Goal: Information Seeking & Learning: Learn about a topic

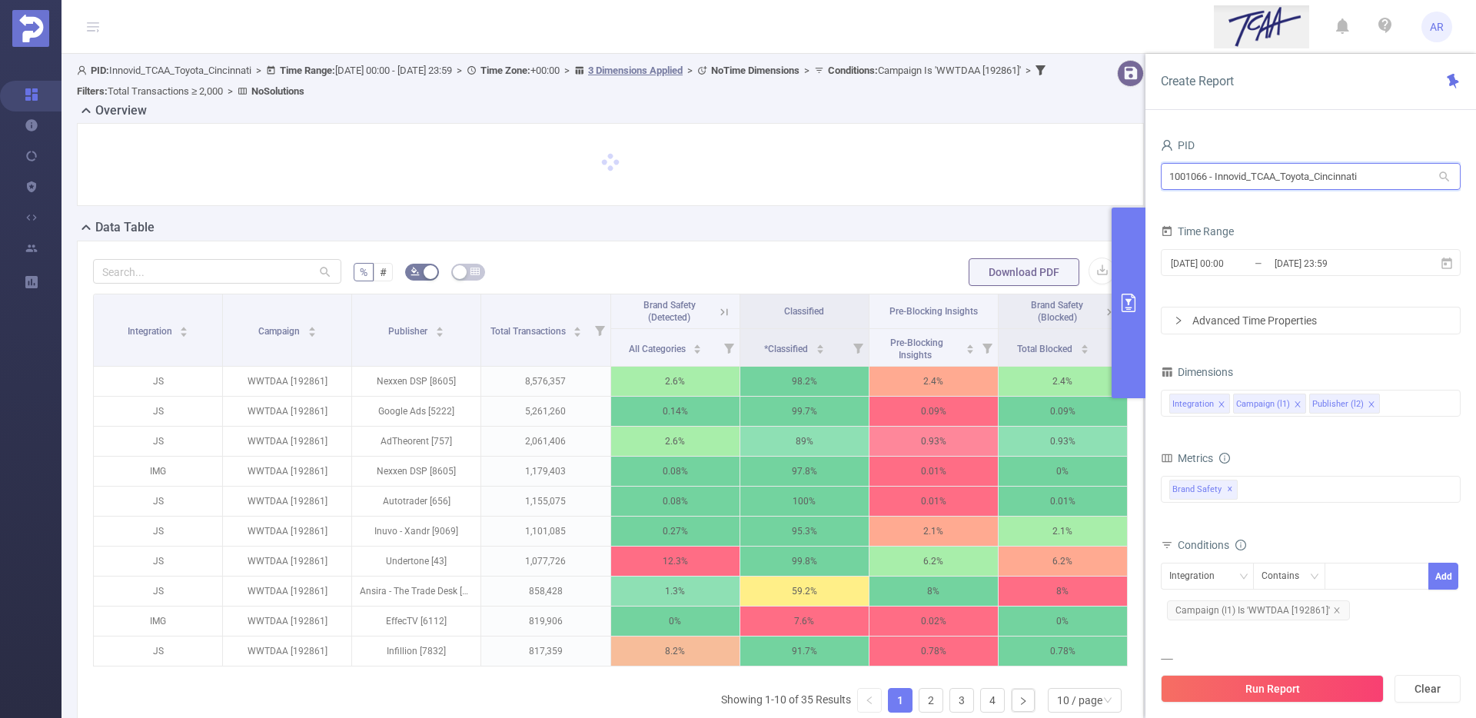
click at [1212, 168] on input "1001066 - Innovid_TCAA_Toyota_Cincinnati" at bounding box center [1311, 176] width 300 height 27
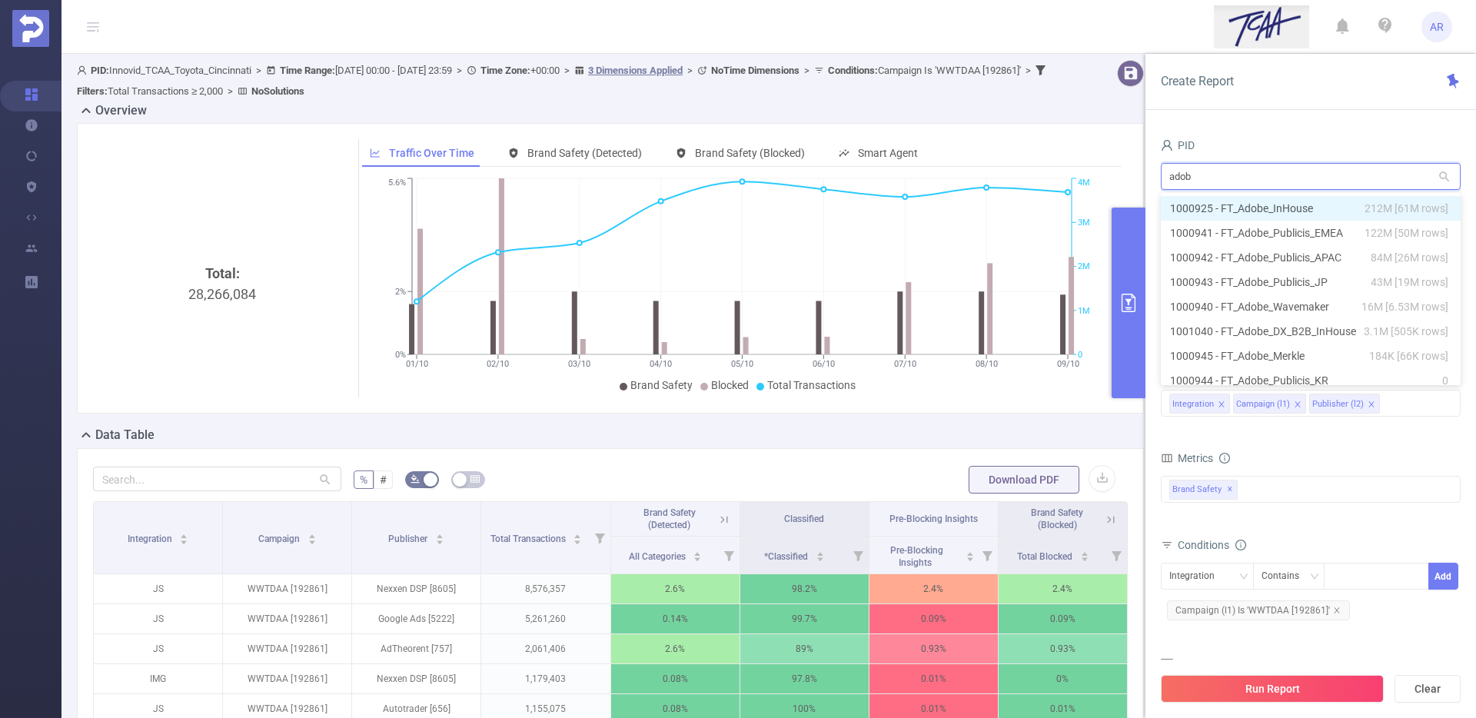
type input "adobe"
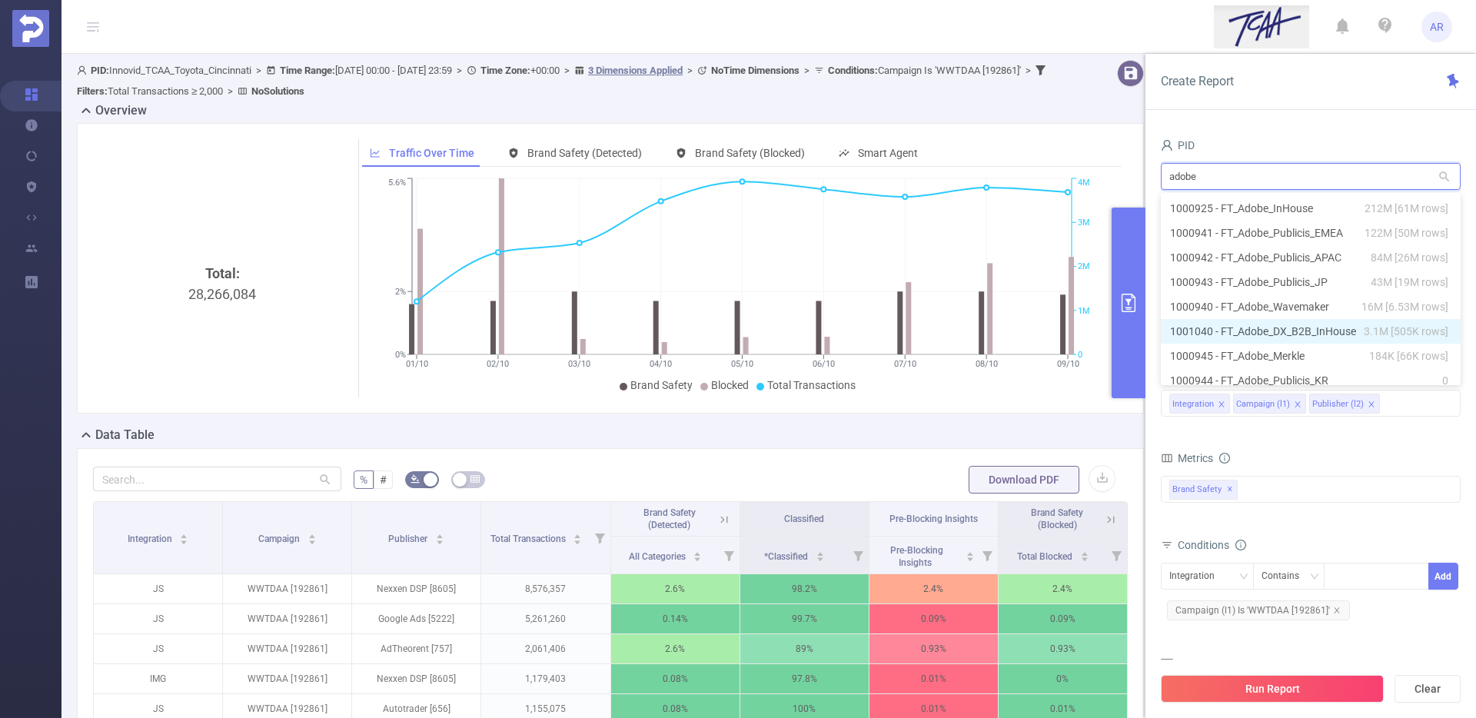
click at [1233, 335] on li "1001040 - FT_Adobe_DX_B2B_InHouse 3.1M [505K rows]" at bounding box center [1311, 331] width 300 height 25
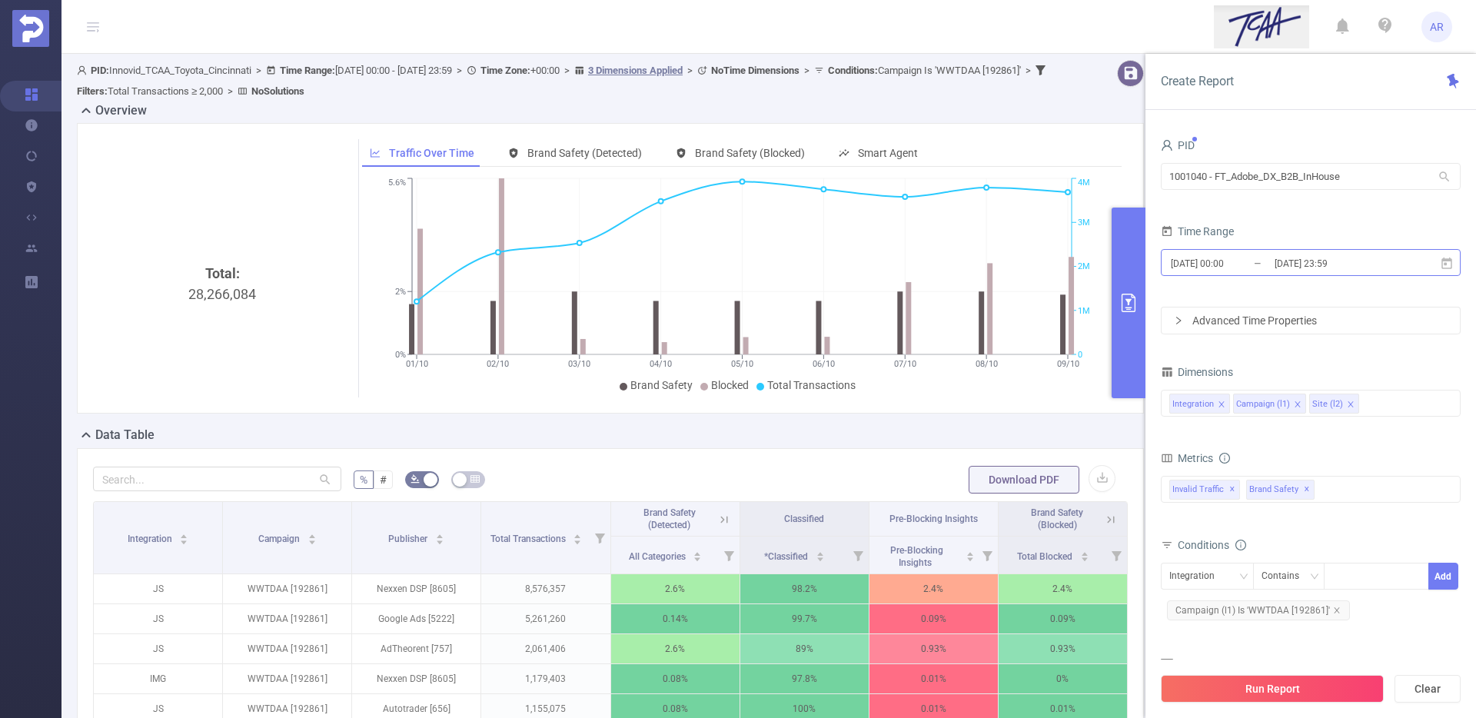
click at [1359, 264] on input "[DATE] 23:59" at bounding box center [1335, 263] width 125 height 21
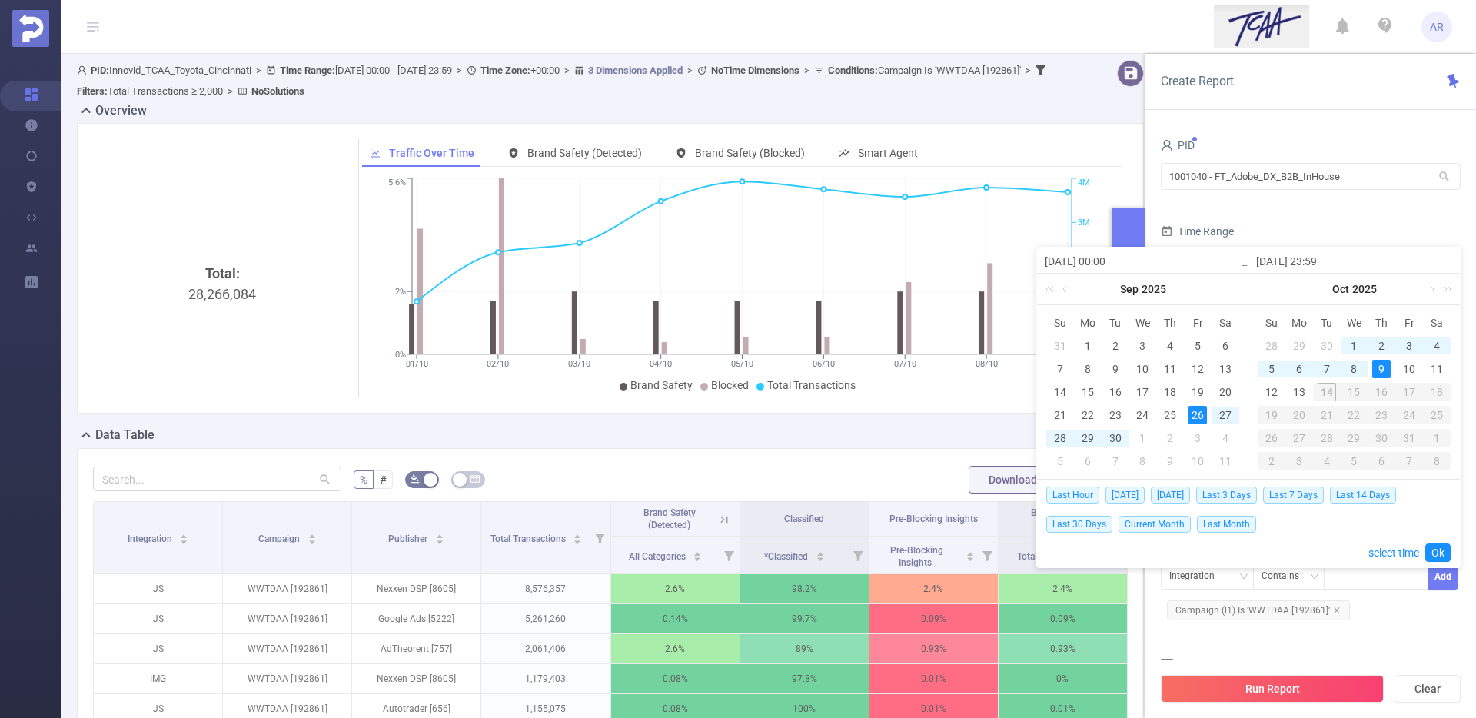
click at [1359, 264] on input "[DATE] 23:59" at bounding box center [1354, 261] width 196 height 18
click at [1086, 344] on div "1" at bounding box center [1088, 346] width 18 height 18
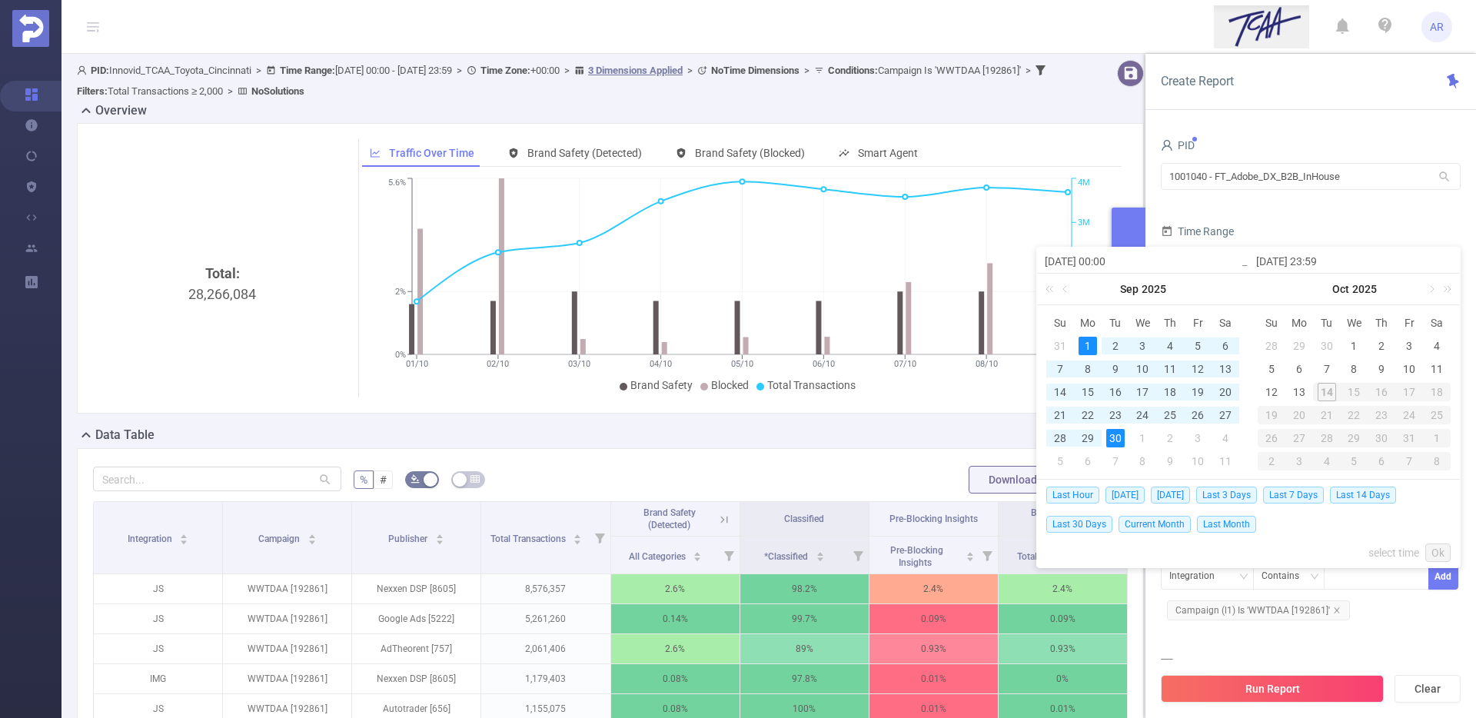
click at [1112, 436] on div "30" at bounding box center [1115, 438] width 18 height 18
type input "[DATE] 00:00"
type input "[DATE] 23:59"
type input "[DATE] 00:00"
type input "[DATE] 23:59"
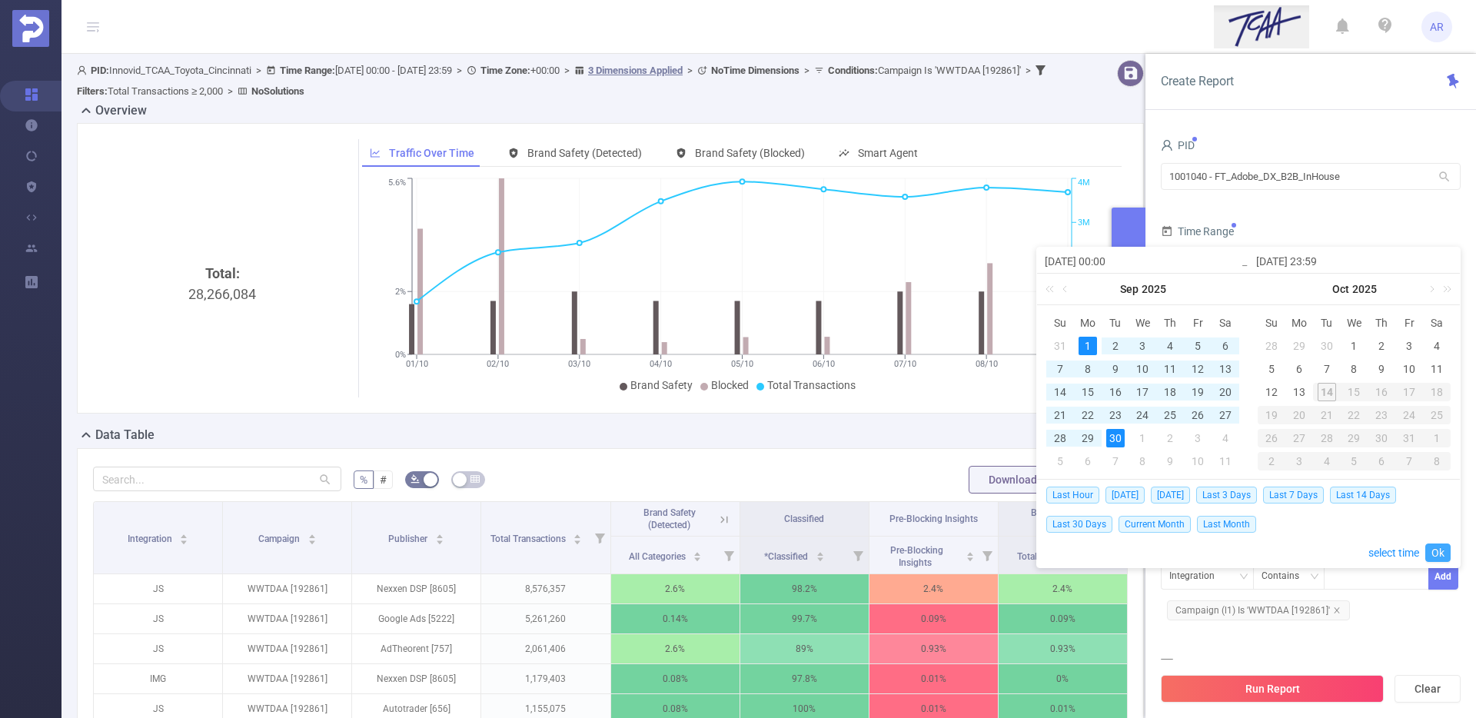
click at [1439, 553] on link "Ok" at bounding box center [1437, 553] width 25 height 18
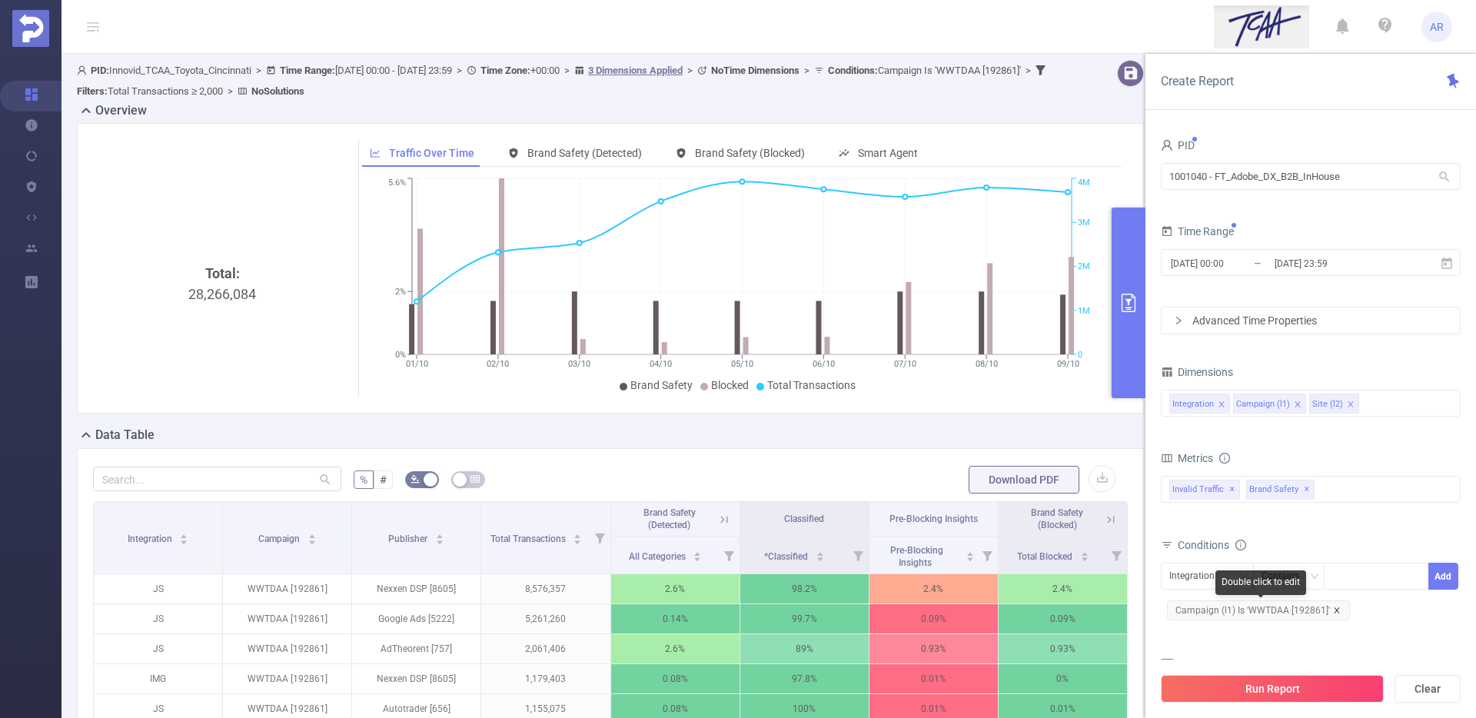
click at [1334, 611] on icon "icon: close" at bounding box center [1337, 611] width 8 height 8
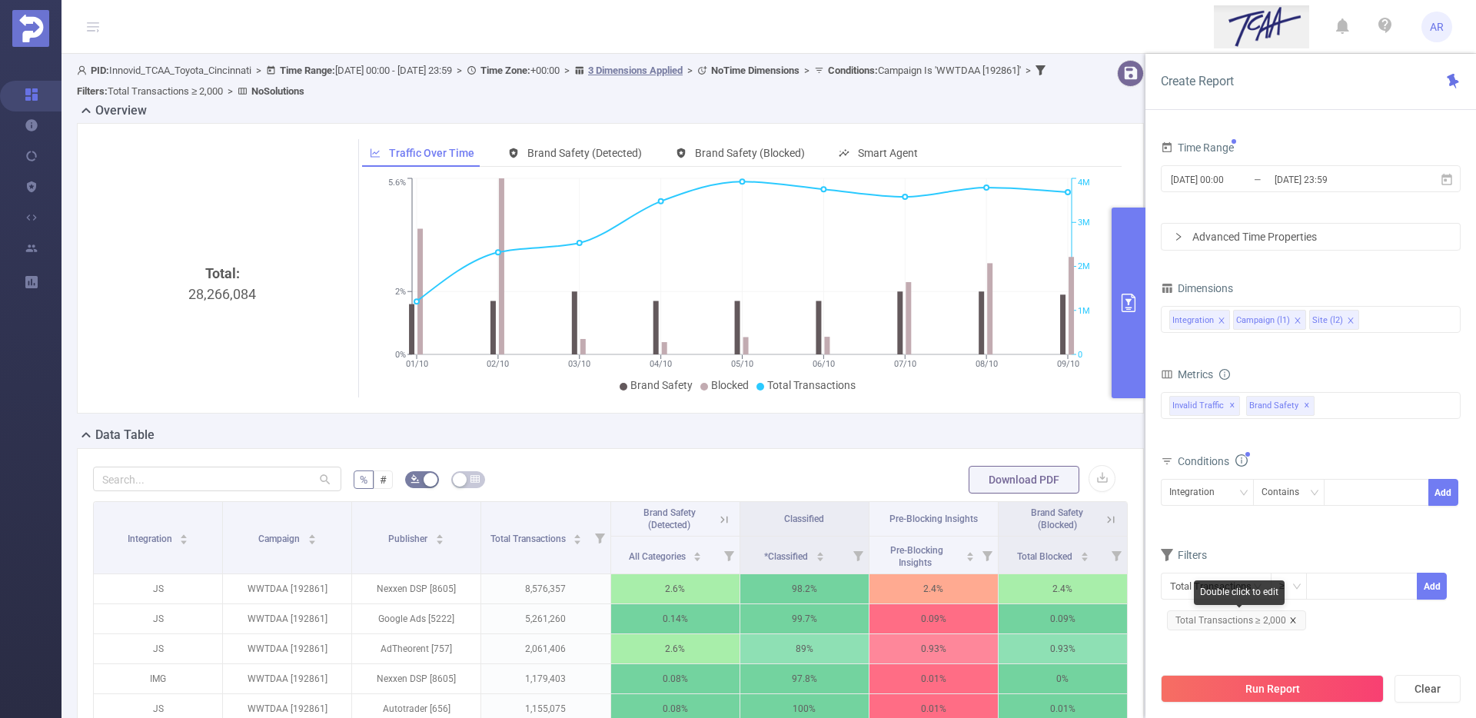
click at [1292, 617] on icon "icon: close" at bounding box center [1293, 621] width 8 height 8
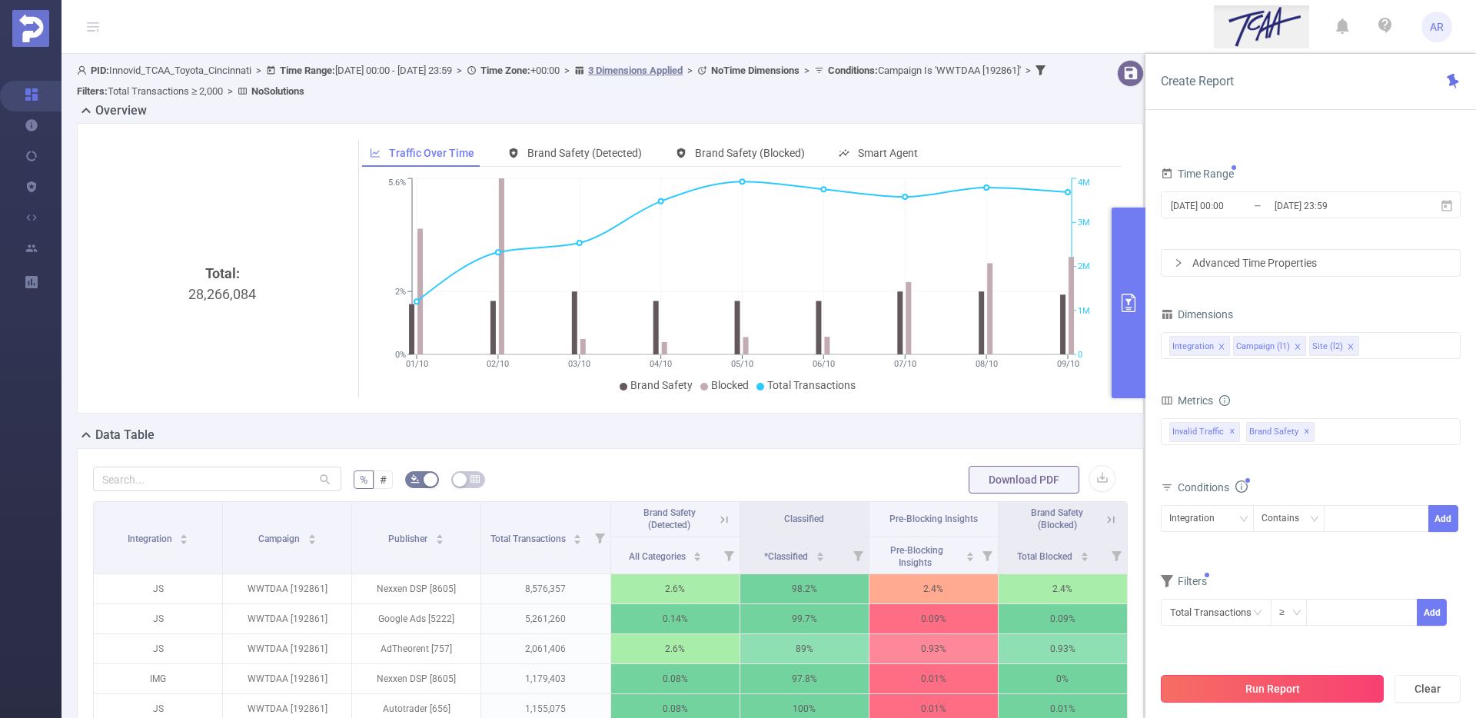
click at [1224, 691] on button "Run Report" at bounding box center [1272, 689] width 223 height 28
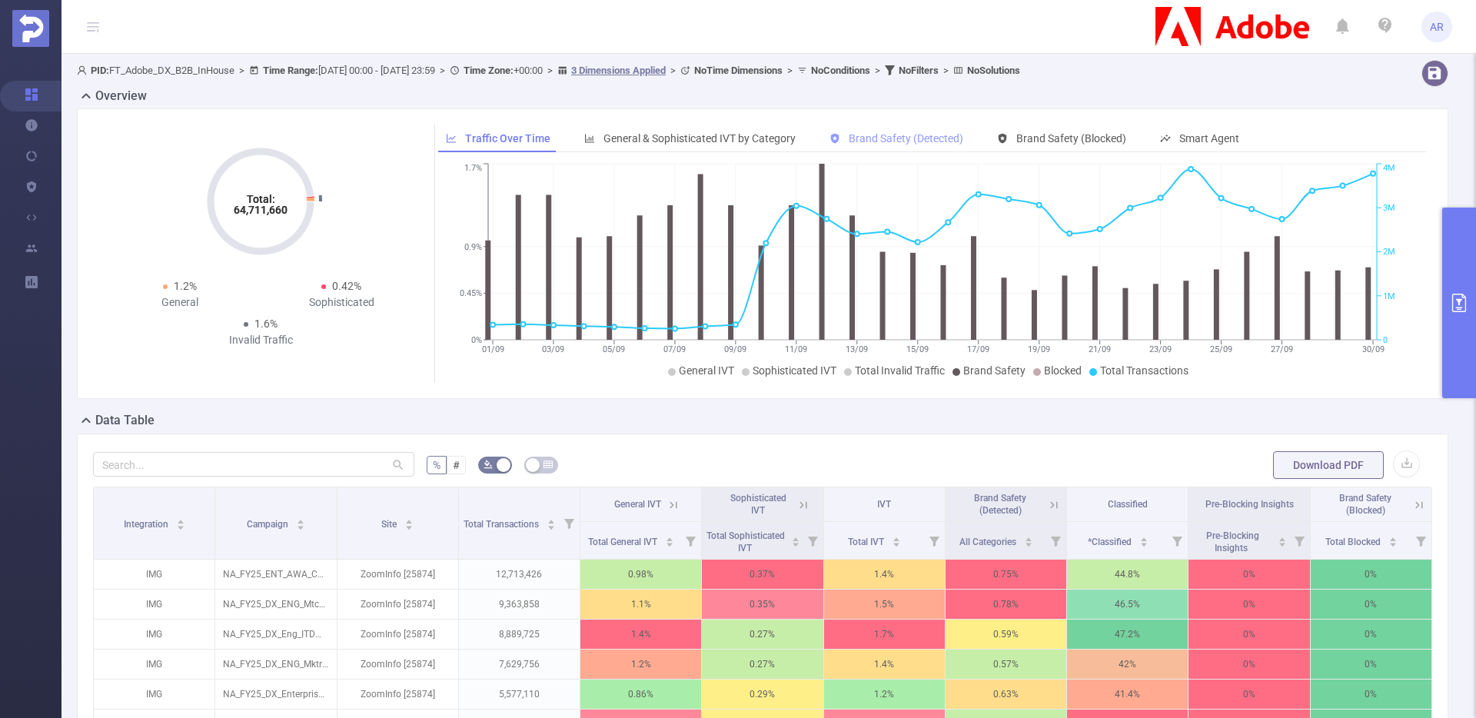
click at [931, 140] on span "Brand Safety (Detected)" at bounding box center [906, 138] width 115 height 12
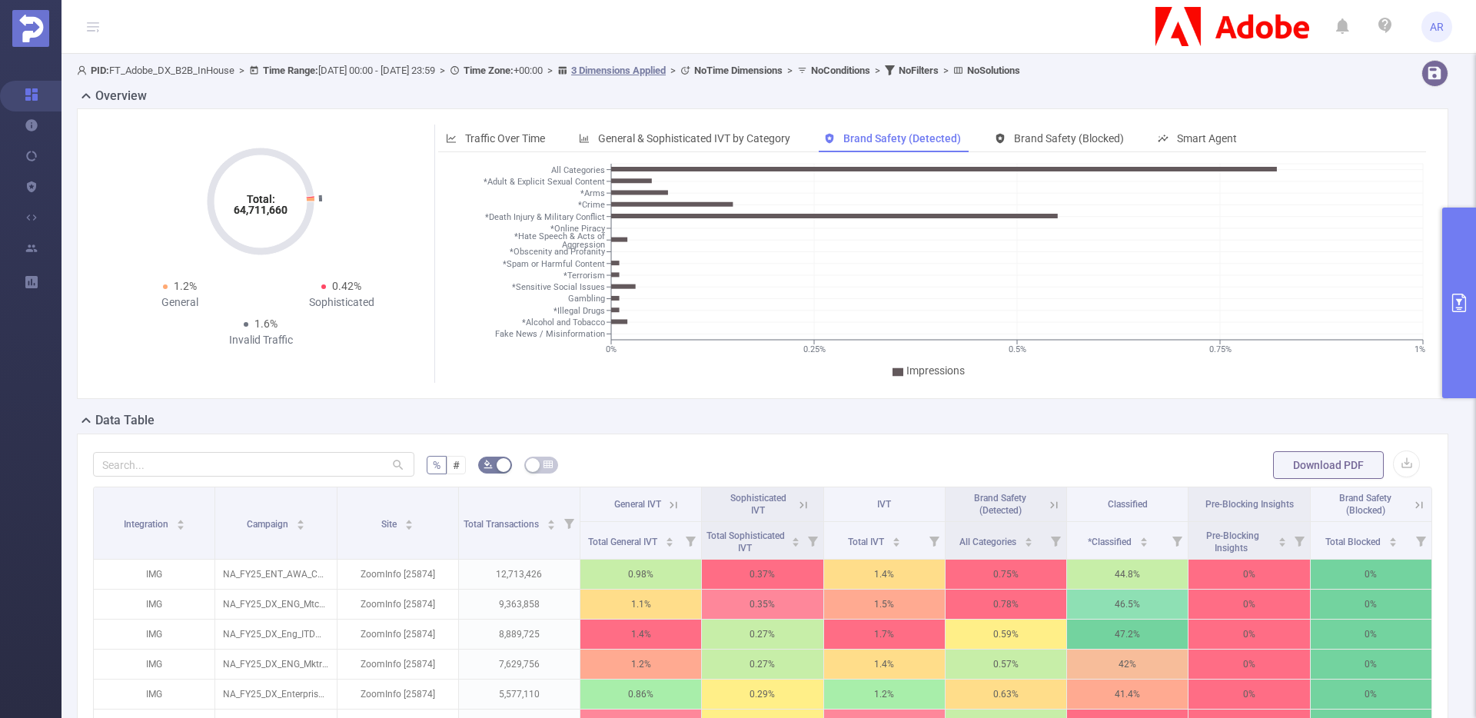
click at [1465, 246] on button "primary" at bounding box center [1459, 303] width 34 height 191
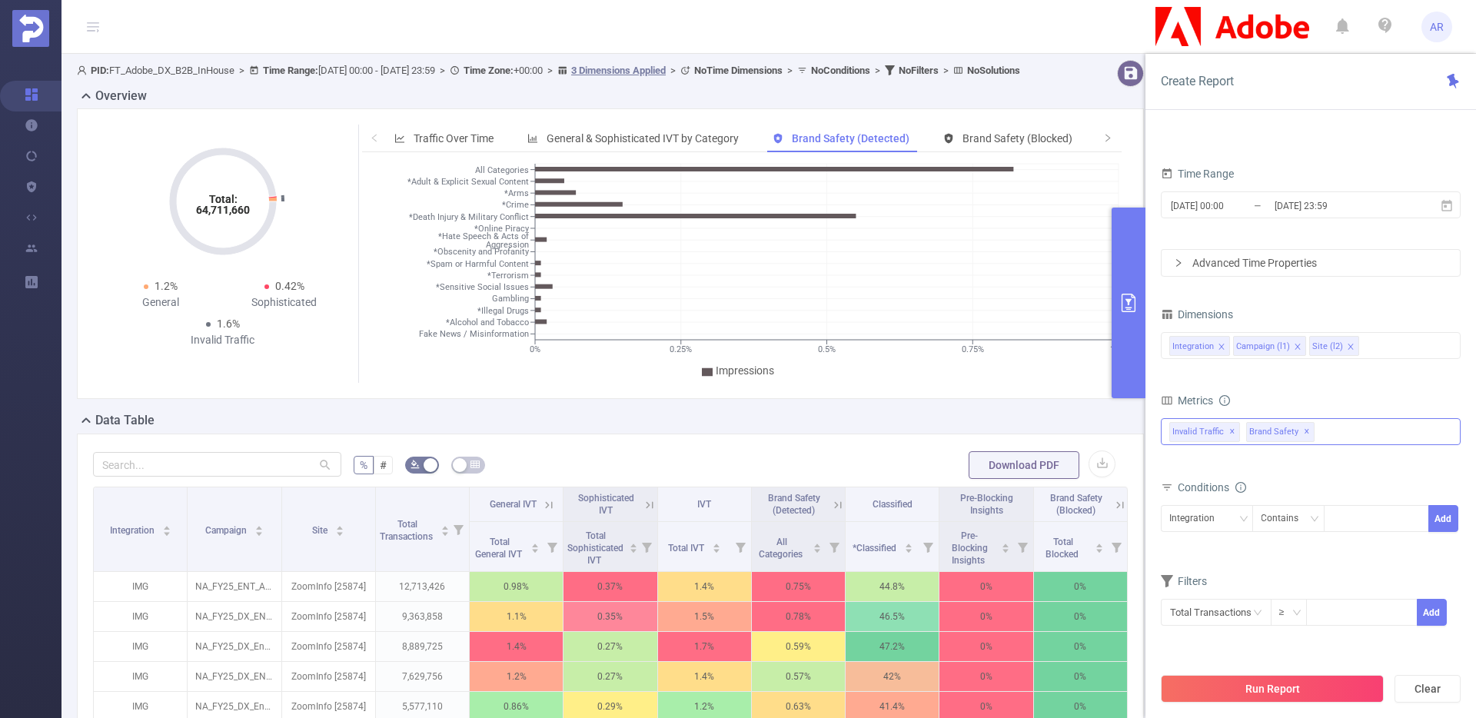
click at [1345, 431] on div "Invalid Traffic ✕ Brand Safety ✕" at bounding box center [1311, 431] width 300 height 27
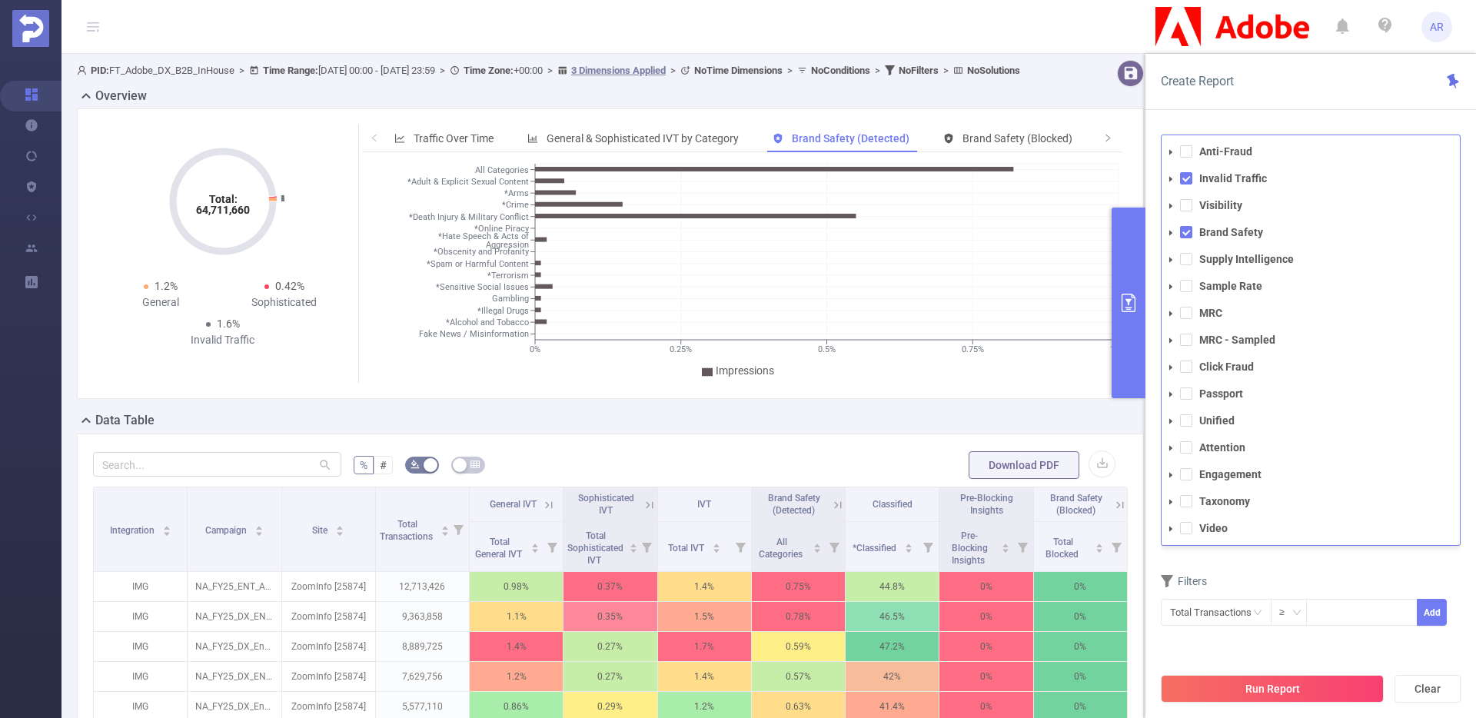
click at [1192, 208] on li "Visibility" at bounding box center [1311, 205] width 298 height 21
click at [1187, 208] on span at bounding box center [1186, 205] width 12 height 12
click at [1234, 690] on button "Run Report" at bounding box center [1272, 689] width 223 height 28
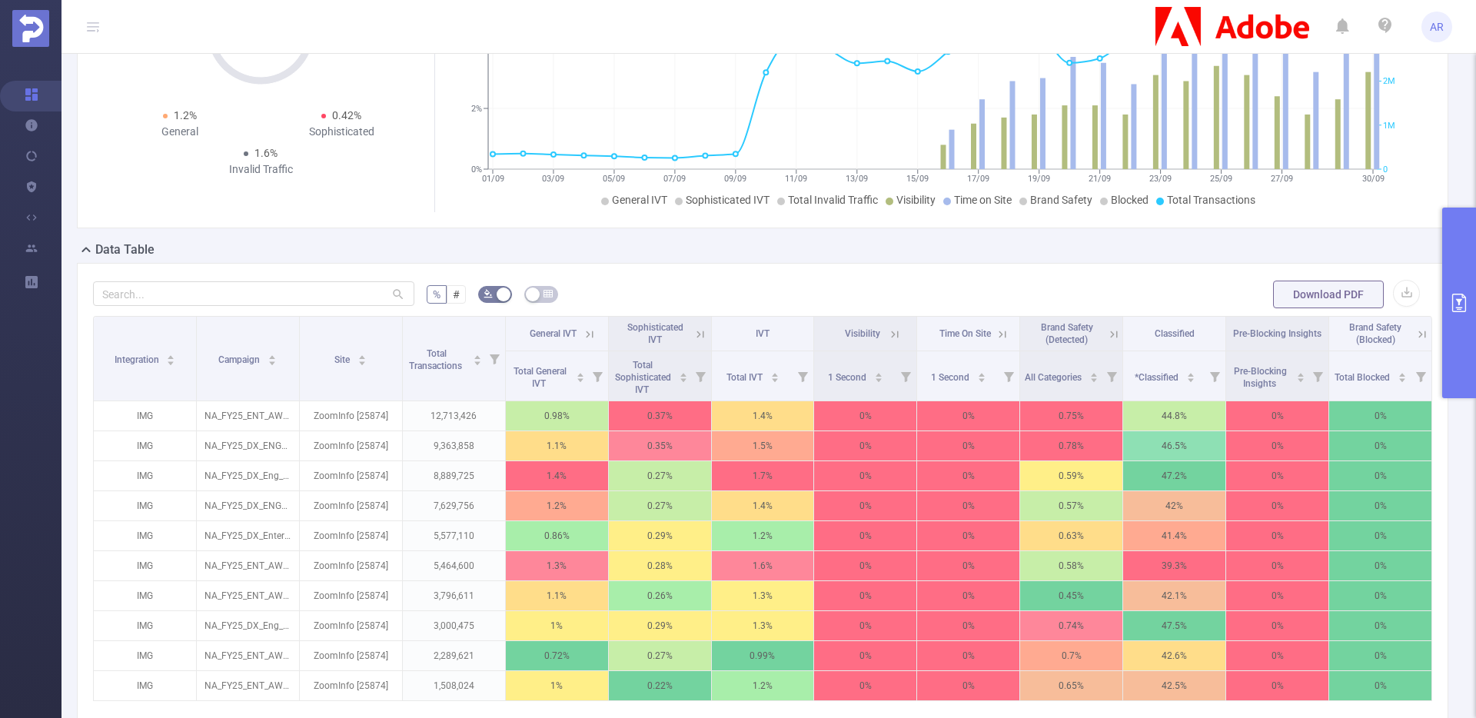
scroll to position [195, 0]
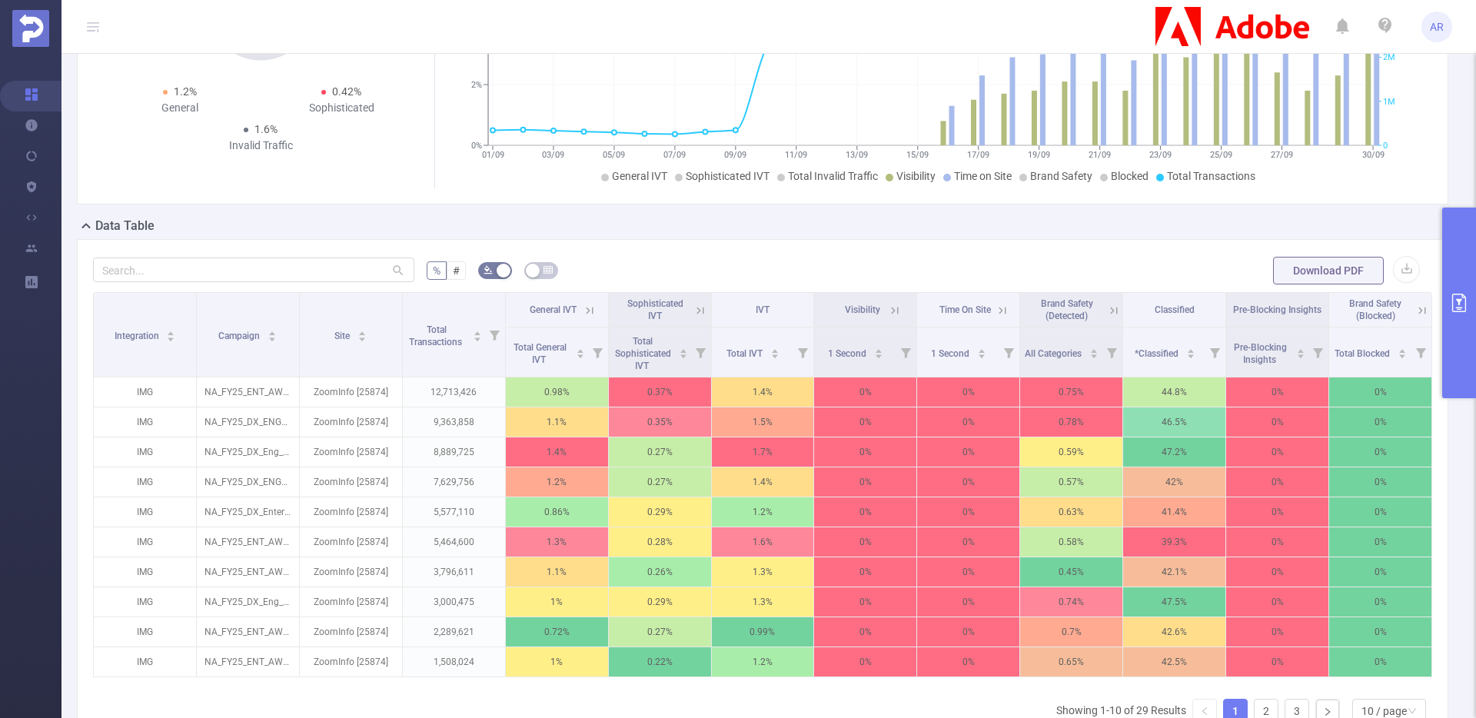
click at [1452, 268] on button "primary" at bounding box center [1459, 303] width 34 height 191
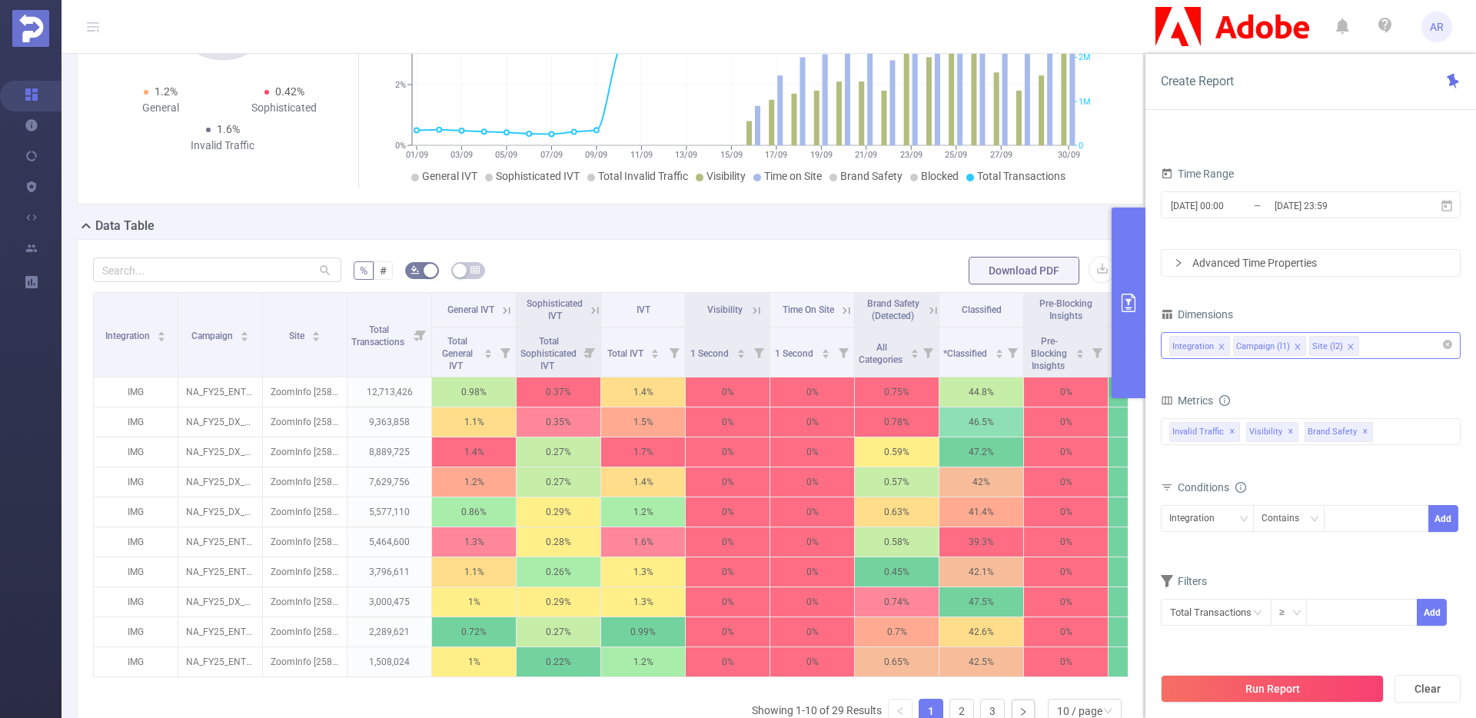
click at [1348, 347] on icon "icon: close" at bounding box center [1350, 346] width 5 height 5
click at [1298, 345] on icon "icon: close" at bounding box center [1298, 347] width 8 height 8
click at [1222, 691] on button "Run Report" at bounding box center [1272, 689] width 223 height 28
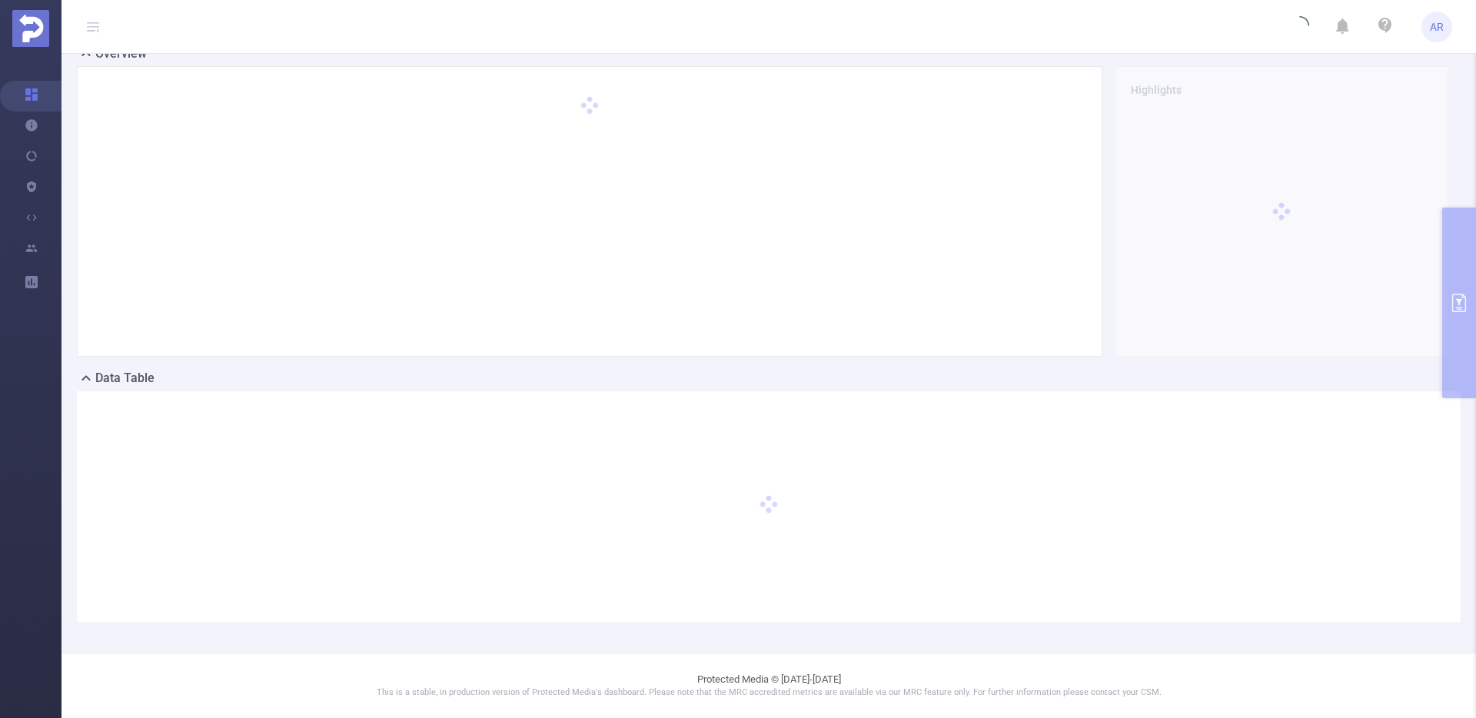
scroll to position [42, 0]
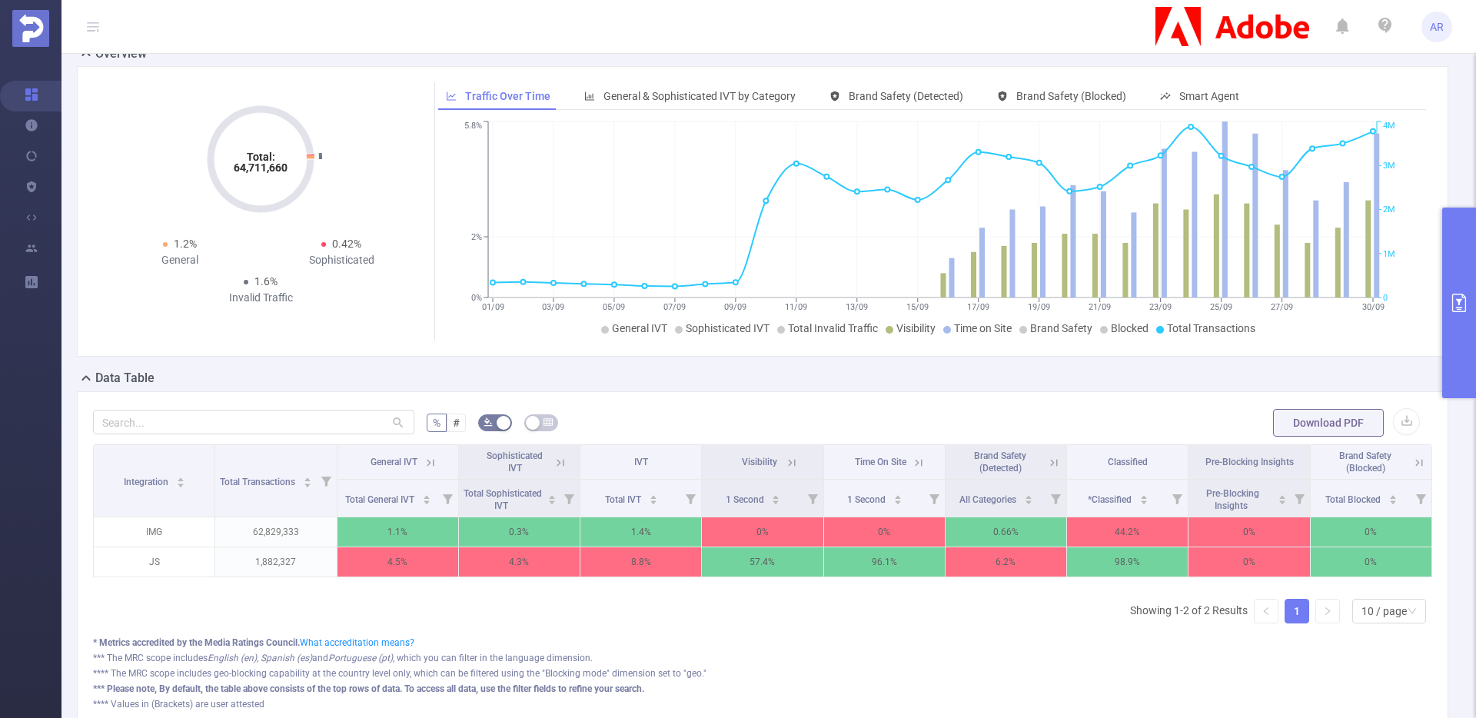
click at [1455, 254] on button "primary" at bounding box center [1459, 303] width 34 height 191
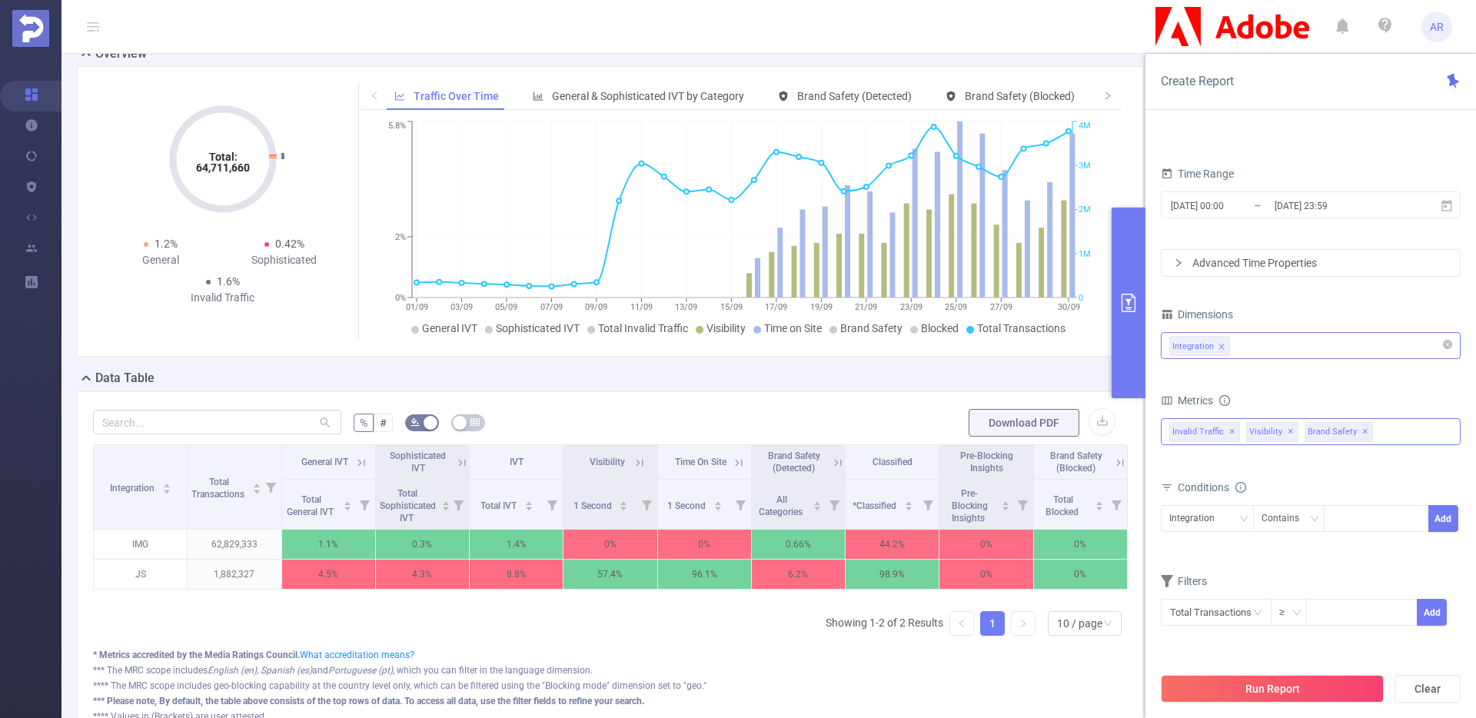
click at [1392, 420] on div "Invalid Traffic ✕ Anti-Fraud Invalid Traffic Visibility Brand Safety Supply Int…" at bounding box center [1311, 431] width 300 height 27
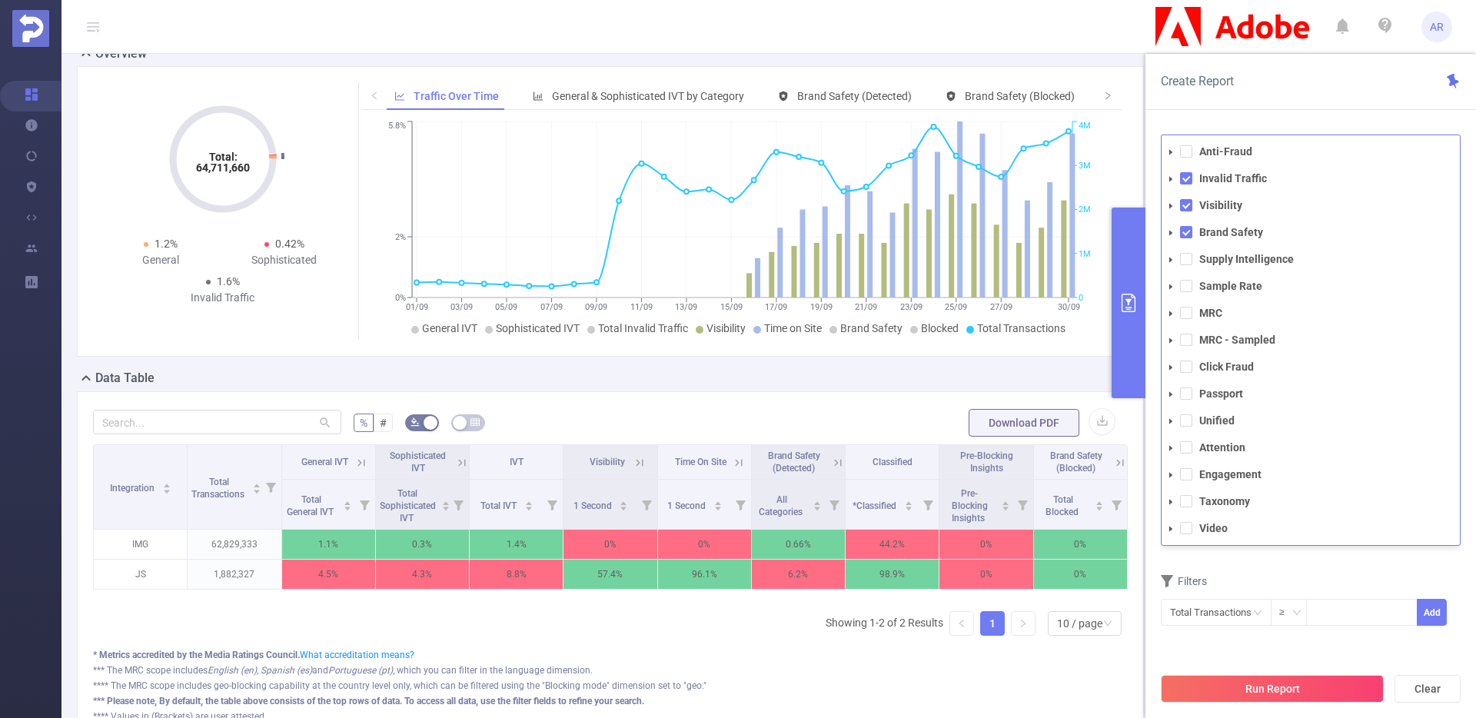
click at [1189, 454] on li "Attention" at bounding box center [1311, 447] width 298 height 21
click at [1188, 447] on span at bounding box center [1186, 447] width 12 height 12
click at [1238, 696] on button "Run Report" at bounding box center [1272, 689] width 223 height 28
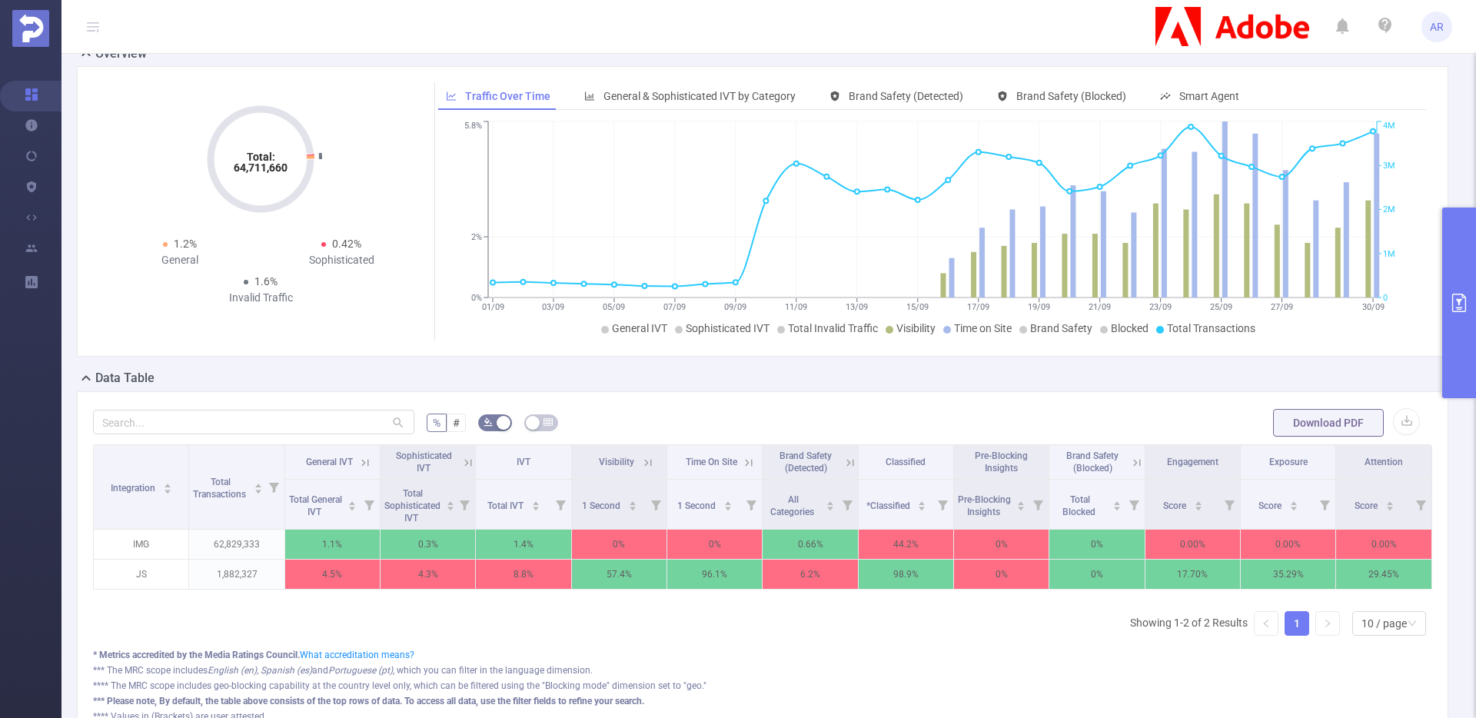
click at [1454, 299] on icon "primary" at bounding box center [1459, 303] width 18 height 18
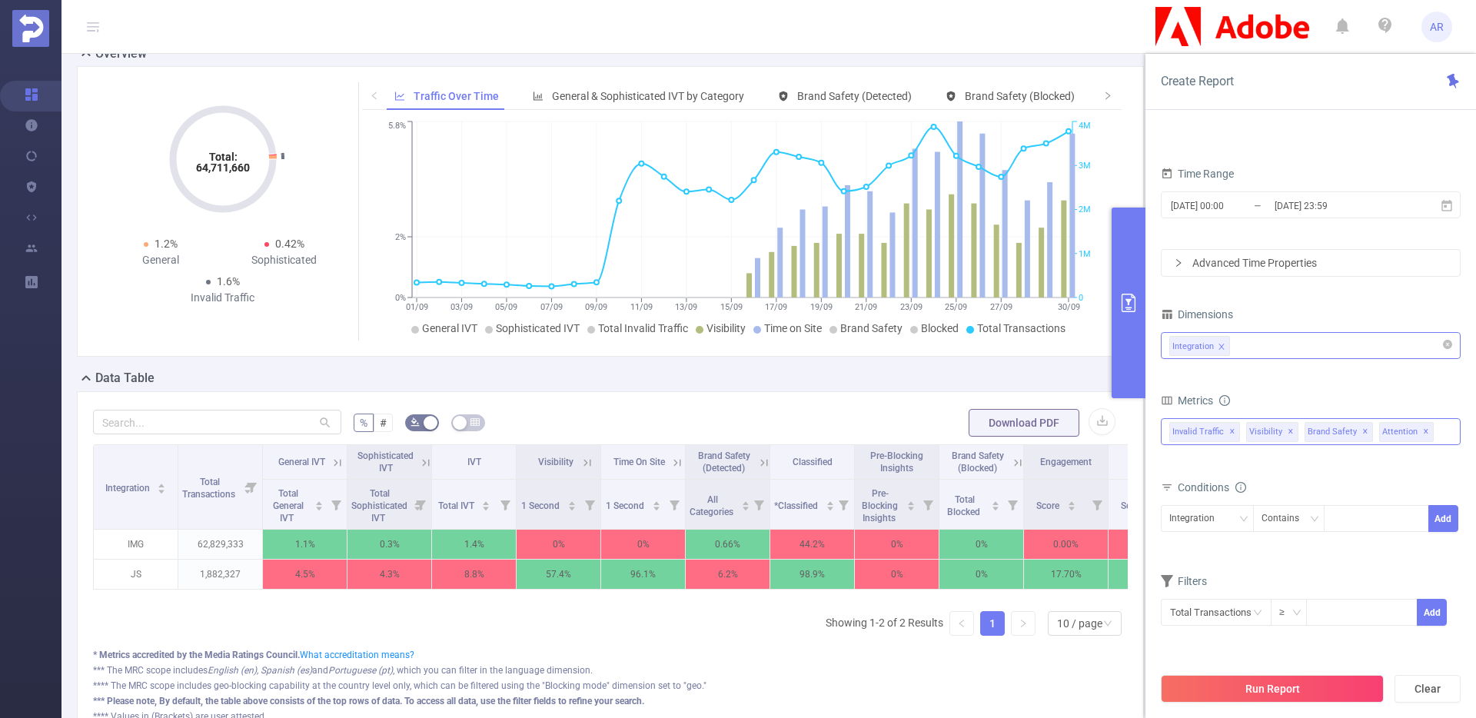
click at [1433, 431] on div "Invalid Traffic ✕ Anti-Fraud Invalid Traffic Visibility Brand Safety Supply Int…" at bounding box center [1311, 431] width 300 height 27
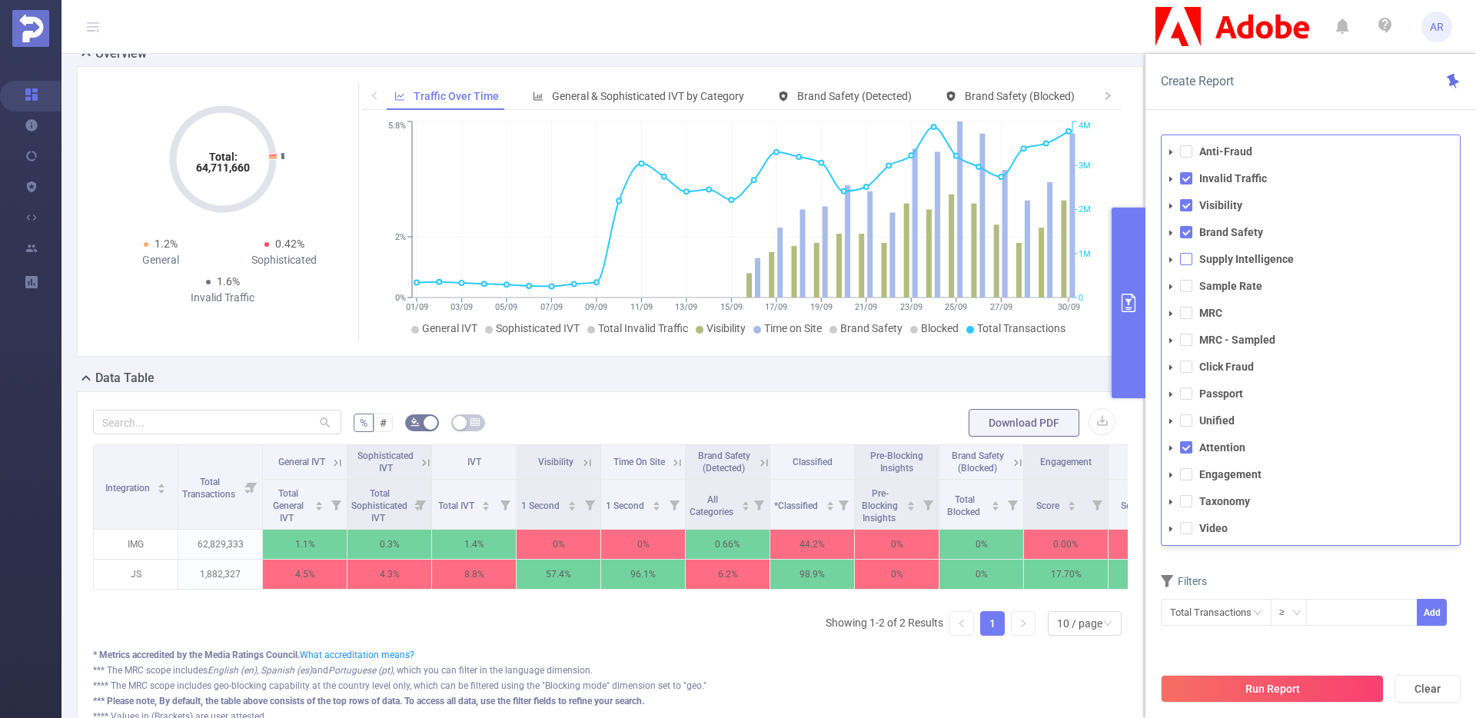
click at [1186, 260] on span at bounding box center [1186, 259] width 12 height 12
click at [1262, 687] on button "Run Report" at bounding box center [1272, 689] width 223 height 28
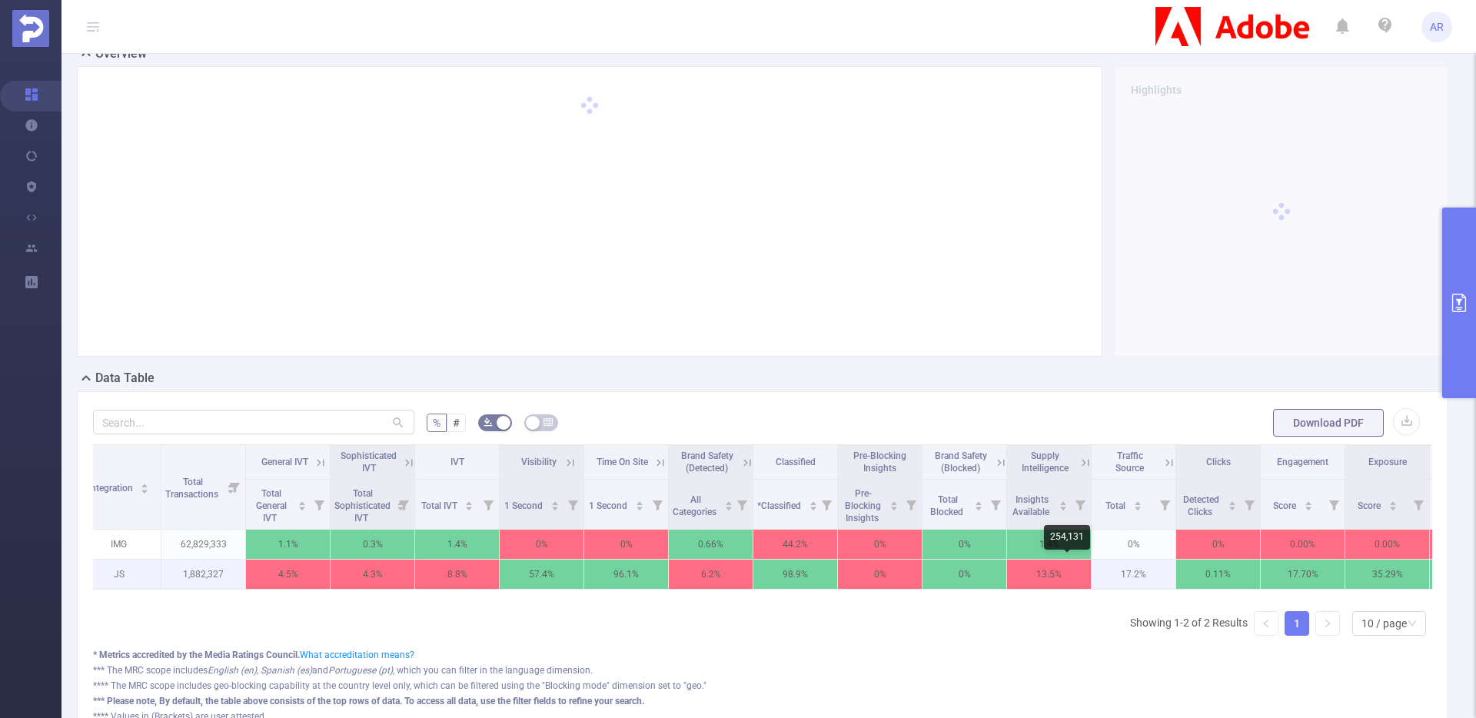
scroll to position [0, 20]
click at [1083, 460] on icon at bounding box center [1083, 463] width 14 height 14
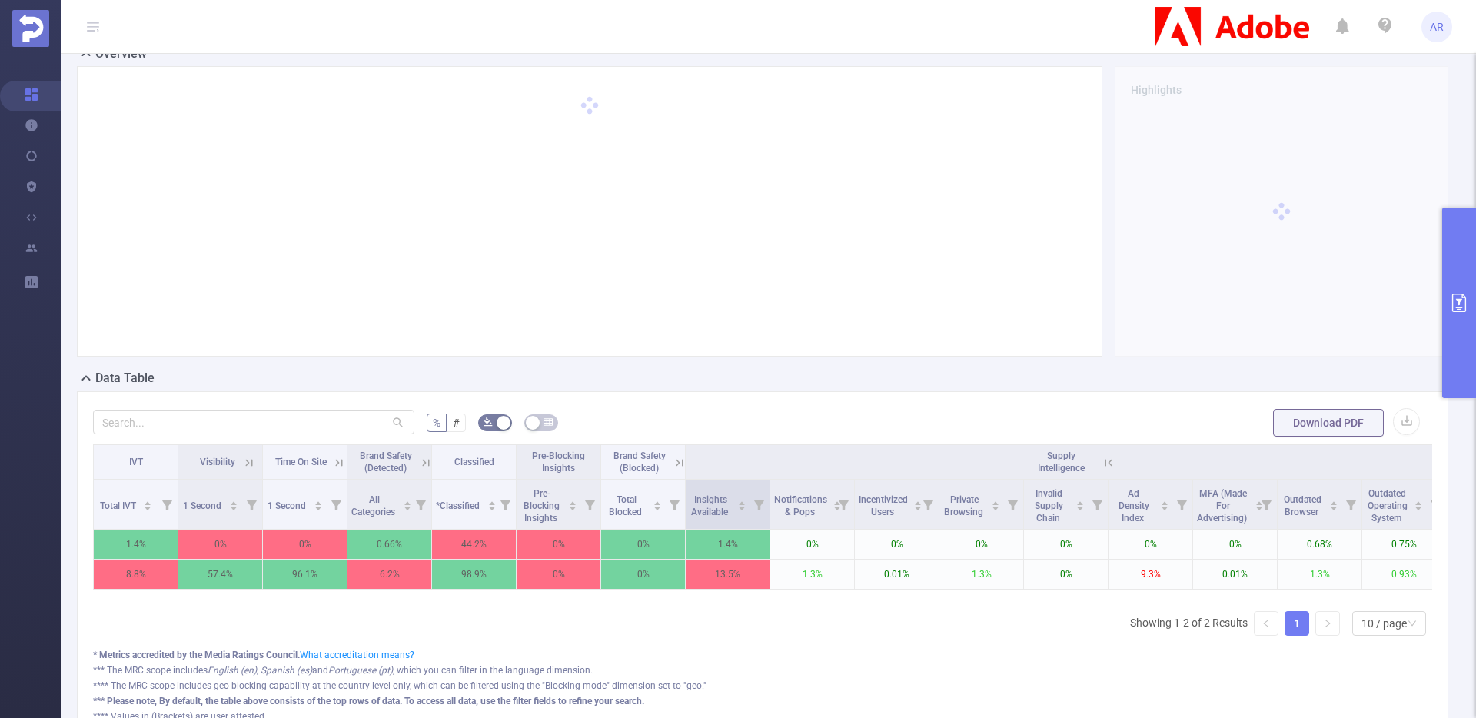
scroll to position [0, 341]
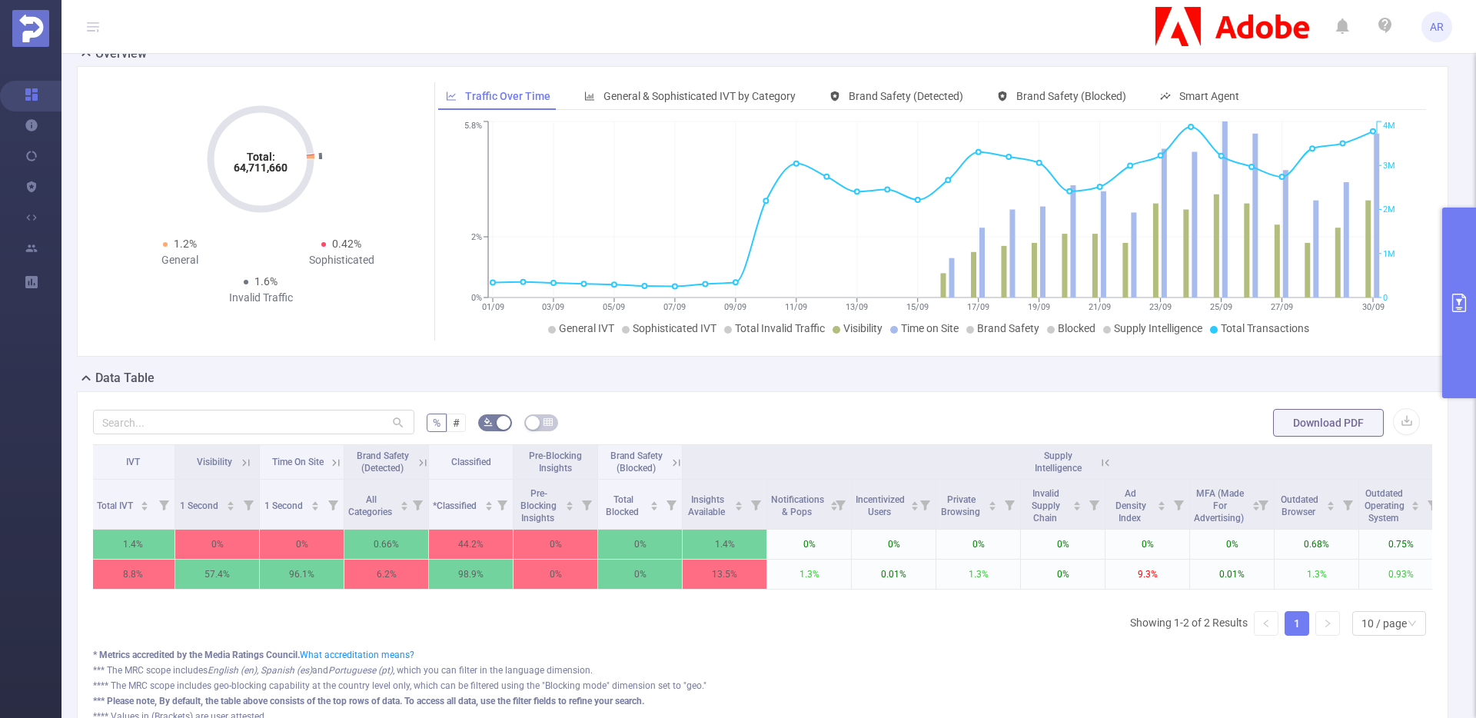
click at [1448, 348] on button "primary" at bounding box center [1459, 303] width 34 height 191
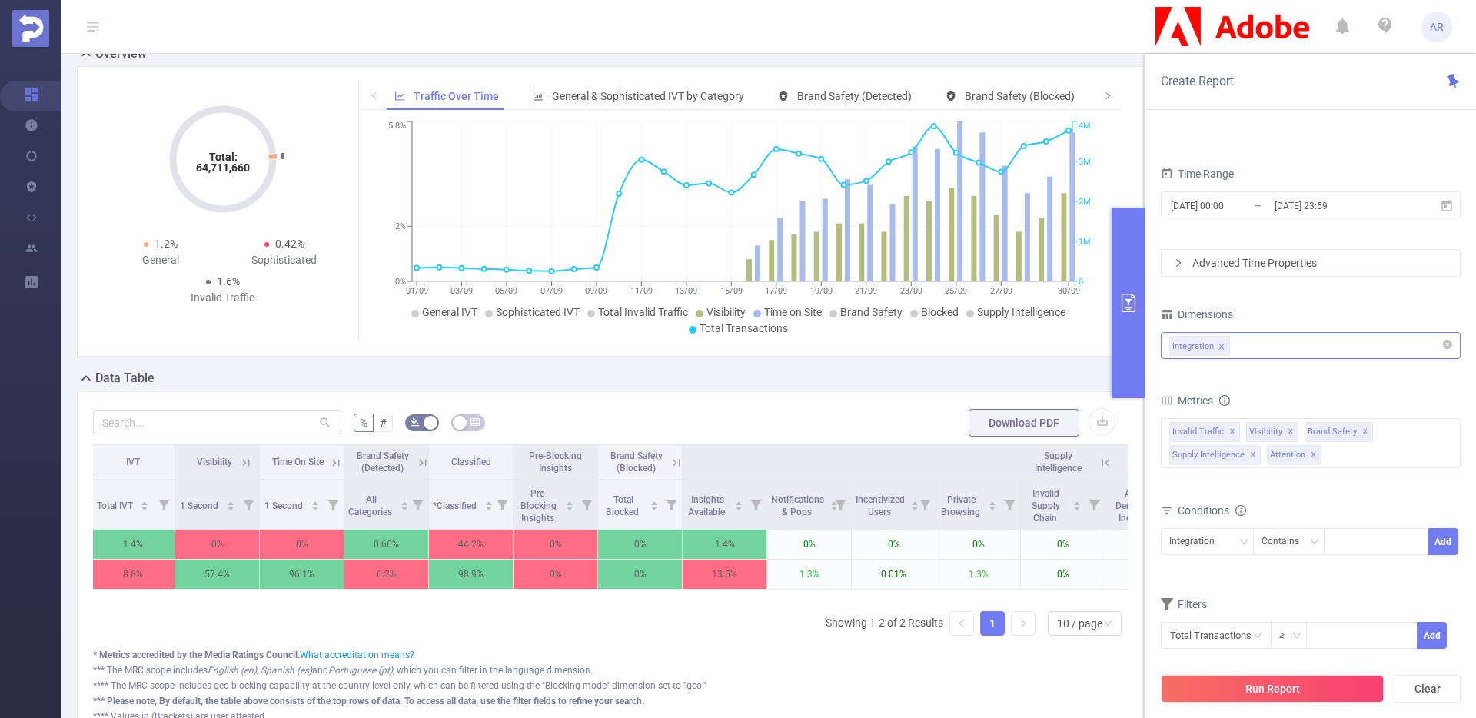
click at [1387, 342] on div "Integration" at bounding box center [1310, 345] width 283 height 25
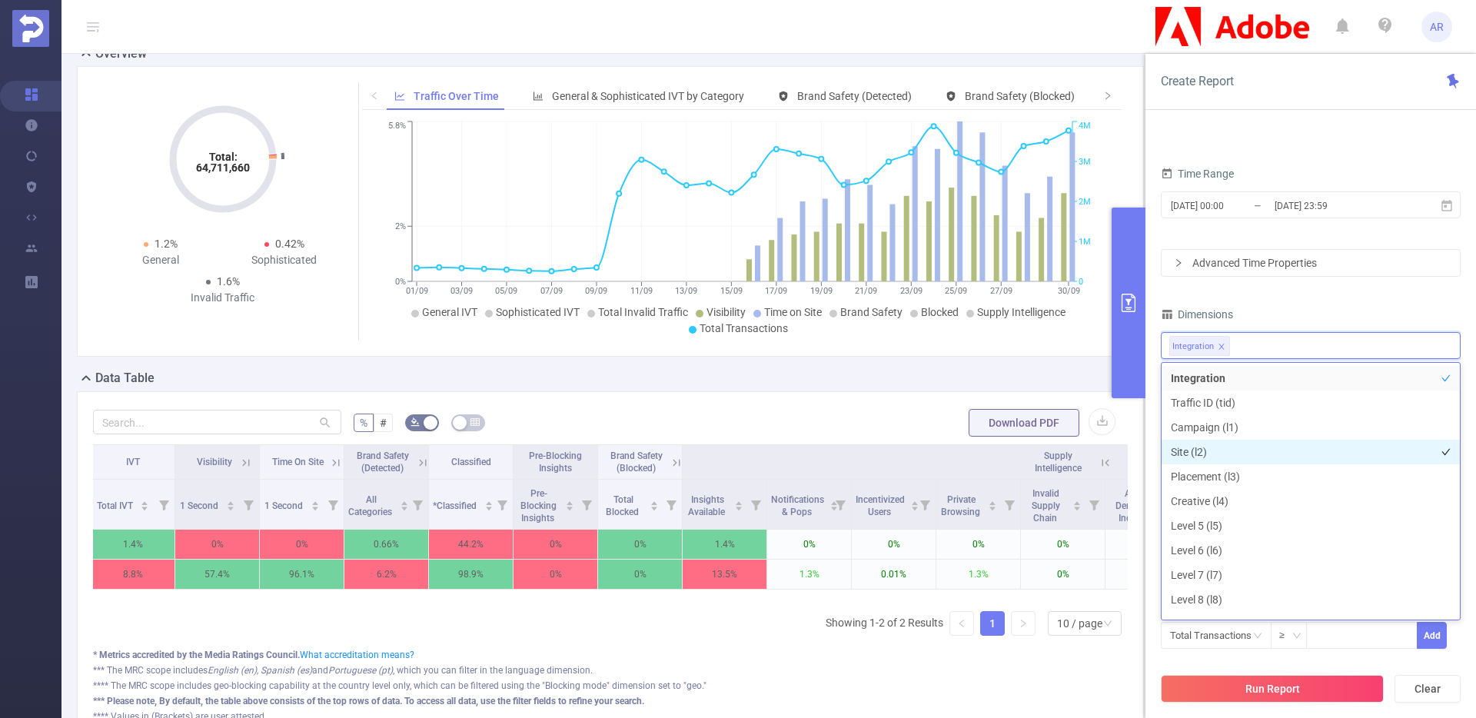
click at [1207, 454] on li "Site (l2)" at bounding box center [1311, 452] width 298 height 25
click at [1220, 348] on icon "icon: close" at bounding box center [1222, 347] width 8 height 8
click at [1275, 314] on div "Dimensions" at bounding box center [1311, 316] width 300 height 25
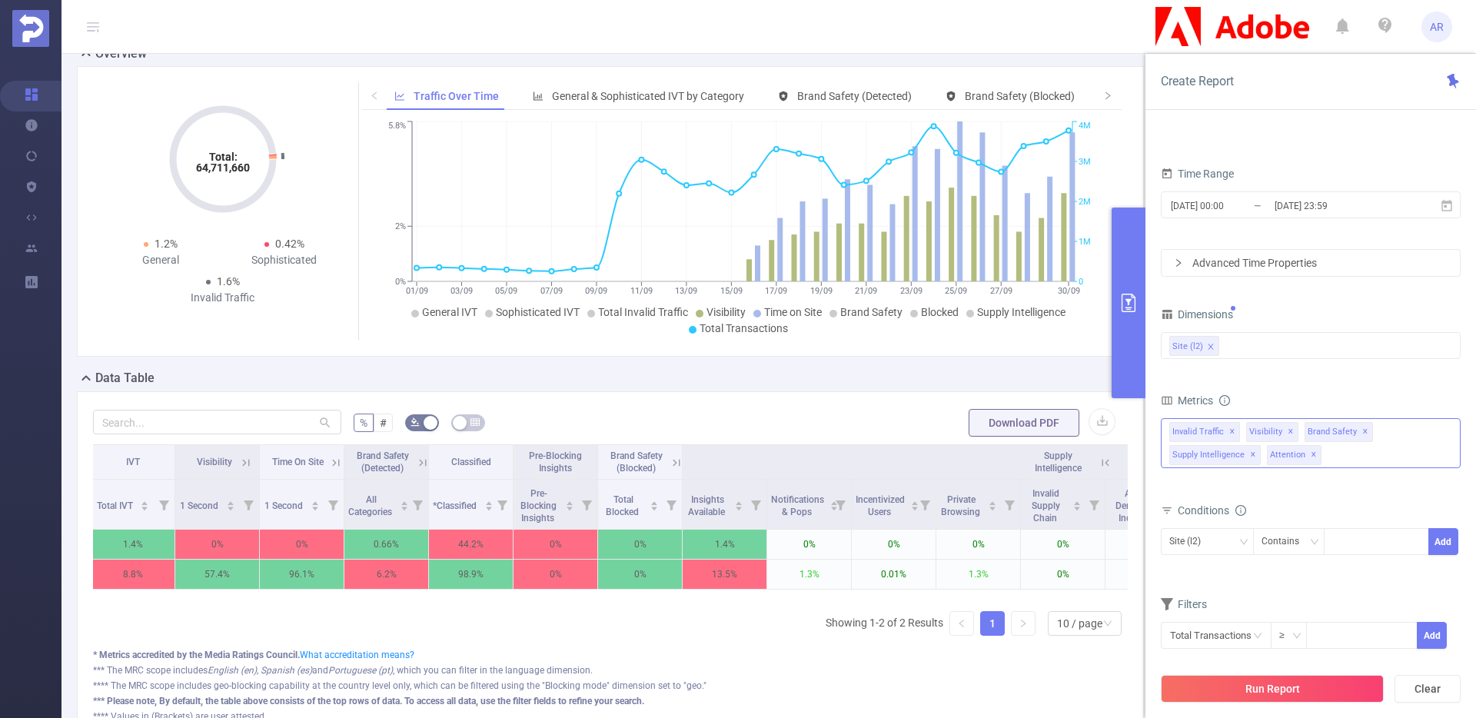
click at [1288, 429] on span "✕" at bounding box center [1291, 432] width 6 height 18
click at [1304, 430] on span "✕" at bounding box center [1307, 432] width 6 height 18
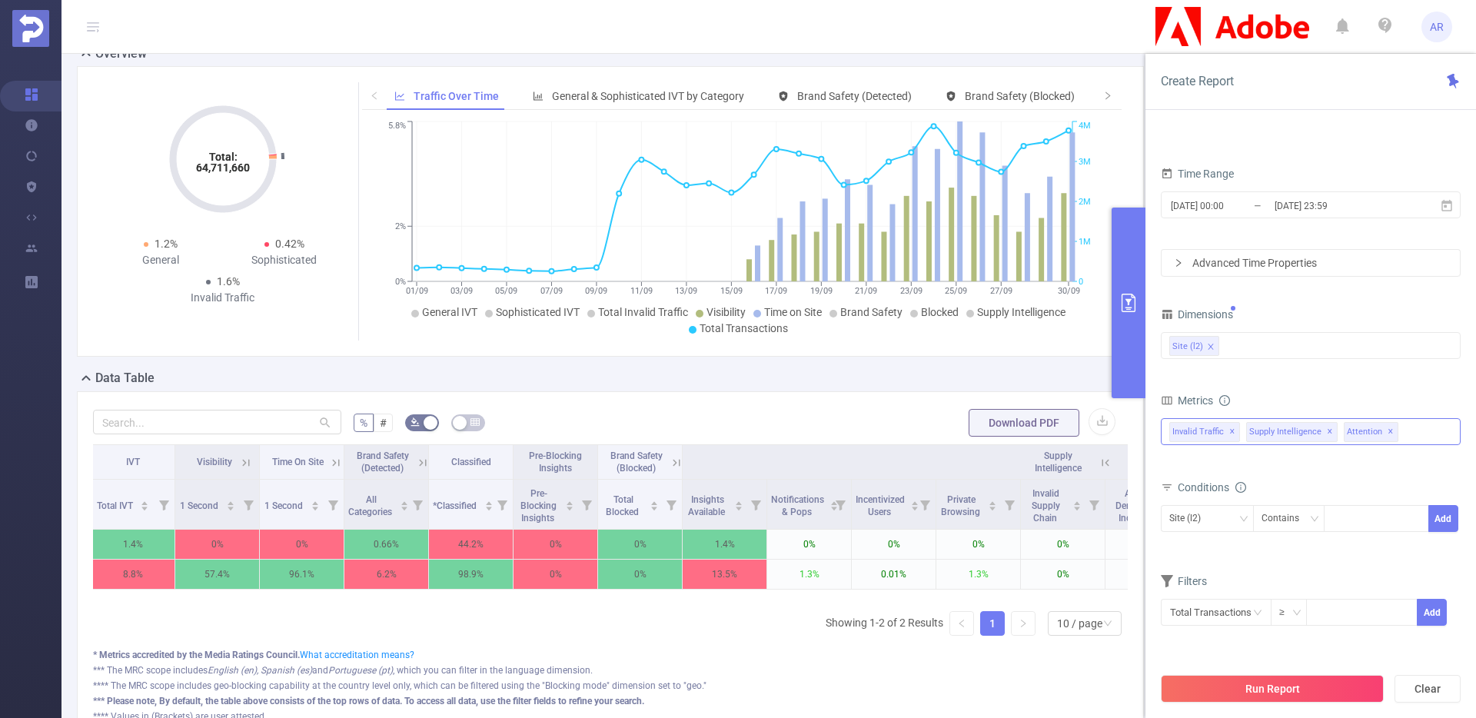
click at [1327, 430] on span "✕" at bounding box center [1330, 432] width 6 height 18
click at [1290, 431] on span "✕" at bounding box center [1293, 432] width 6 height 18
click at [1246, 690] on button "Run Report" at bounding box center [1272, 689] width 223 height 28
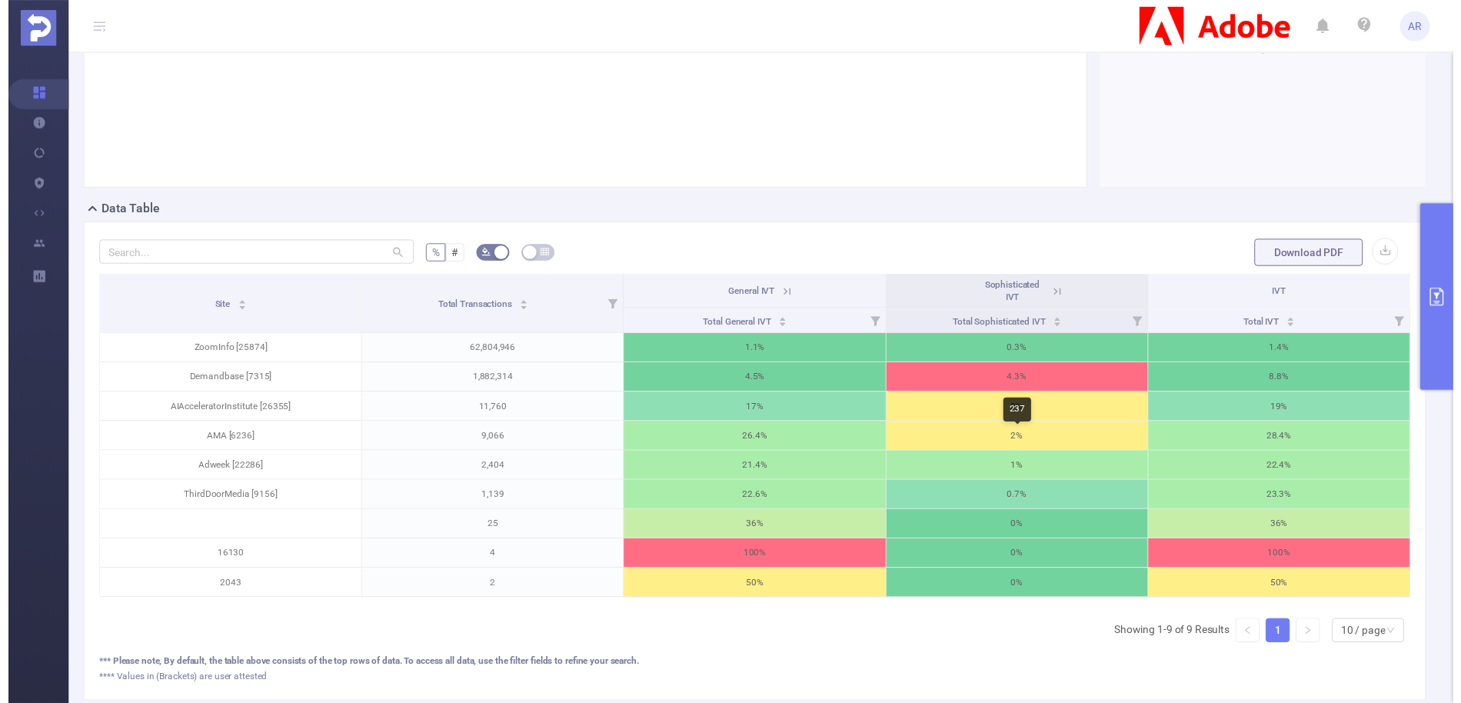
scroll to position [207, 0]
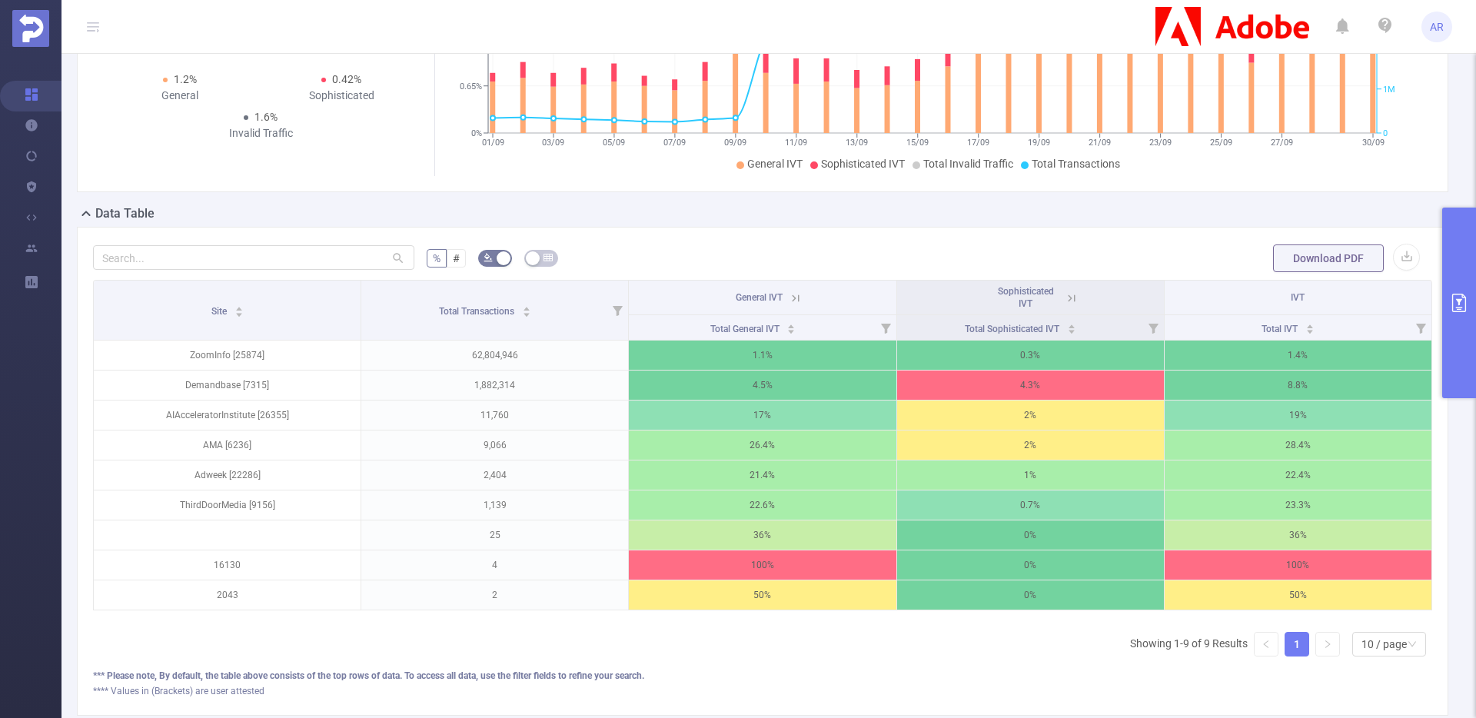
click at [99, 18] on icon at bounding box center [93, 26] width 18 height 53
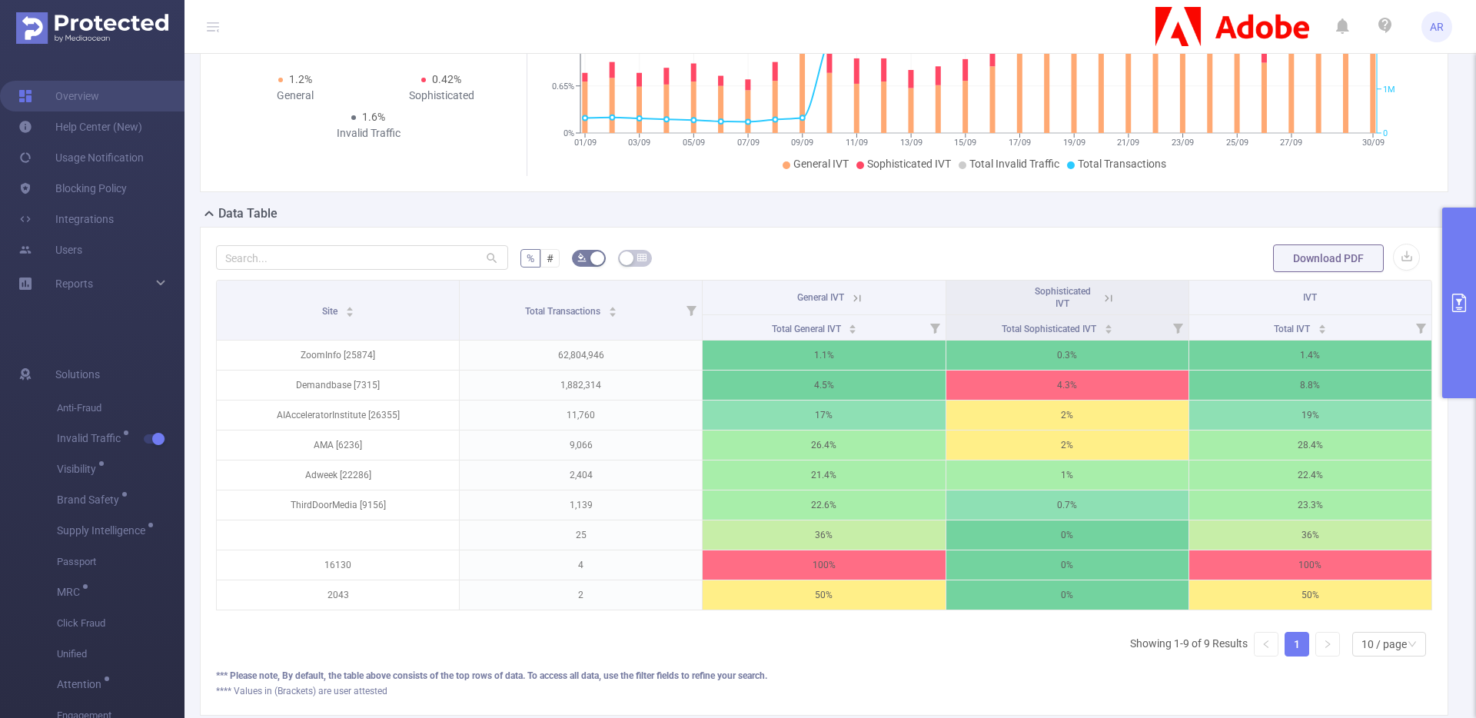
click at [859, 298] on icon at bounding box center [857, 298] width 14 height 14
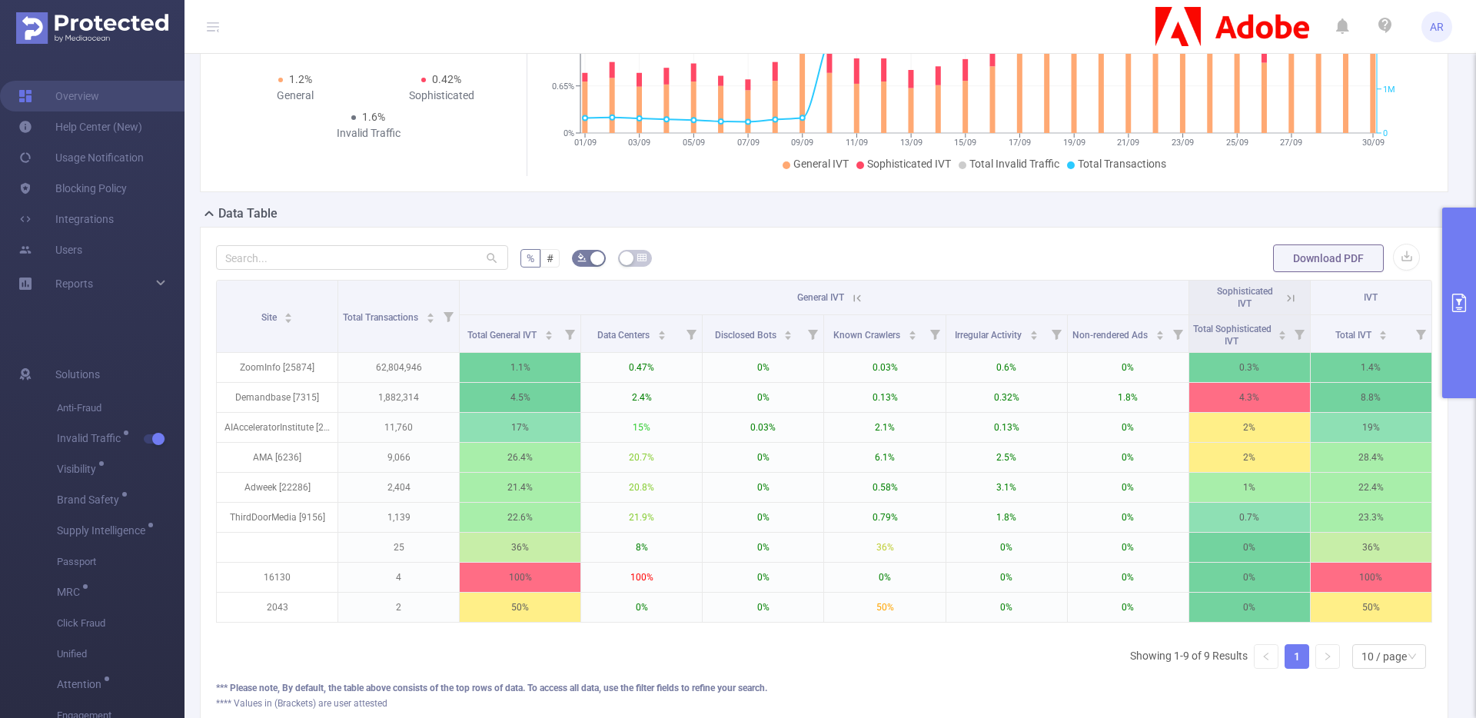
click at [1447, 252] on button "primary" at bounding box center [1459, 303] width 34 height 191
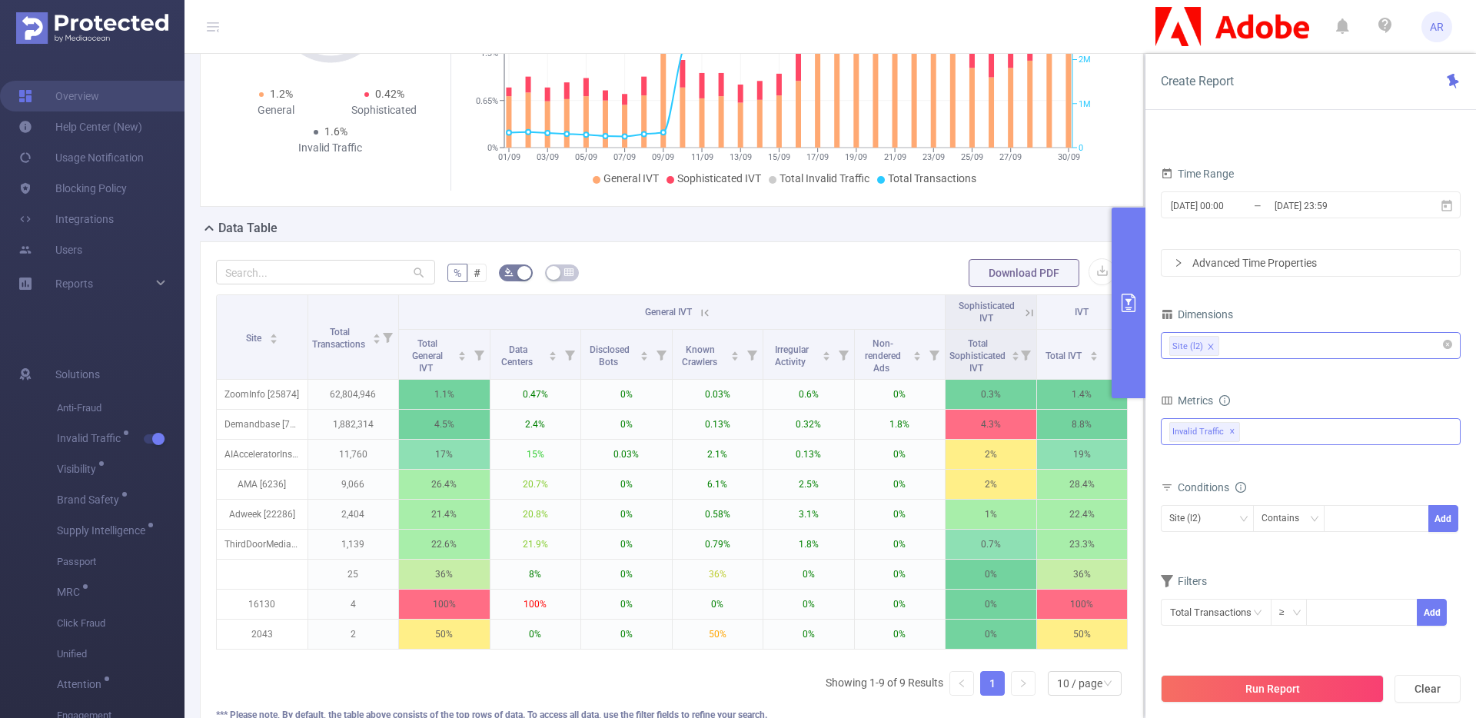
click at [1305, 353] on div "Site (l2)" at bounding box center [1310, 345] width 283 height 25
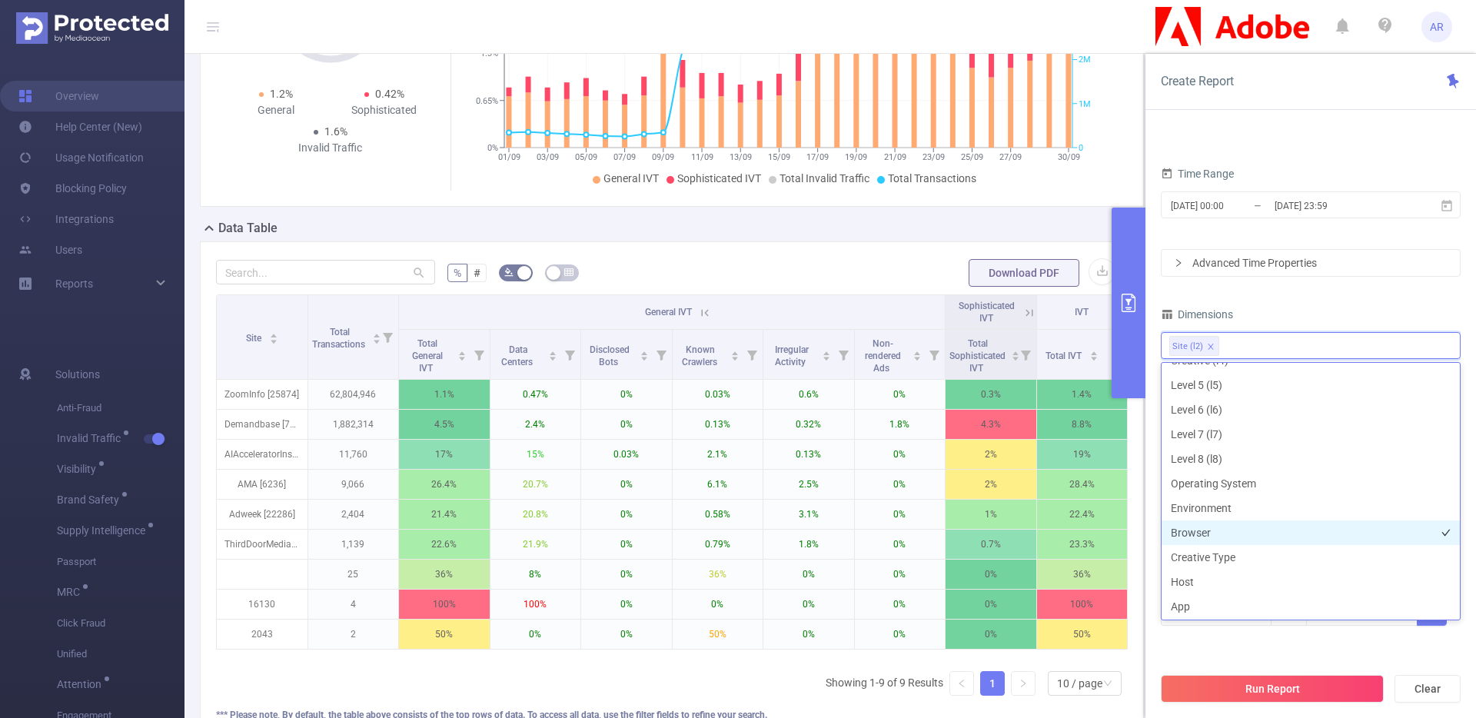
scroll to position [163, 0]
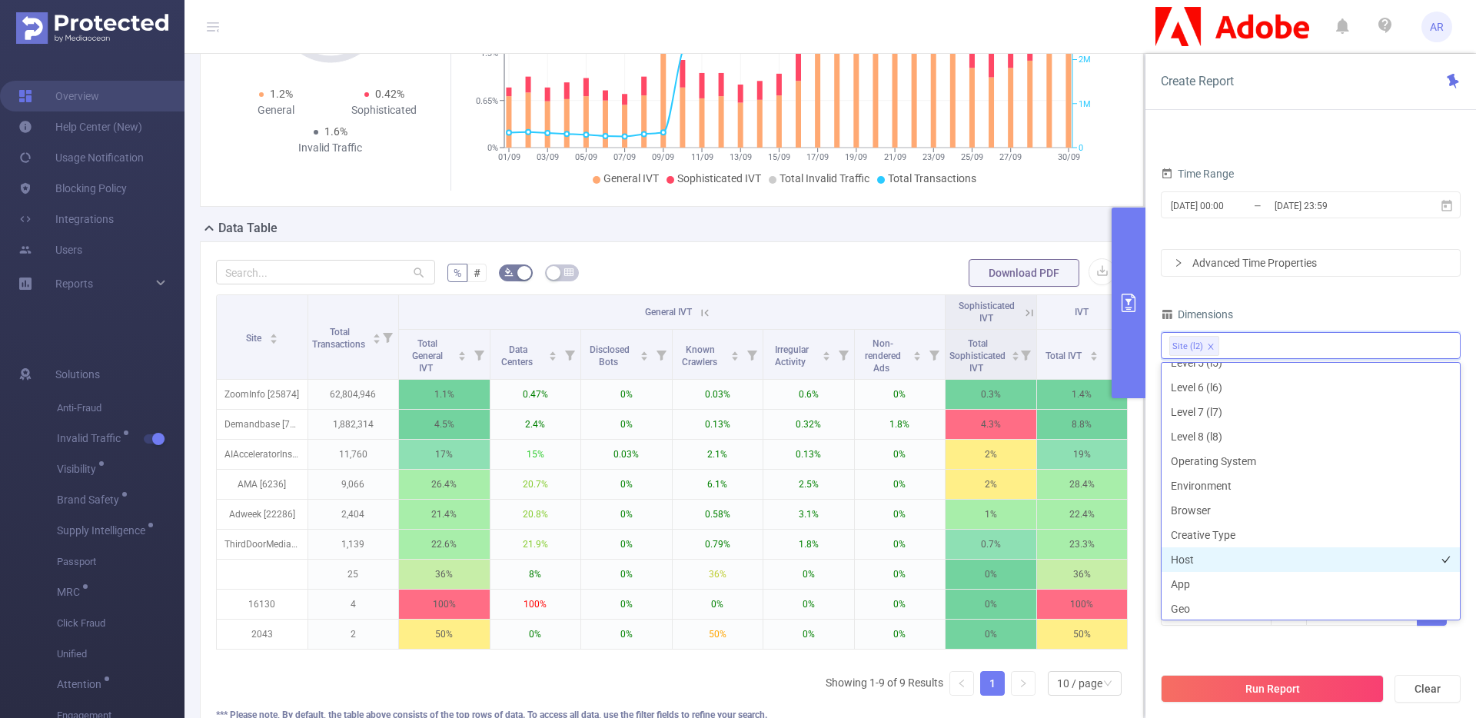
click at [1205, 565] on li "Host" at bounding box center [1311, 559] width 298 height 25
click at [1196, 583] on li "App" at bounding box center [1311, 584] width 298 height 25
click at [1210, 347] on icon "icon: close" at bounding box center [1210, 346] width 5 height 5
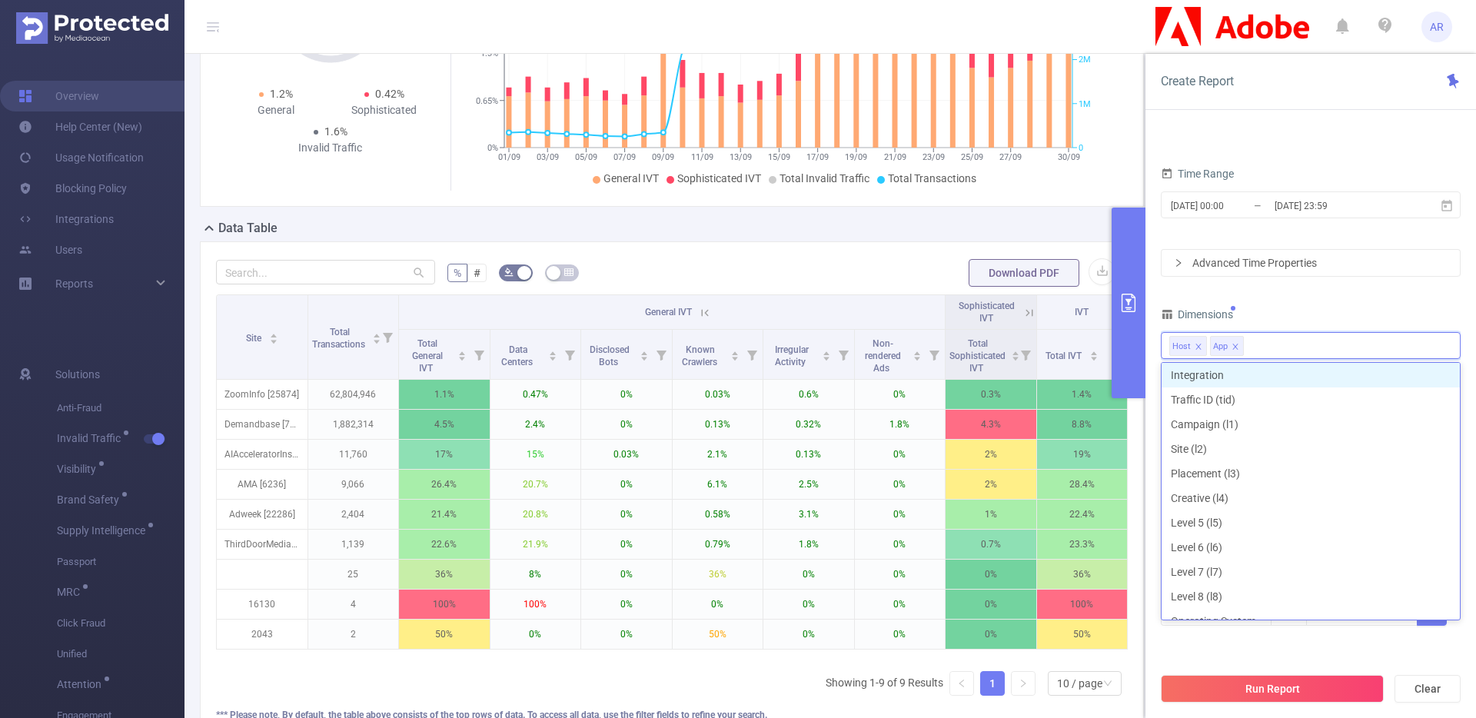
click at [1330, 290] on div "PID 1001040 - FT_Adobe_DX_B2B_InHouse 1001040 - FT_Adobe_DX_B2B_InHouse Time Ra…" at bounding box center [1311, 361] width 300 height 569
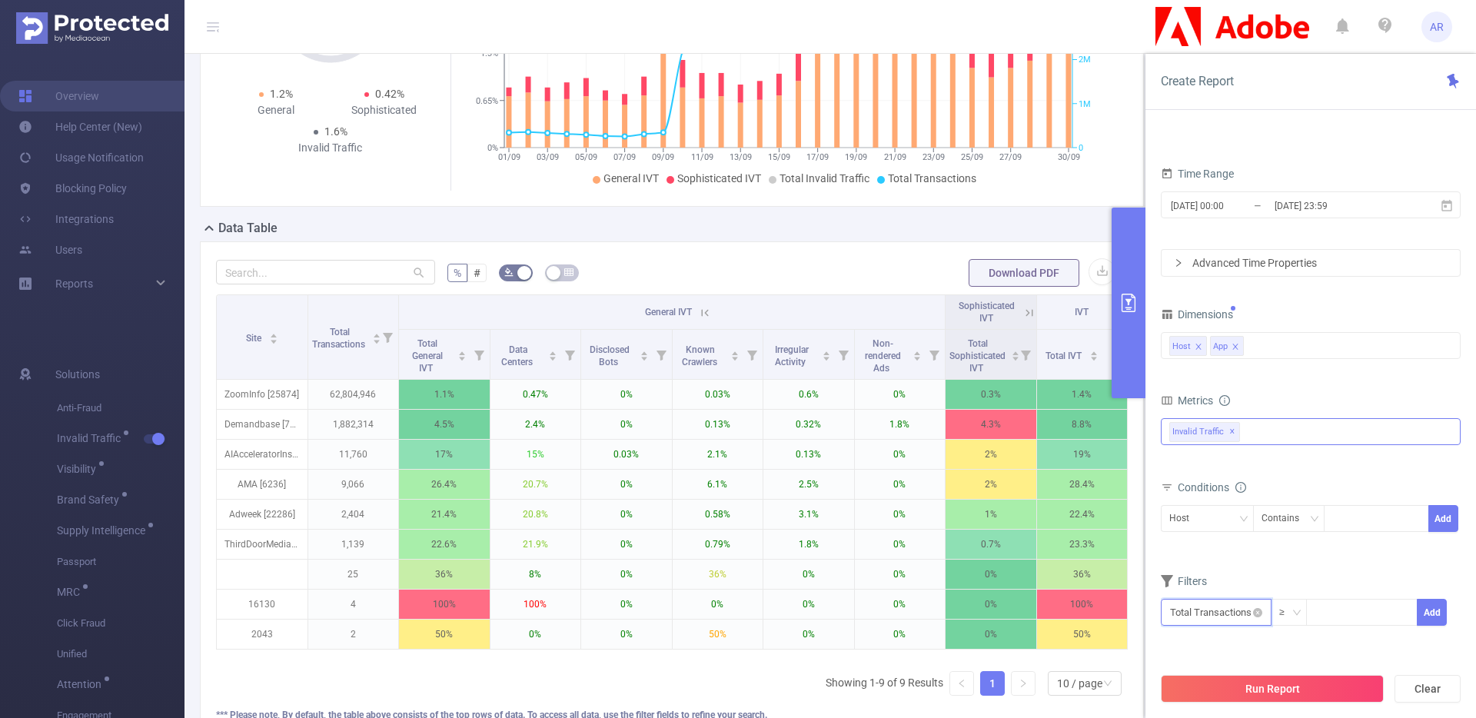
click at [1226, 620] on input "text" at bounding box center [1216, 612] width 111 height 27
click at [1219, 501] on li "Invalid Traffic" at bounding box center [1216, 497] width 111 height 25
click at [1289, 513] on li "IVT" at bounding box center [1324, 522] width 111 height 25
click at [1421, 477] on li "Total IVT" at bounding box center [1423, 473] width 85 height 25
drag, startPoint x: 1173, startPoint y: 650, endPoint x: 1231, endPoint y: 651, distance: 57.7
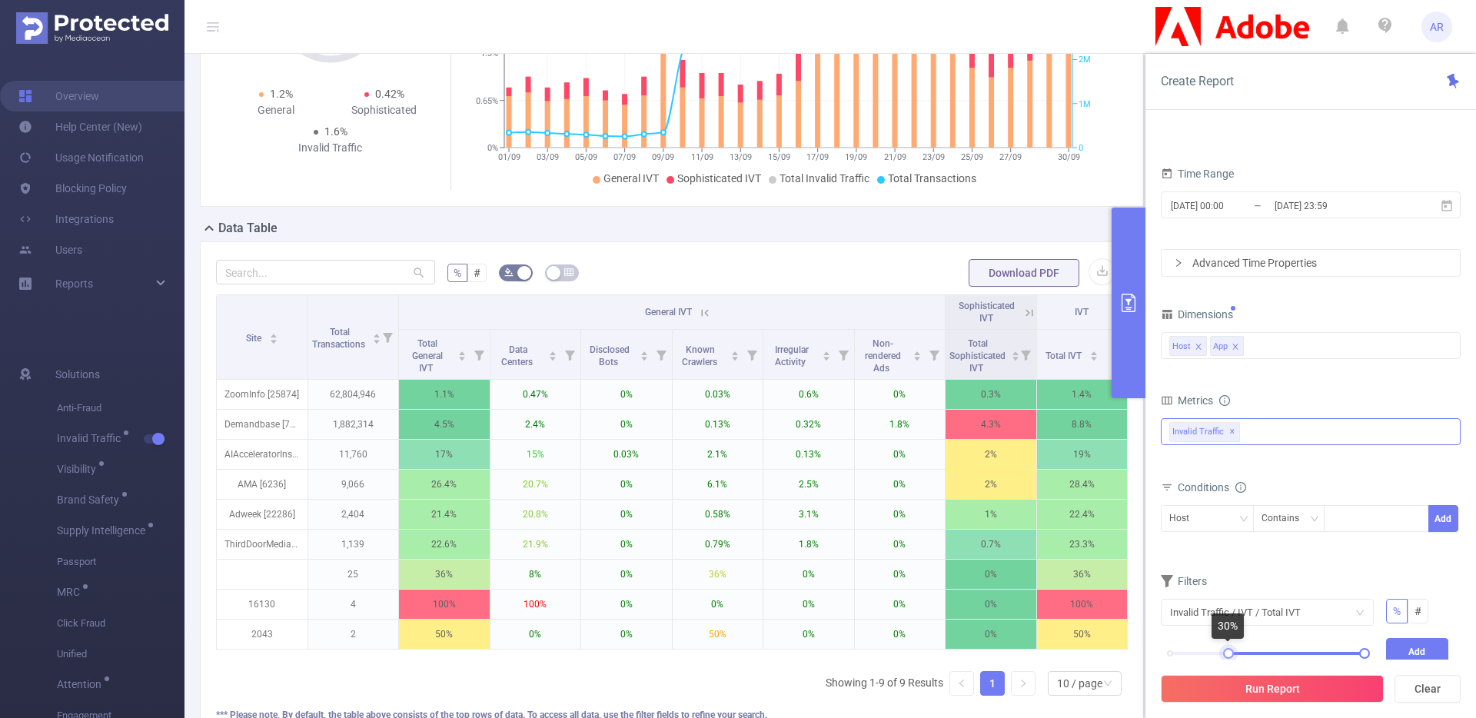
click at [1231, 651] on div at bounding box center [1228, 653] width 11 height 11
click at [1445, 647] on button "Add" at bounding box center [1417, 651] width 63 height 27
click at [1312, 686] on button "Run Report" at bounding box center [1272, 689] width 223 height 28
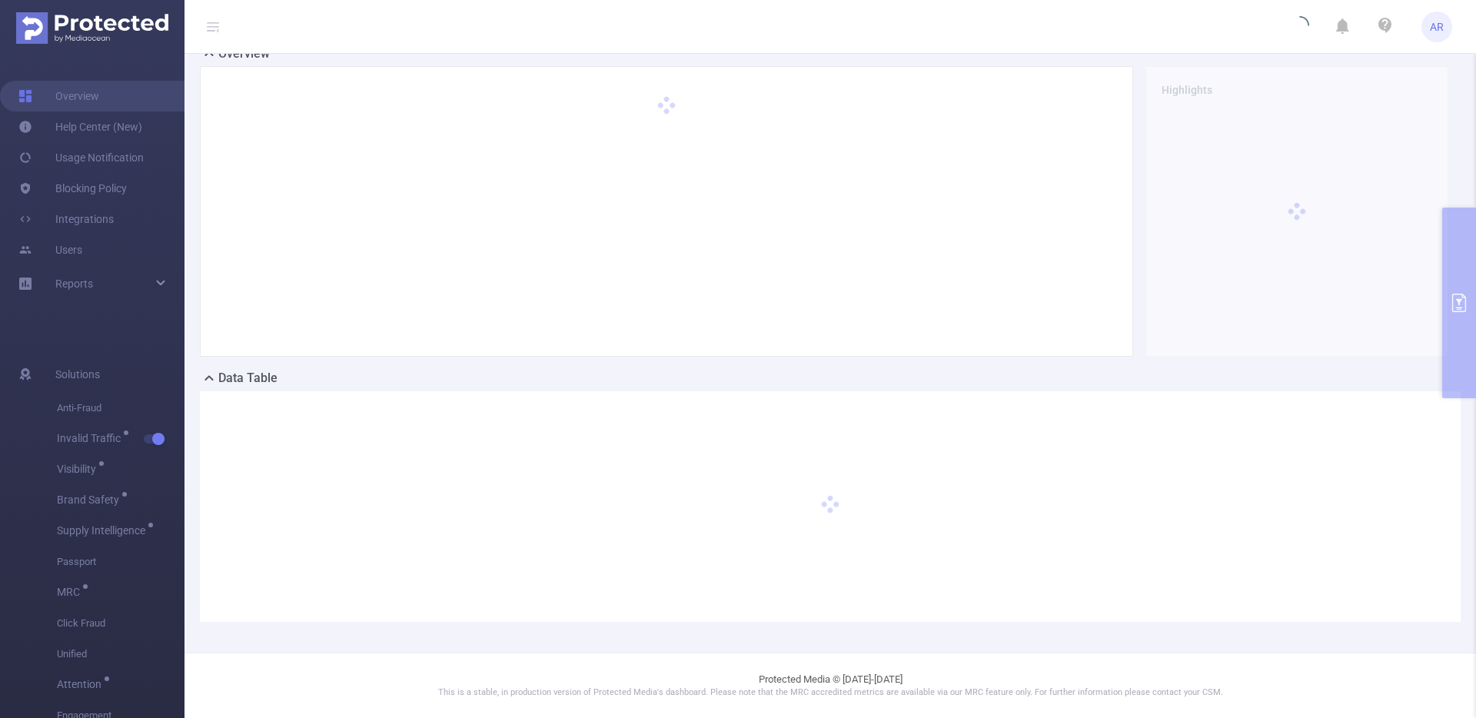
scroll to position [42, 0]
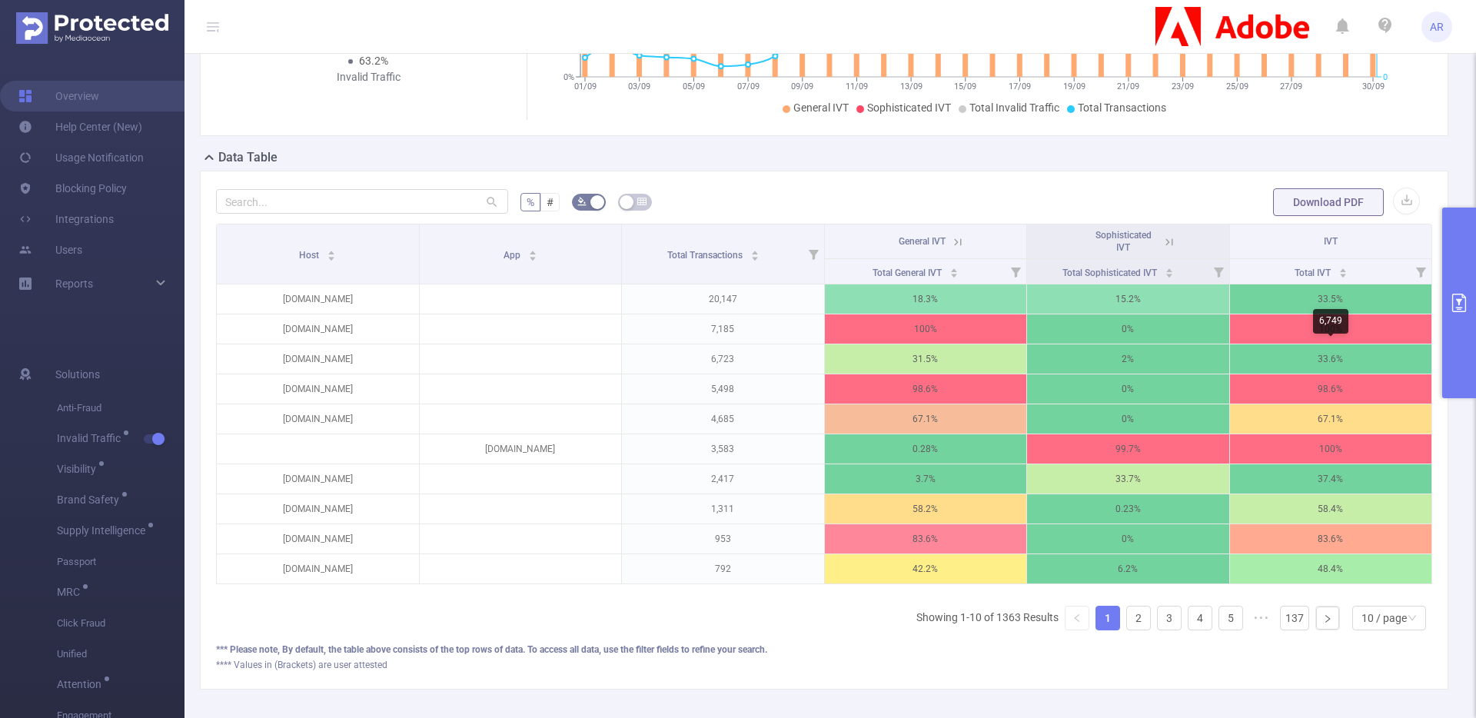
scroll to position [272, 0]
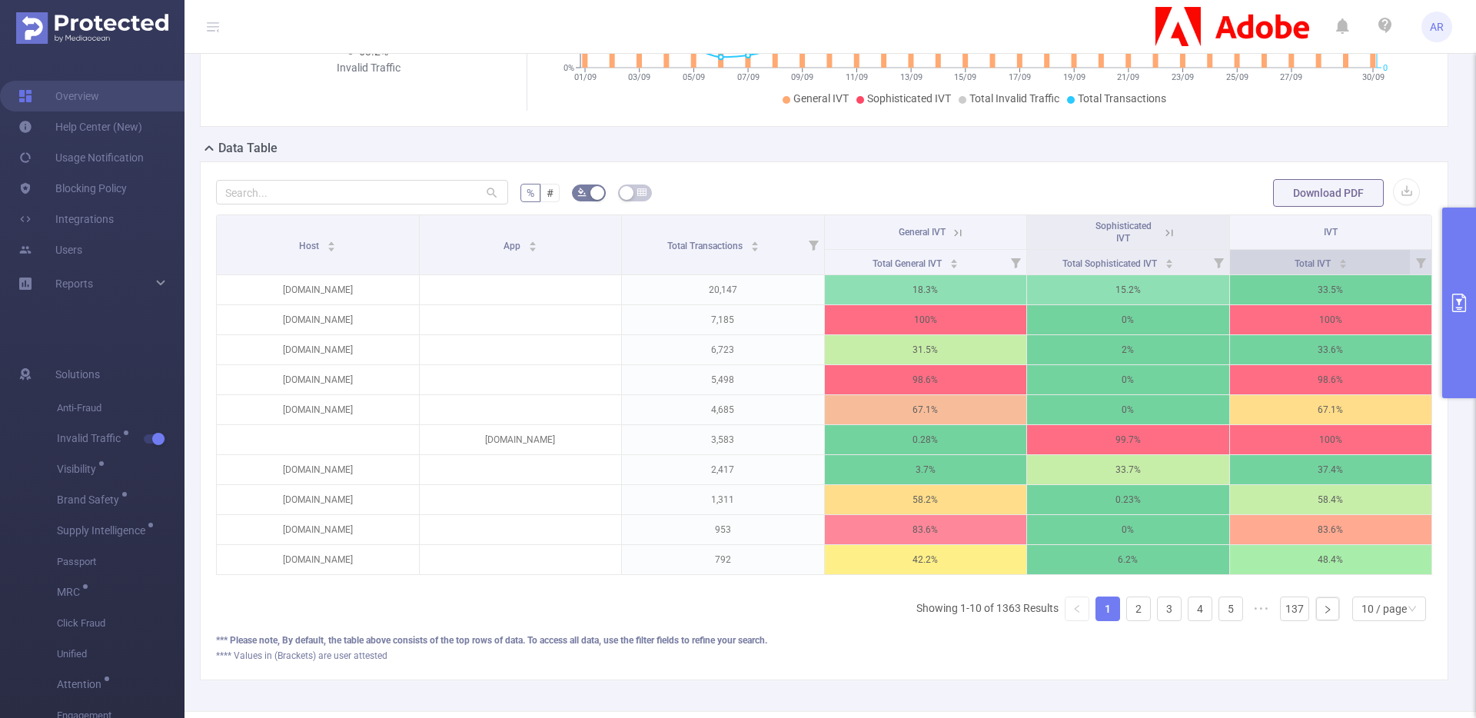
click at [1348, 265] on div "Total IVT" at bounding box center [1321, 261] width 53 height 15
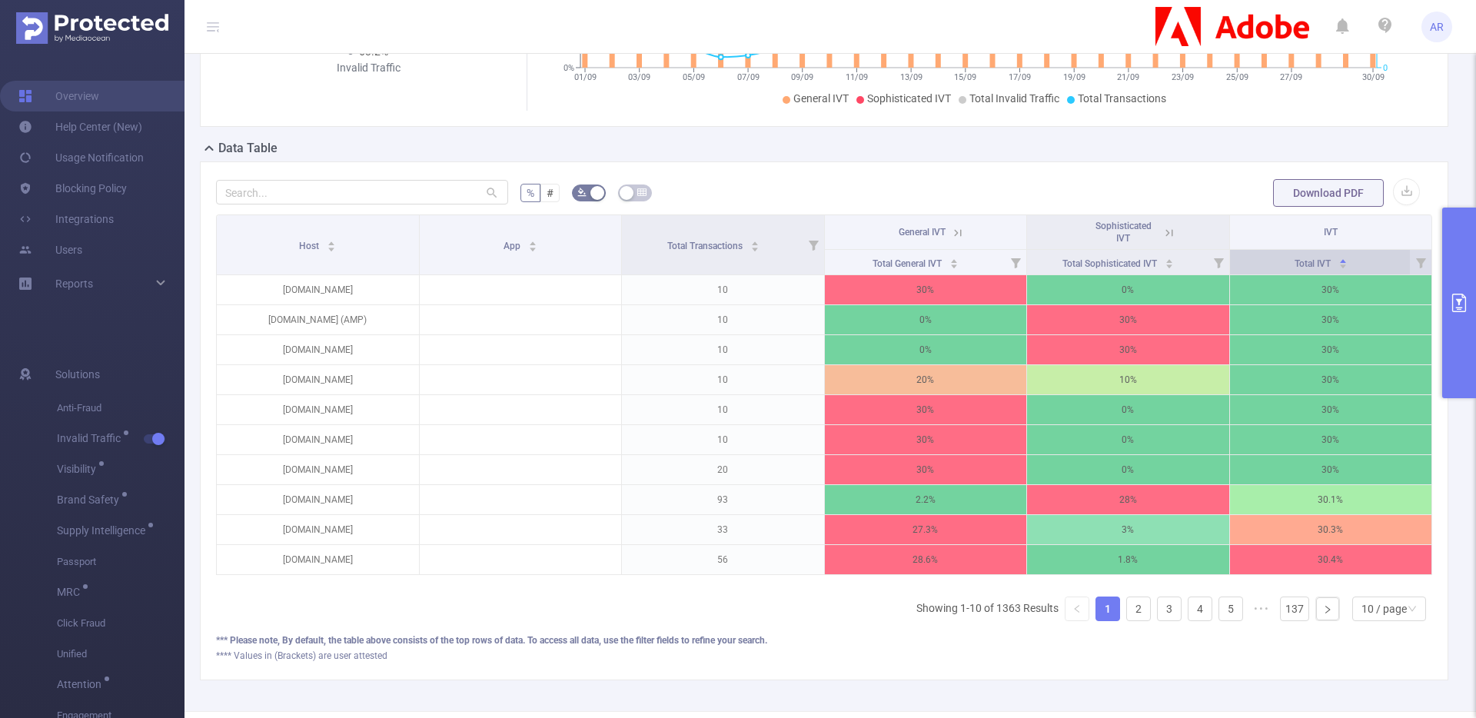
click at [1348, 265] on div "Total IVT" at bounding box center [1321, 261] width 53 height 15
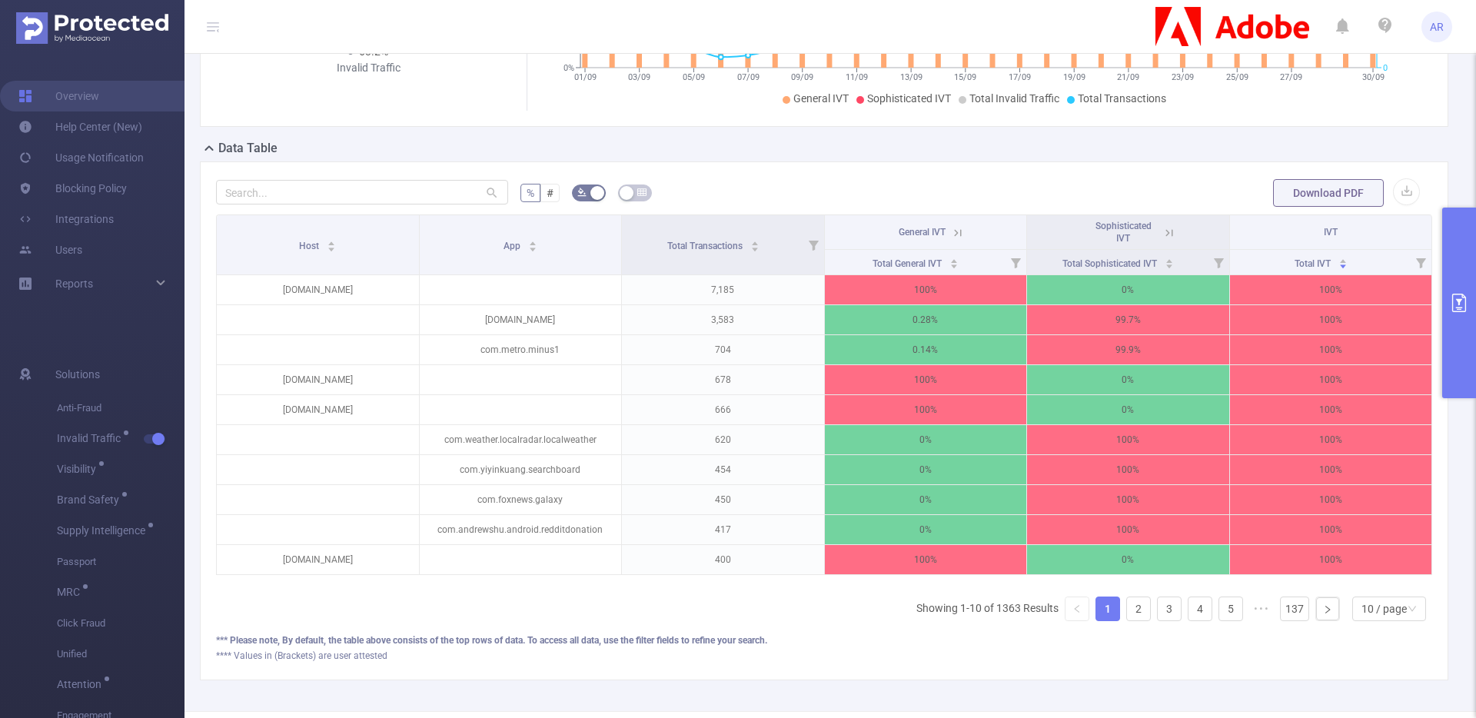
click at [1454, 350] on button "primary" at bounding box center [1459, 303] width 34 height 191
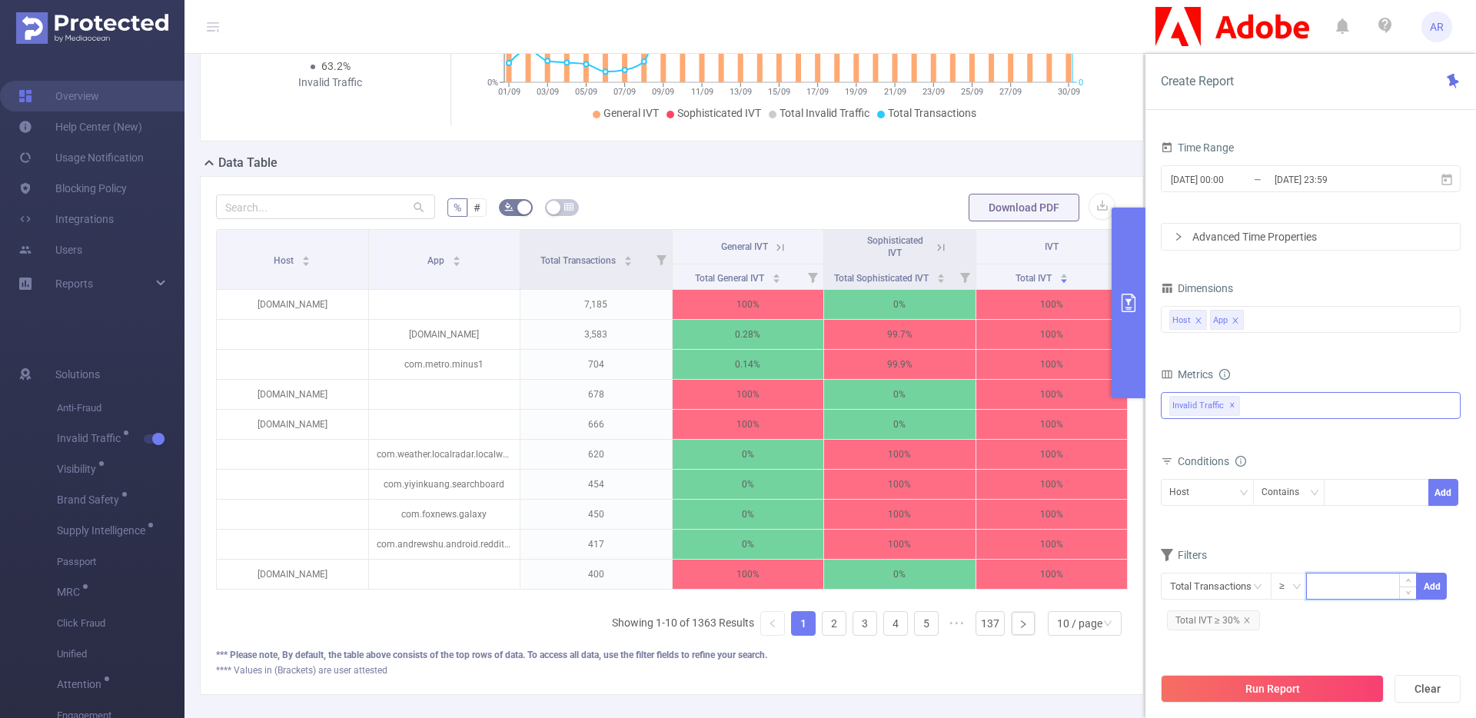
click at [1373, 586] on input at bounding box center [1361, 585] width 109 height 23
type input "10,000"
click at [1431, 586] on button "Add" at bounding box center [1432, 586] width 30 height 27
click at [1295, 700] on button "Run Report" at bounding box center [1272, 689] width 223 height 28
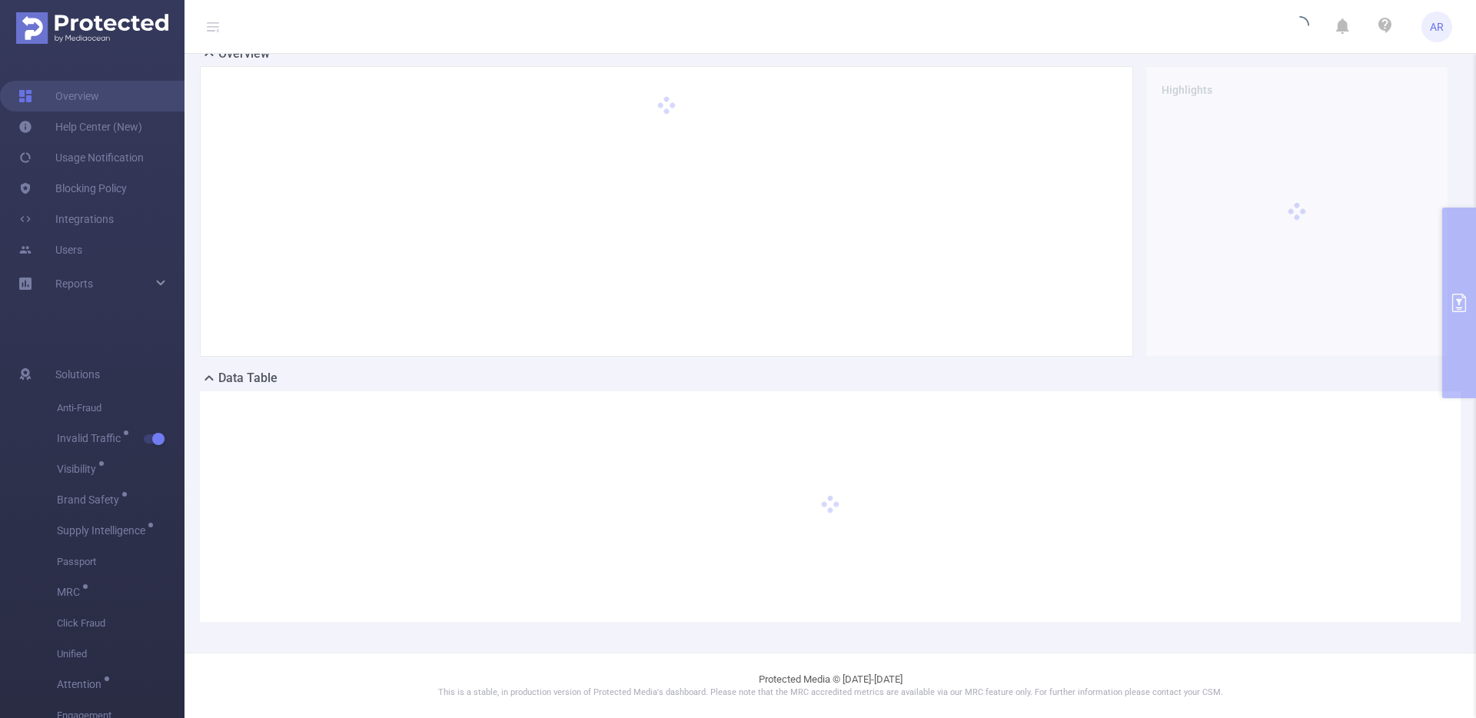
scroll to position [42, 0]
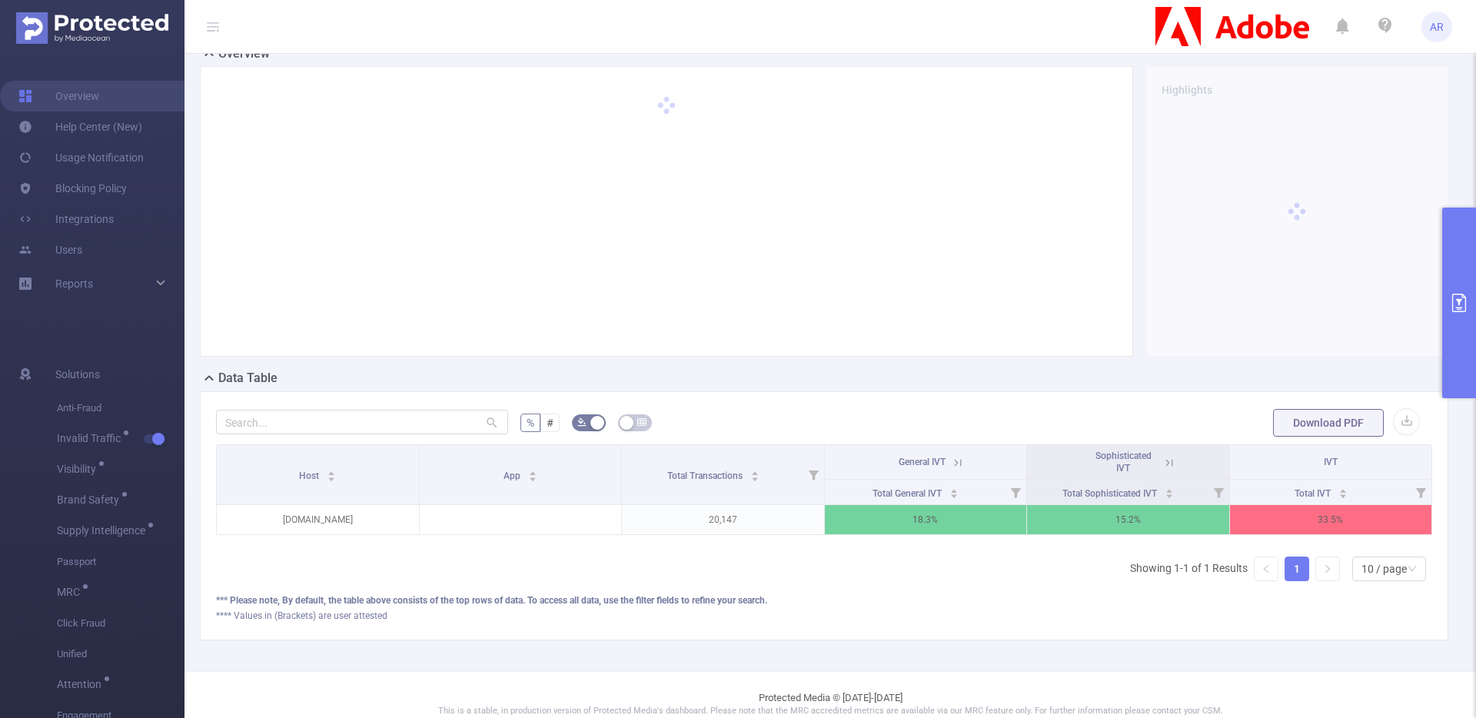
click at [1452, 342] on button "primary" at bounding box center [1459, 303] width 34 height 191
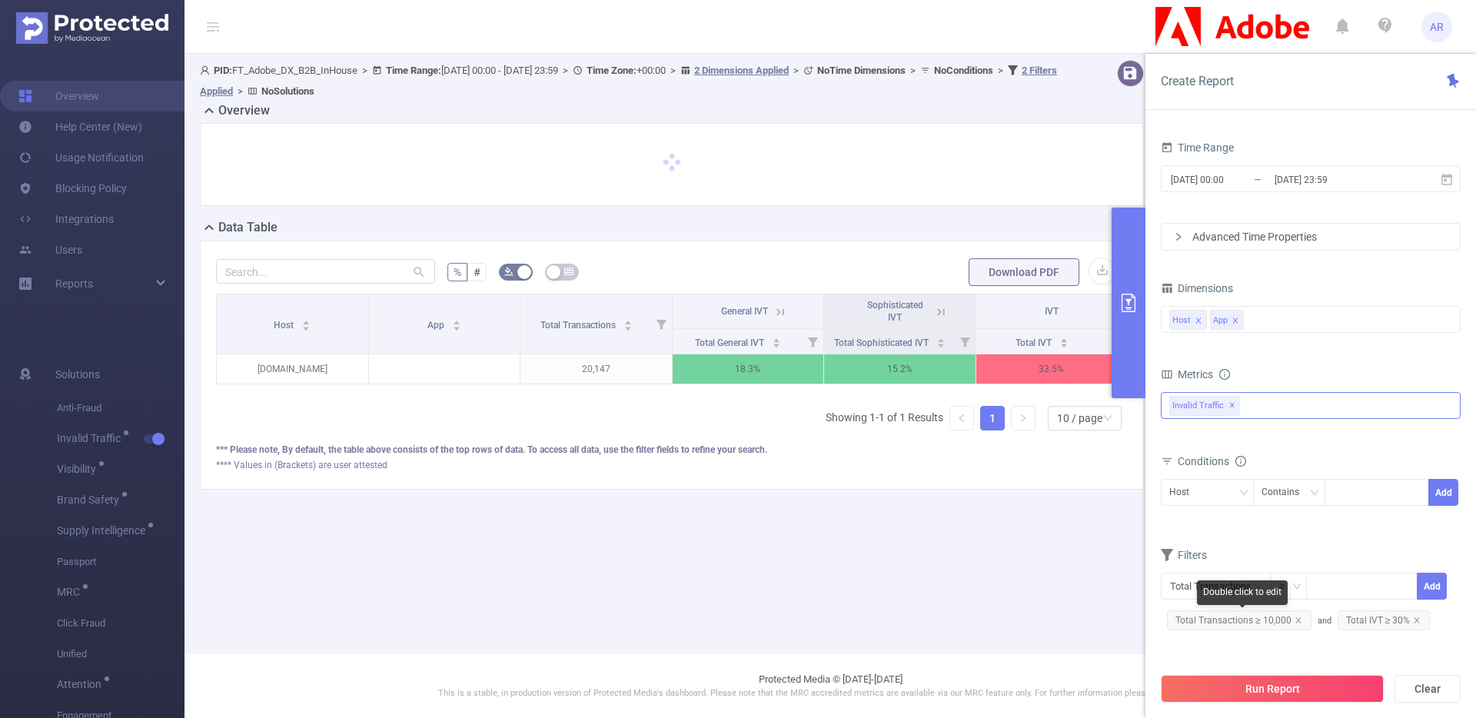
click at [1252, 624] on span "Total Transactions ≥ 10,000" at bounding box center [1239, 620] width 145 height 20
click at [1252, 624] on input "10,000" at bounding box center [1310, 624] width 119 height 23
click at [1269, 623] on input "10,000" at bounding box center [1310, 624] width 118 height 23
type input "3,000"
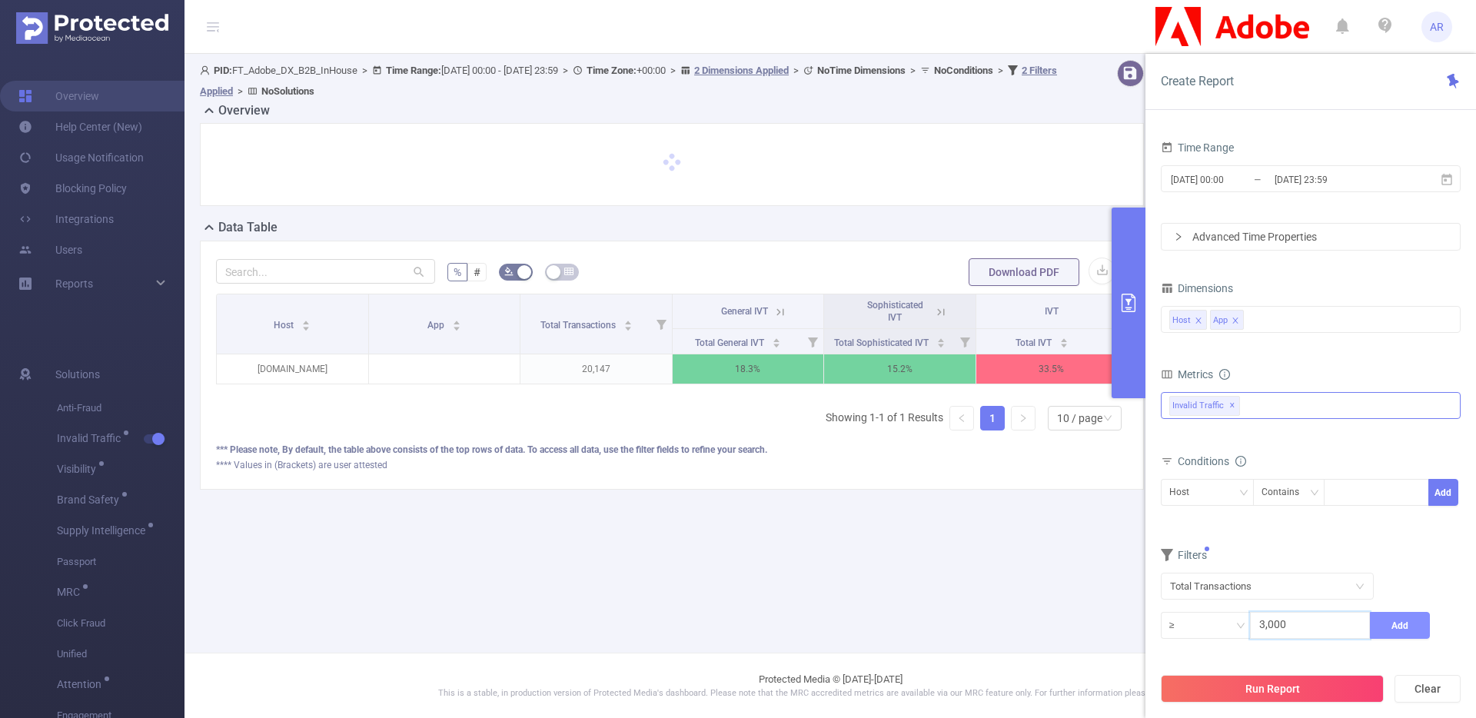
click at [1398, 632] on button "Add" at bounding box center [1400, 625] width 60 height 27
click at [1312, 695] on button "Run Report" at bounding box center [1272, 689] width 223 height 28
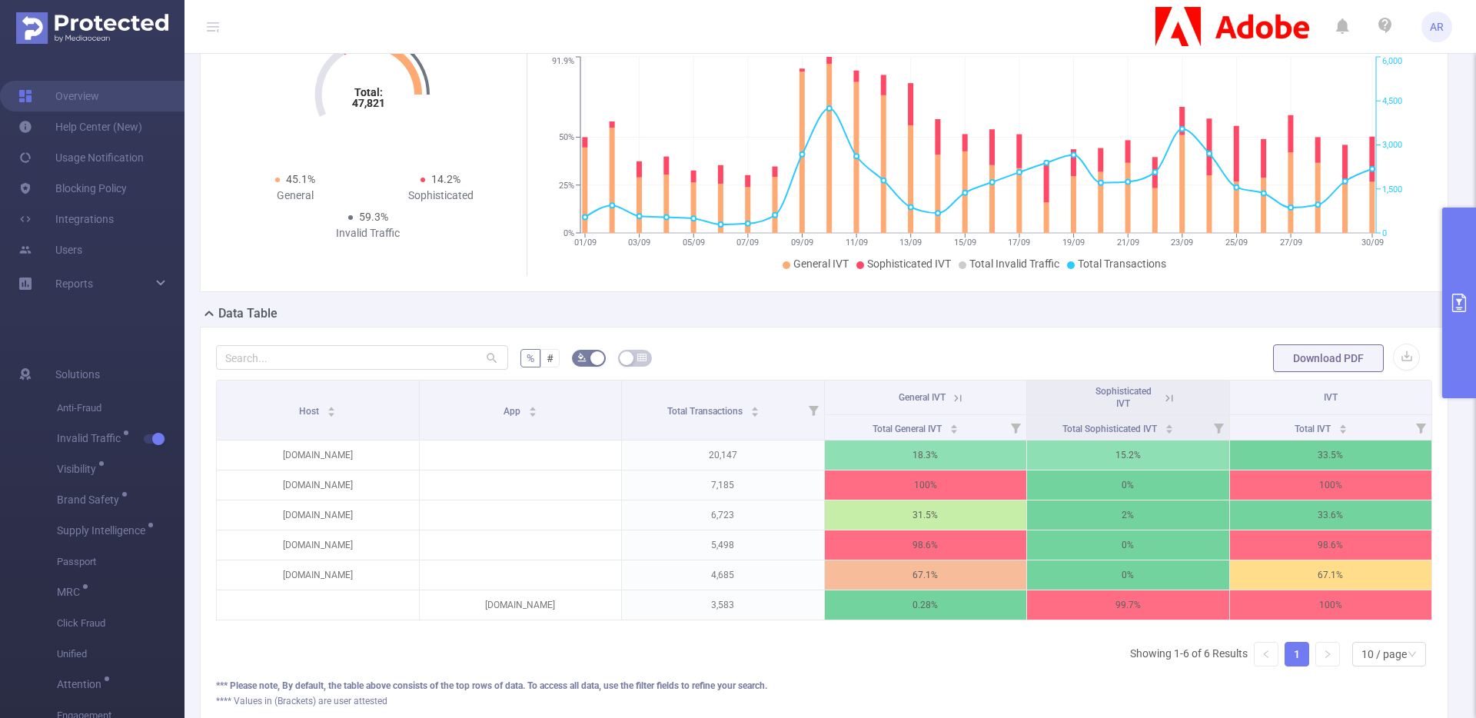
scroll to position [132, 0]
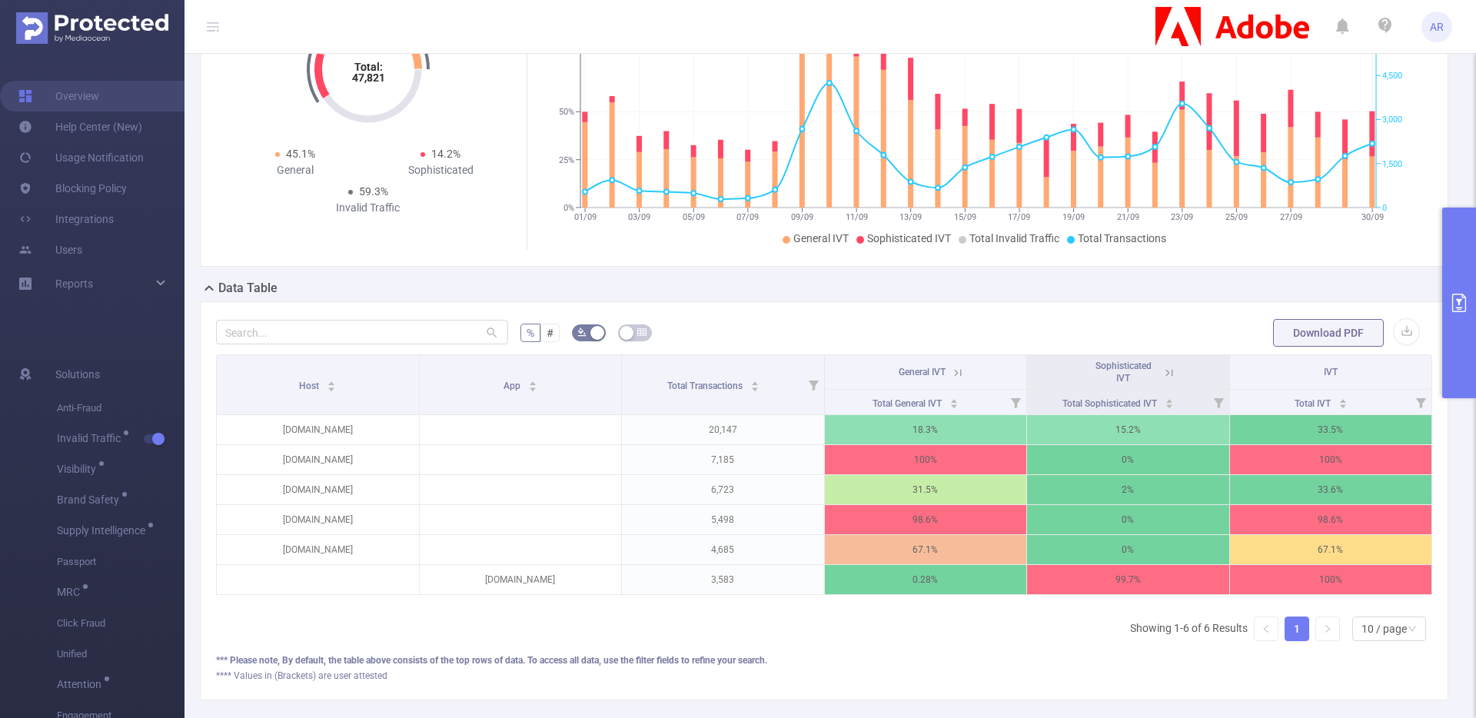
click at [1462, 334] on button "primary" at bounding box center [1459, 303] width 34 height 191
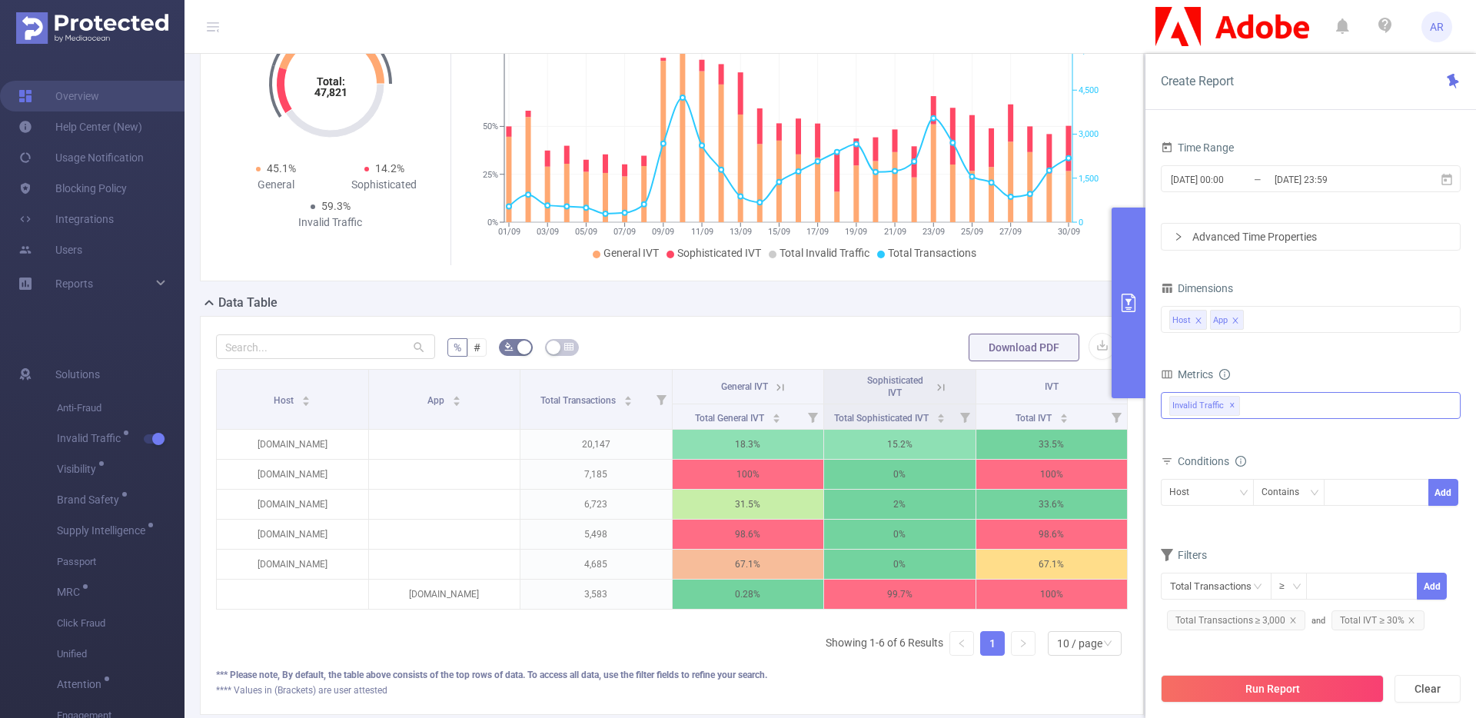
click at [1362, 608] on div "Total IVT ≥ 30%" at bounding box center [1378, 620] width 105 height 26
click at [1364, 617] on span "Total IVT ≥ 30%" at bounding box center [1378, 620] width 93 height 20
drag, startPoint x: 1171, startPoint y: 630, endPoint x: 1209, endPoint y: 636, distance: 38.9
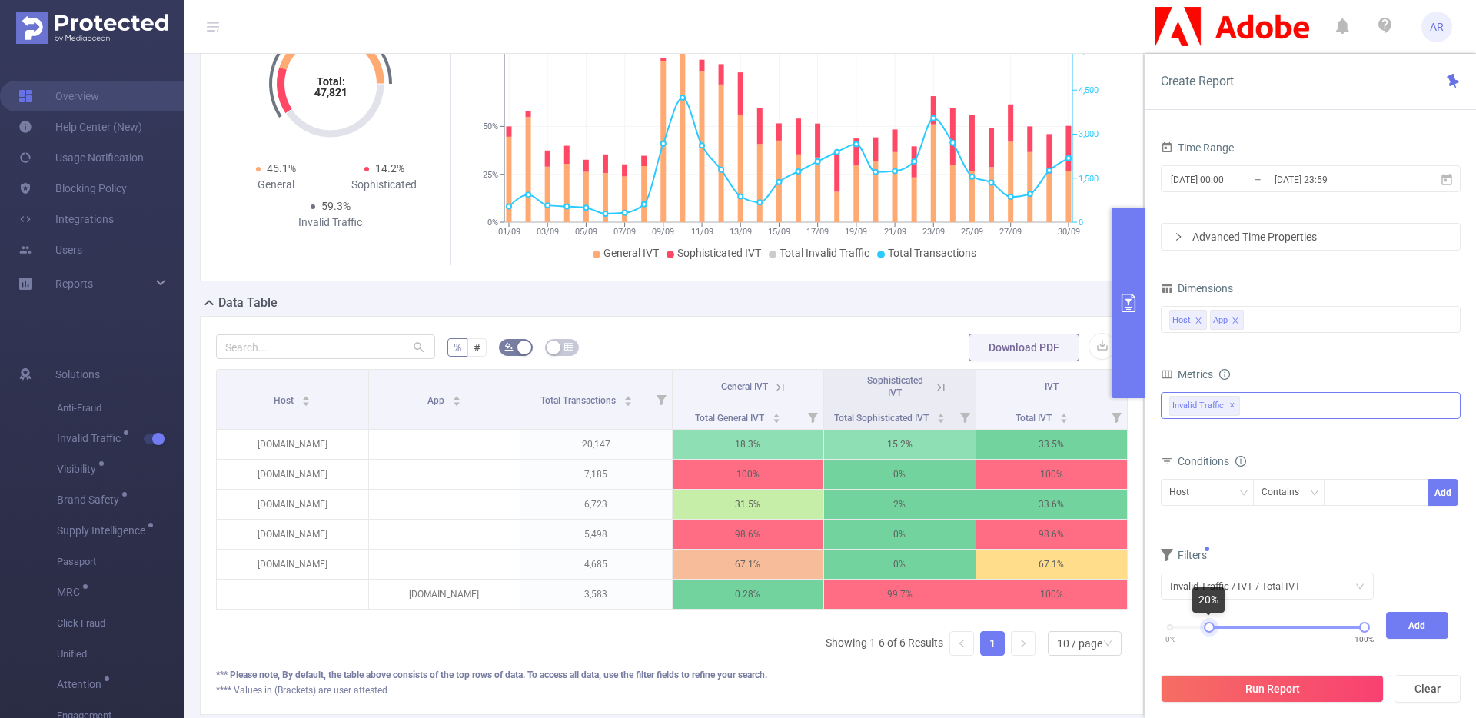
click at [1209, 636] on div "0% 100%" at bounding box center [1267, 633] width 225 height 42
click at [1401, 625] on button "Add" at bounding box center [1417, 625] width 63 height 27
click at [1321, 700] on button "Run Report" at bounding box center [1272, 689] width 223 height 28
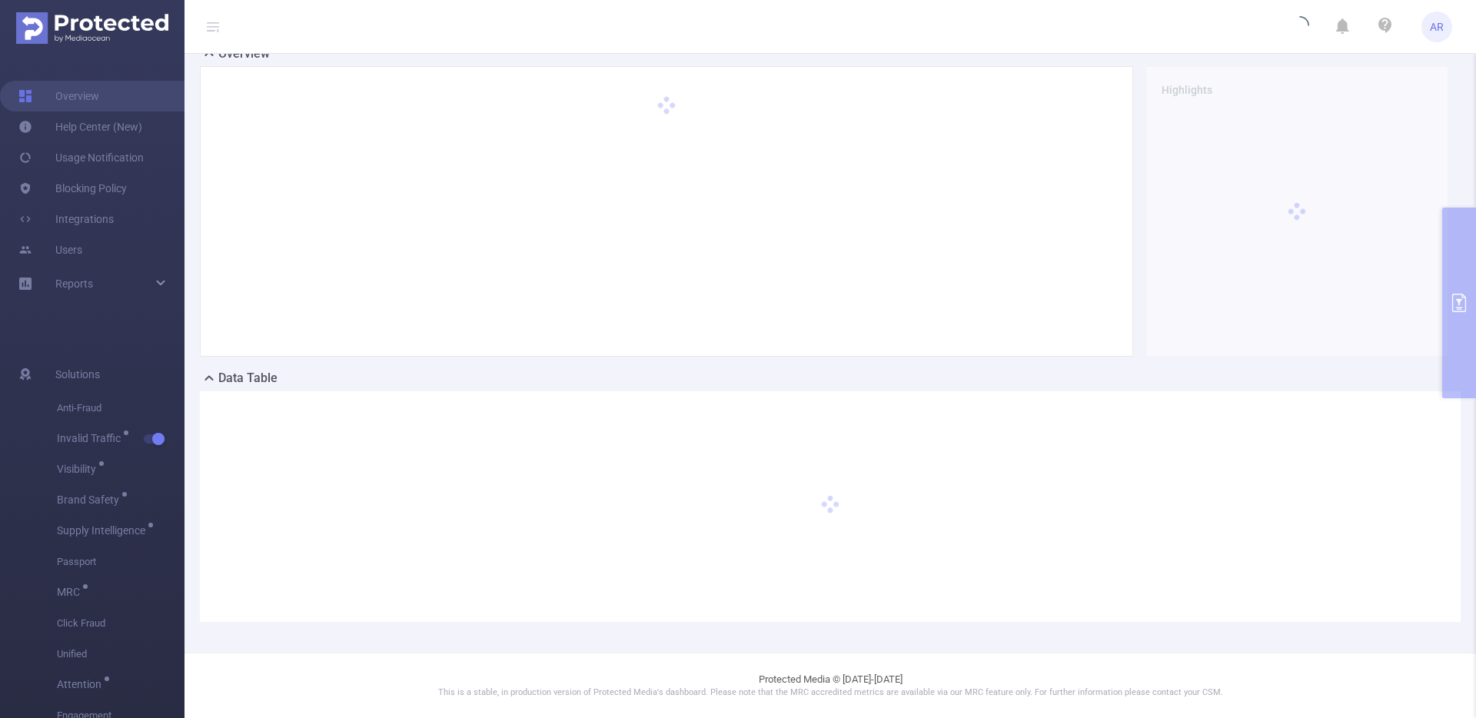
scroll to position [42, 0]
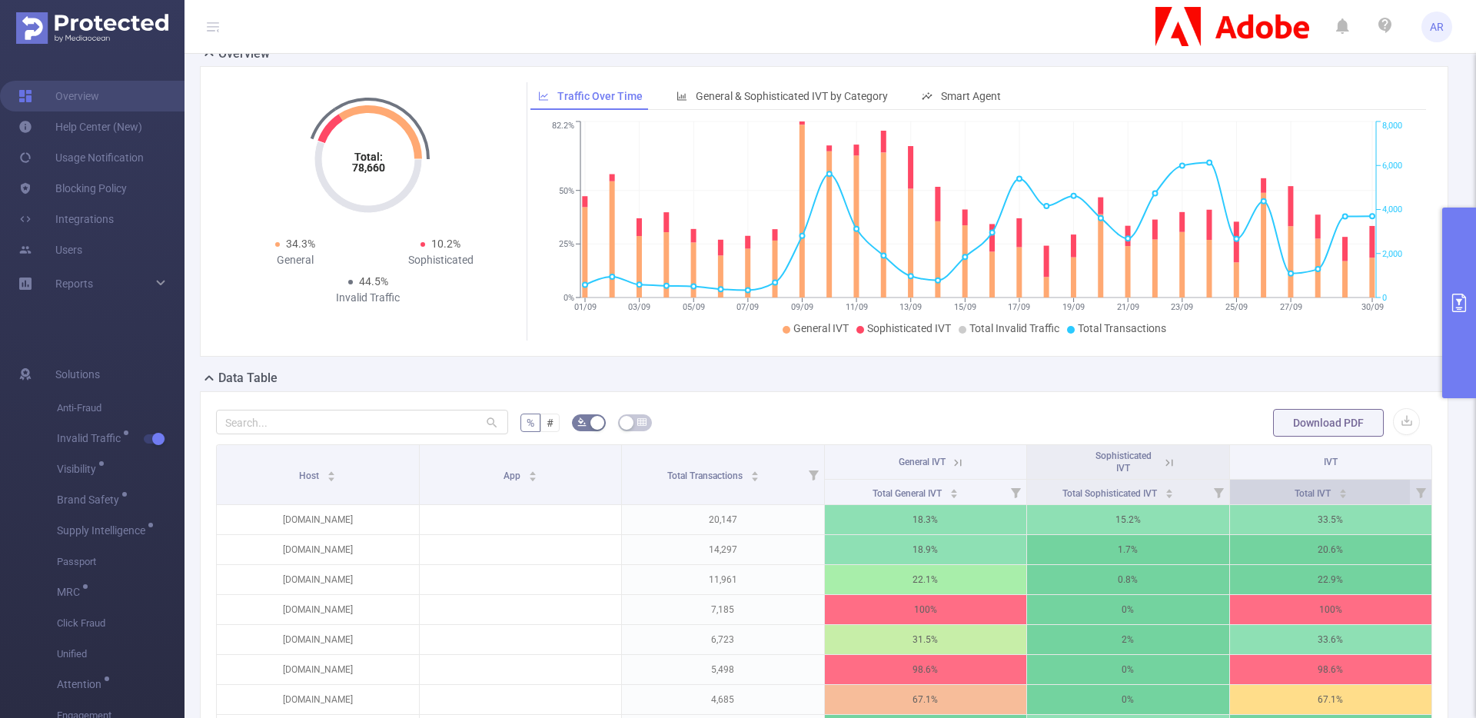
click at [1348, 500] on div "Total IVT" at bounding box center [1321, 491] width 53 height 15
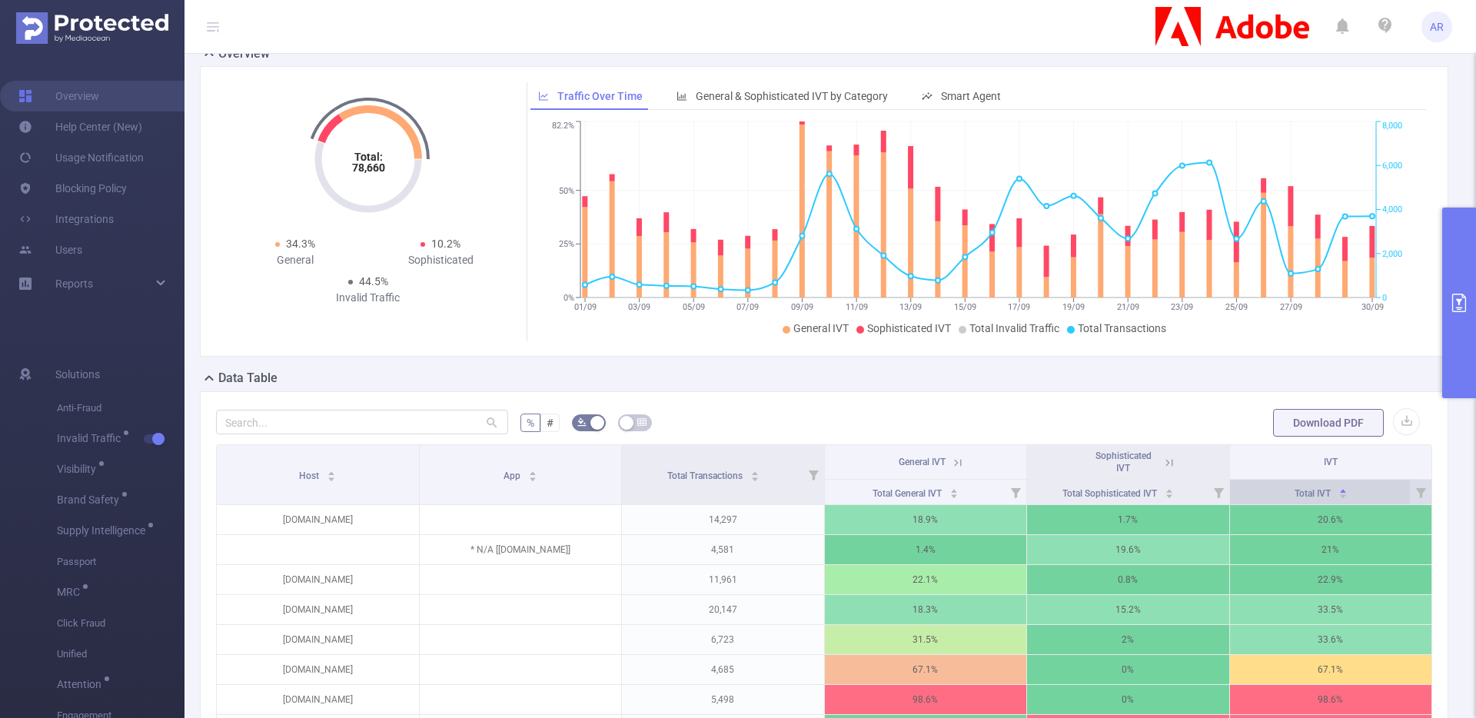
click at [1348, 500] on div "Total IVT" at bounding box center [1321, 491] width 53 height 15
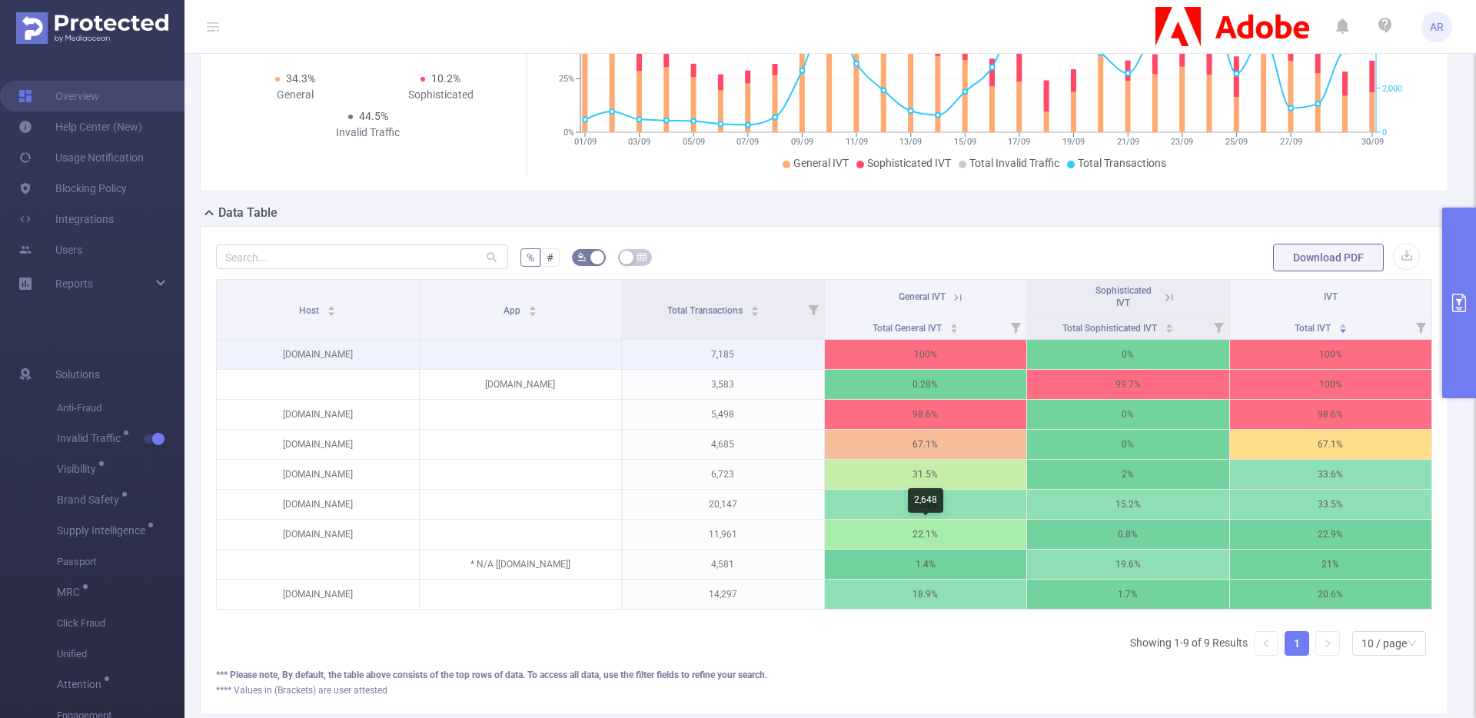
scroll to position [209, 0]
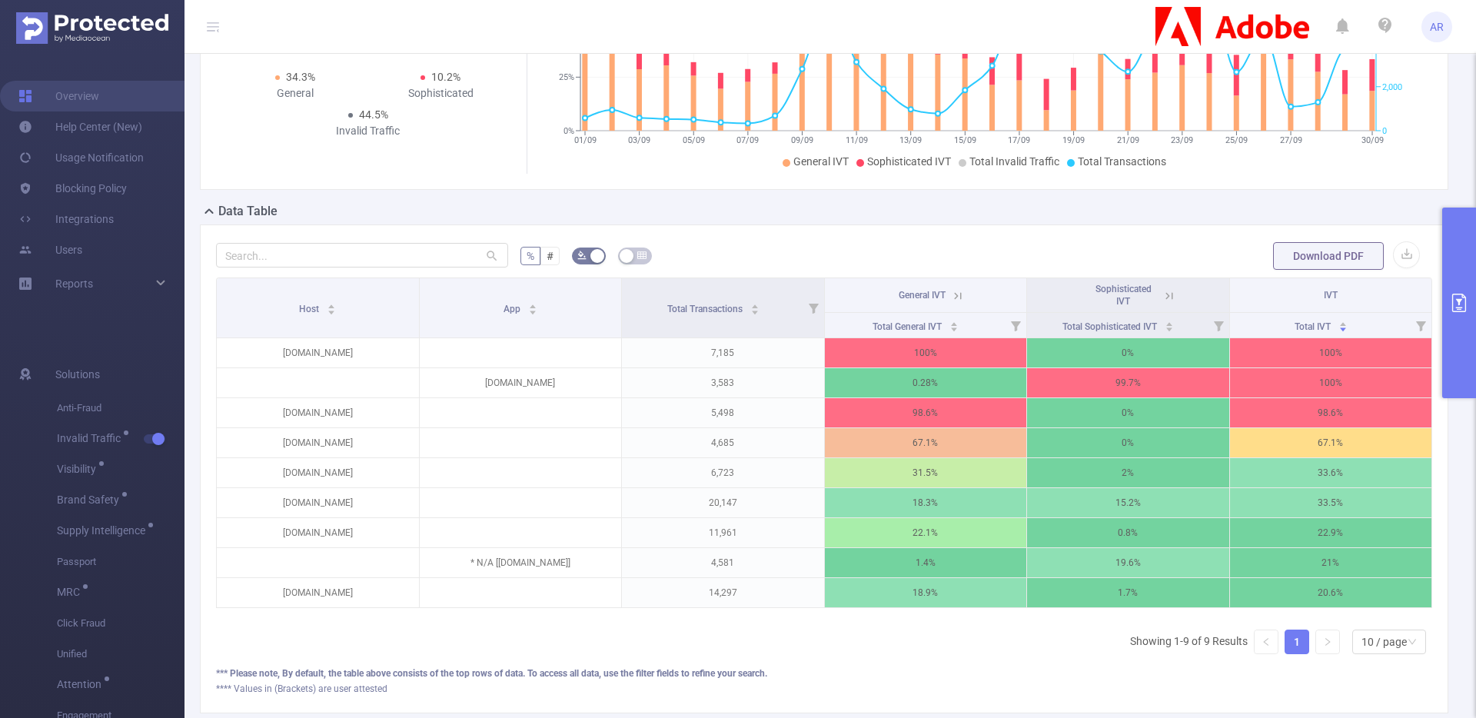
click at [1449, 248] on button "primary" at bounding box center [1459, 303] width 34 height 191
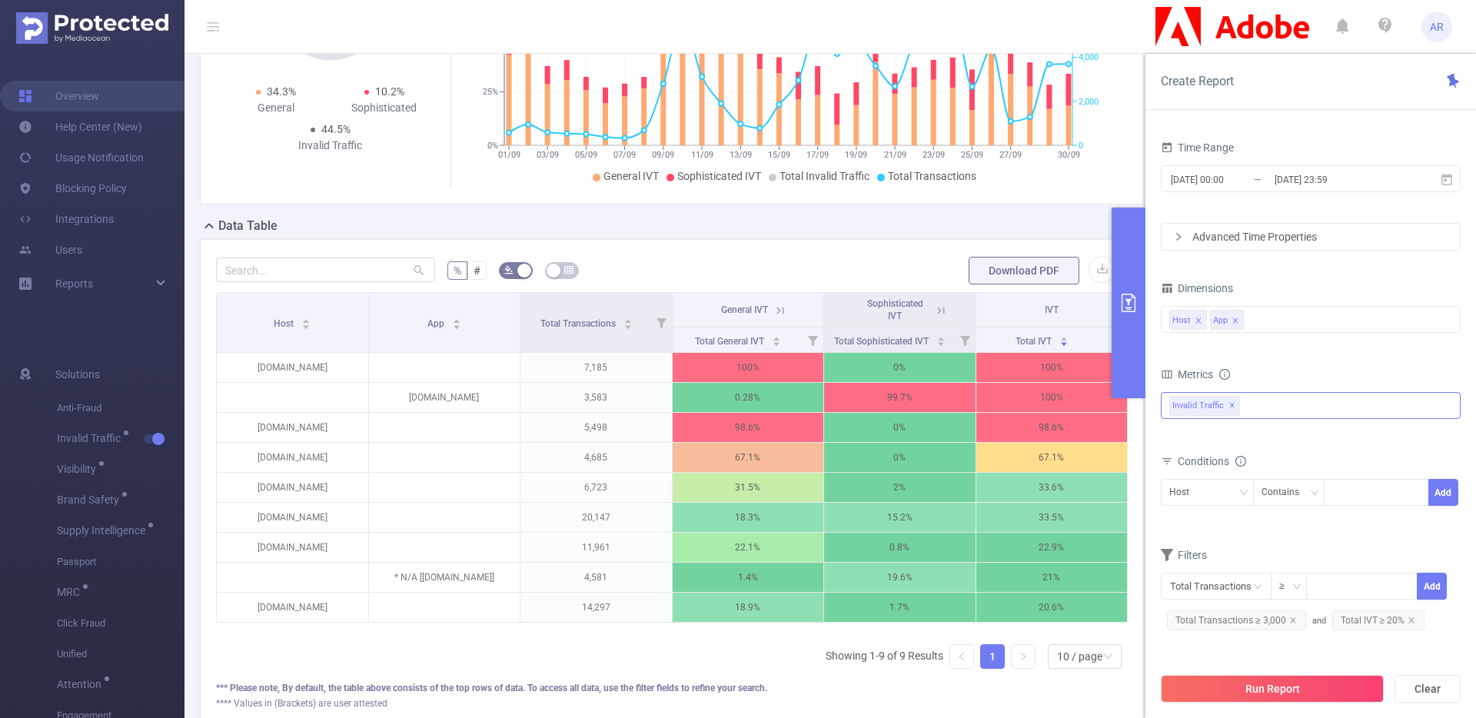
click at [1300, 402] on div "Invalid Traffic ✕ Anti-Fraud Invalid Traffic Visibility Brand Safety Supply Int…" at bounding box center [1311, 405] width 300 height 27
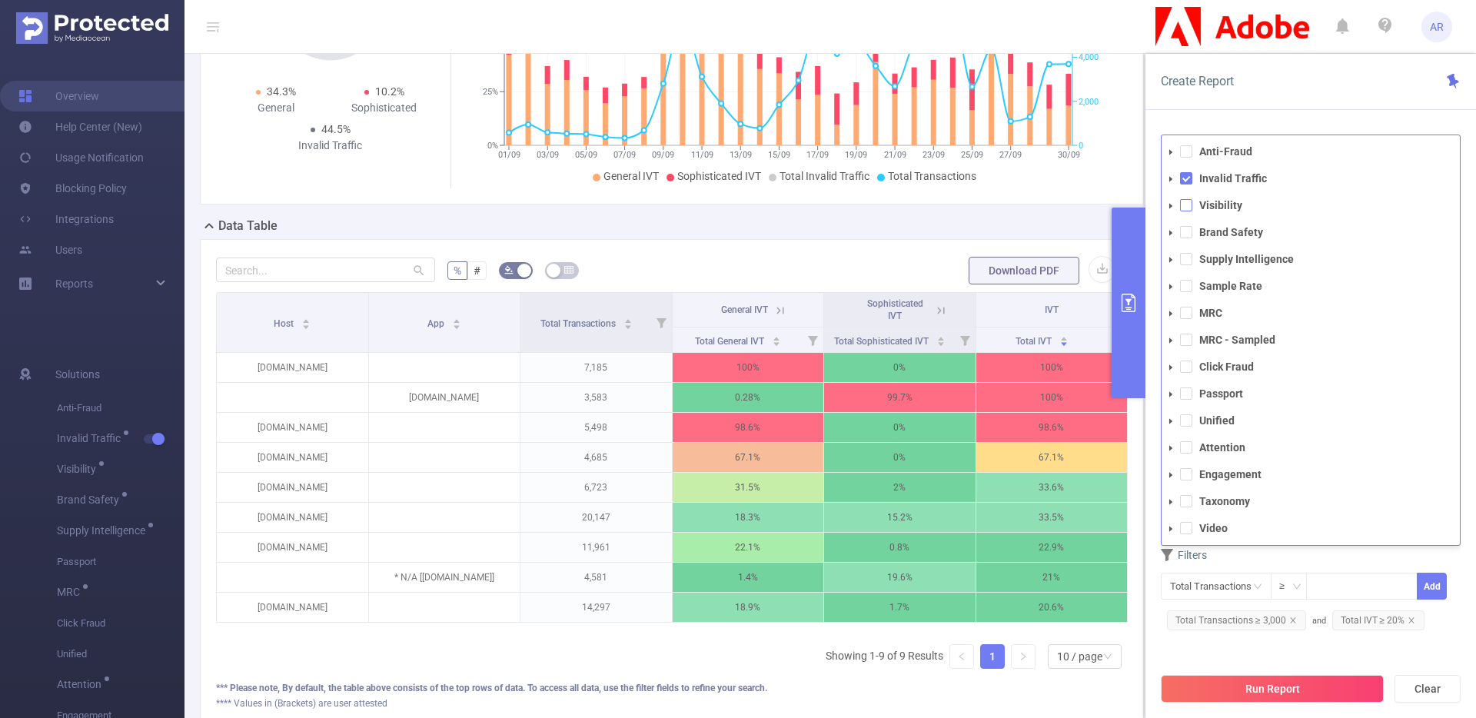
click at [1186, 210] on span at bounding box center [1186, 205] width 12 height 12
click at [1186, 181] on span at bounding box center [1186, 178] width 12 height 12
click at [1279, 128] on div "PID 1001040 - FT_Adobe_DX_B2B_InHouse 1001040 - FT_Adobe_DX_B2B_InHouse Time Ra…" at bounding box center [1311, 432] width 331 height 626
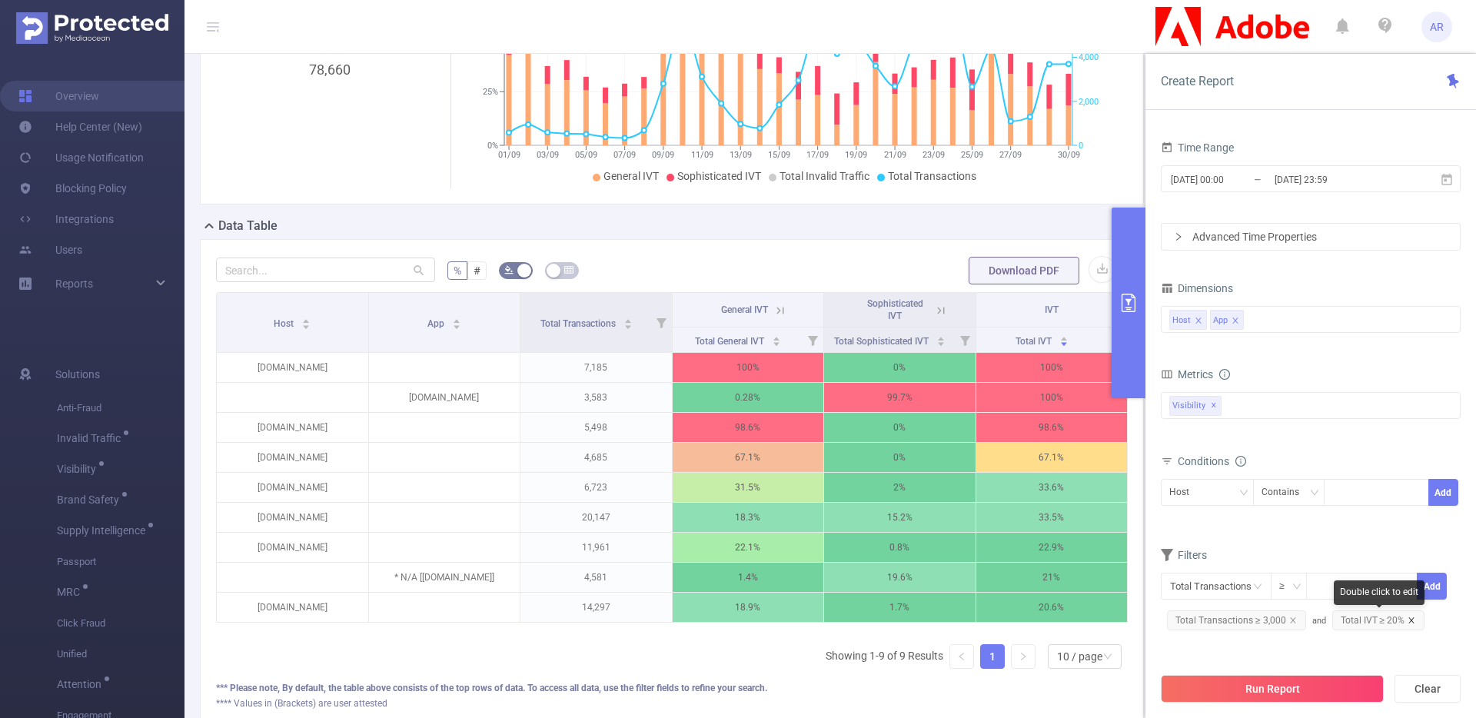
click at [1408, 620] on icon "icon: close" at bounding box center [1412, 621] width 8 height 8
click at [1288, 614] on span "Total Transactions ≥ 3,000" at bounding box center [1236, 620] width 139 height 20
click at [1292, 619] on icon "icon: close" at bounding box center [1293, 621] width 8 height 8
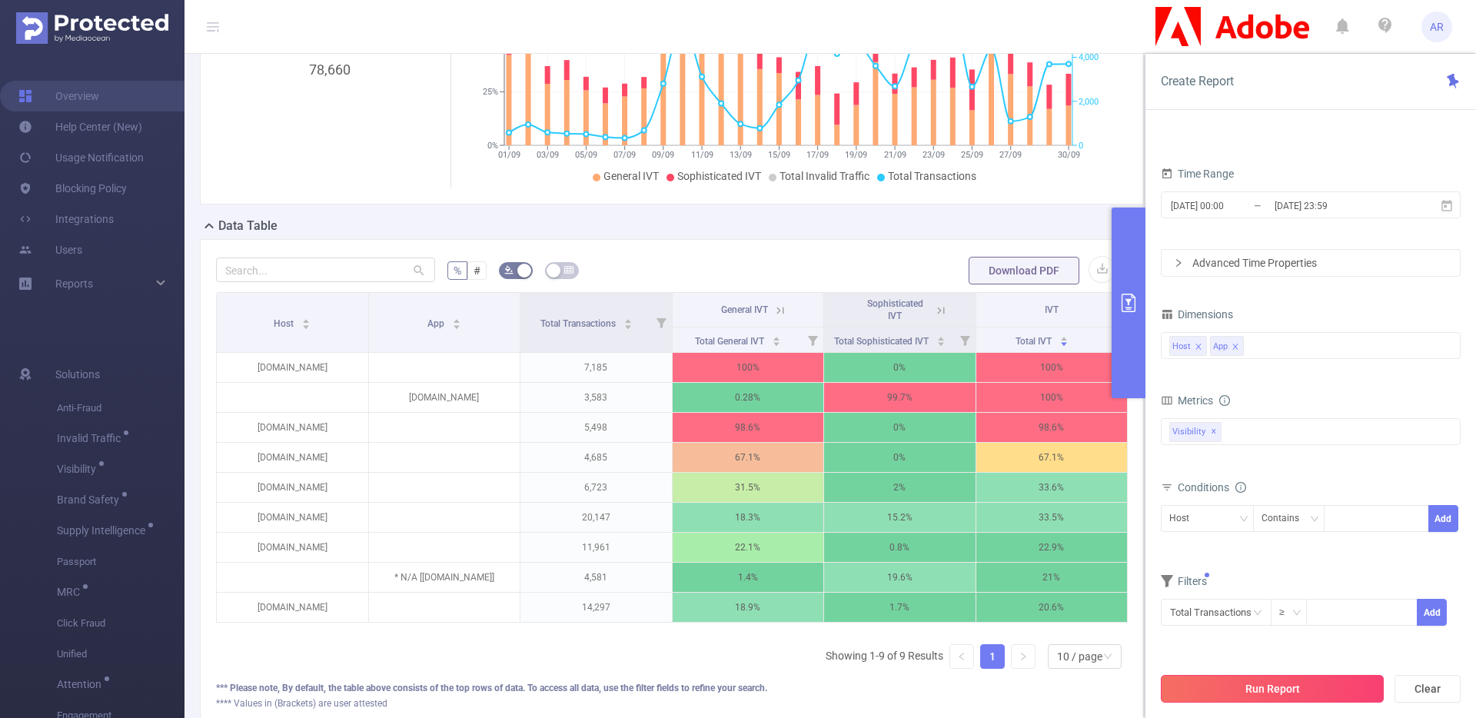
click at [1280, 693] on button "Run Report" at bounding box center [1272, 689] width 223 height 28
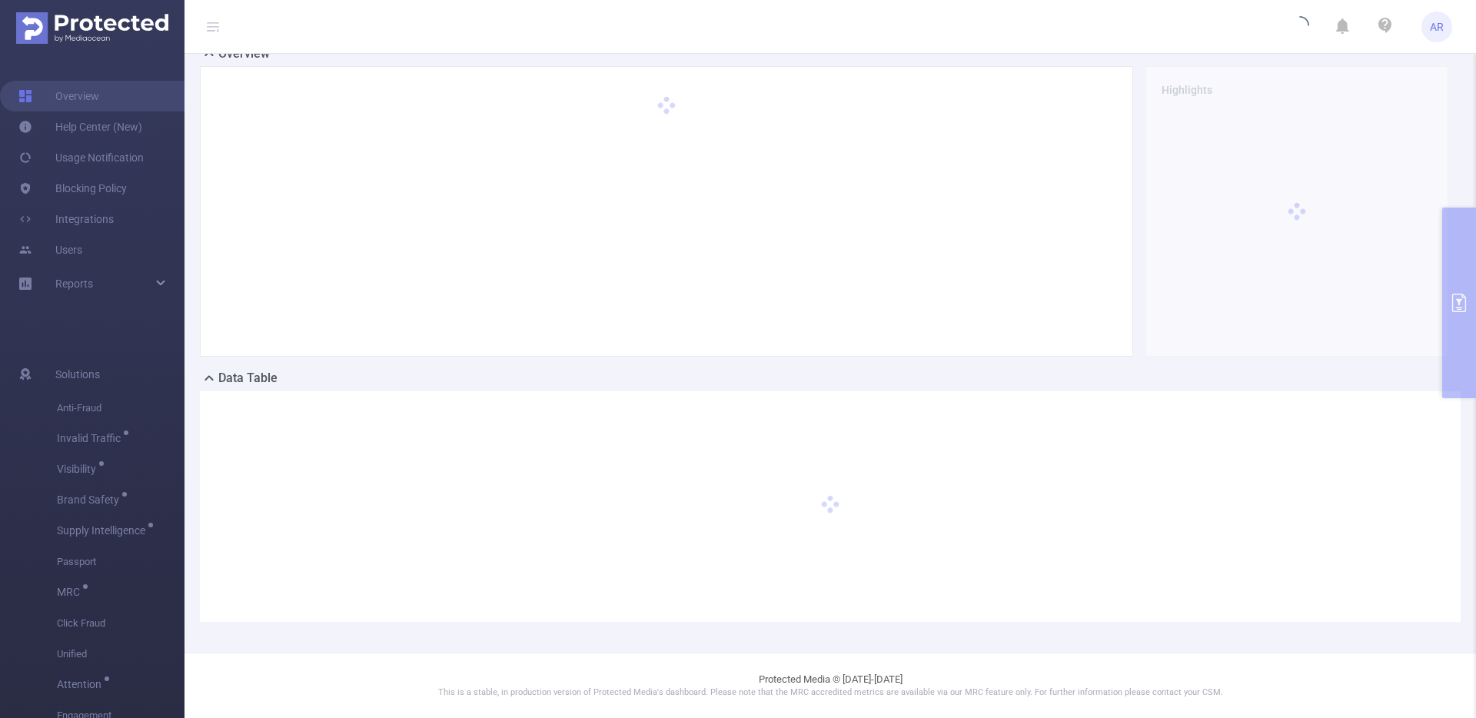
scroll to position [42, 0]
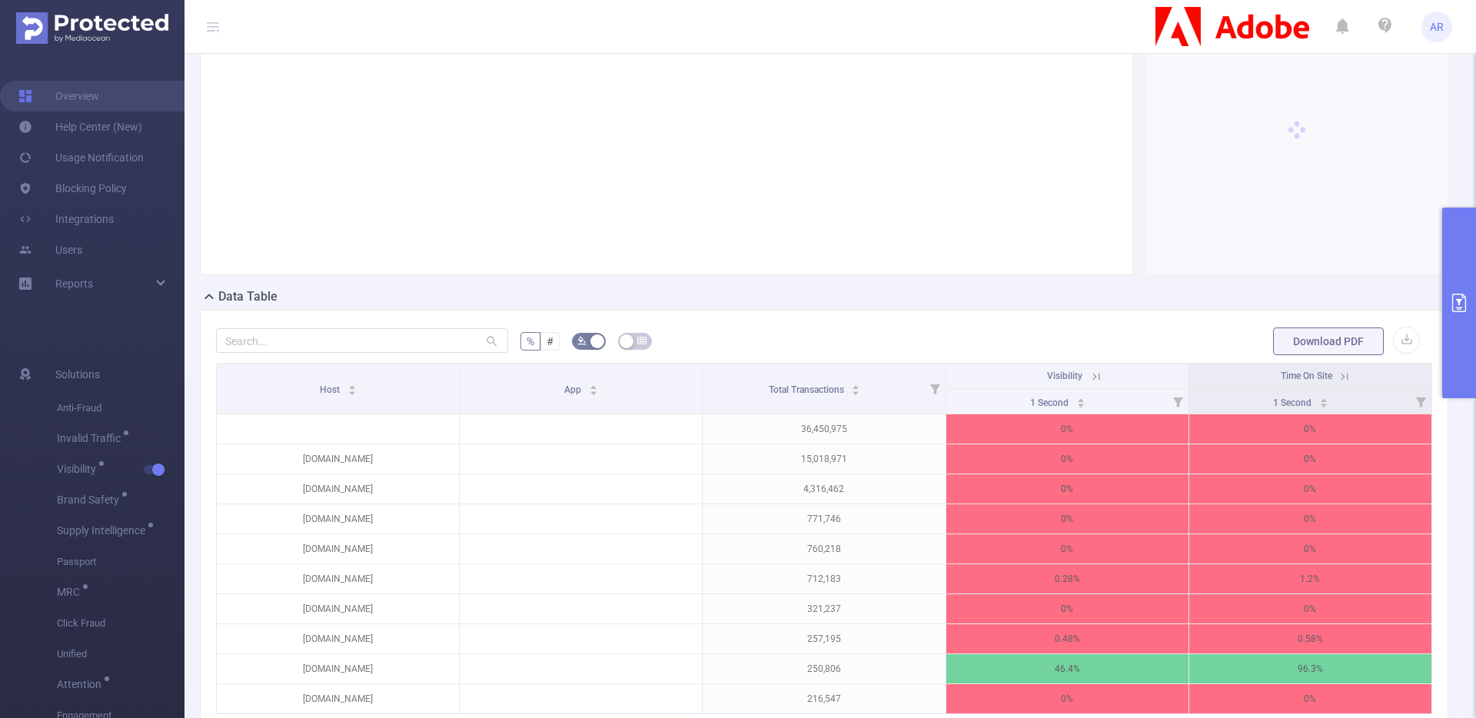
scroll to position [127, 0]
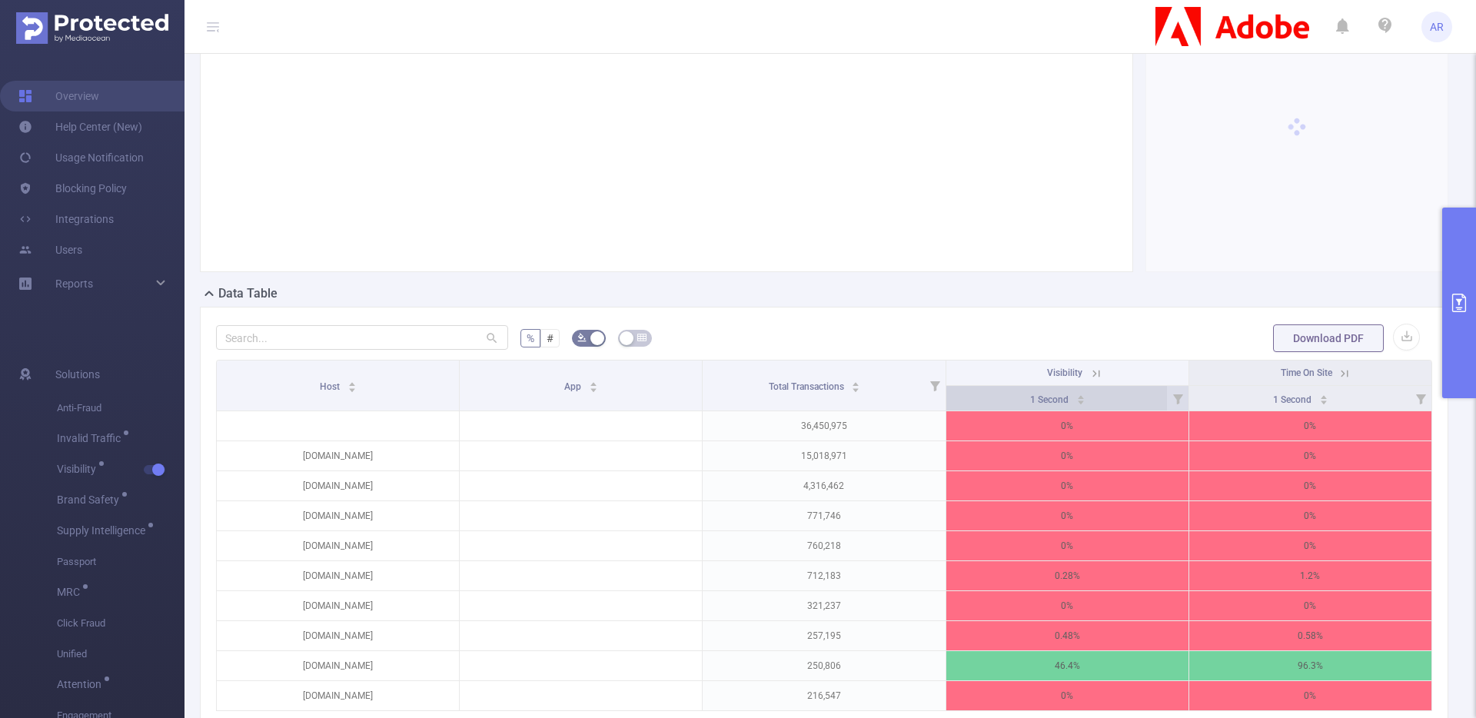
click at [1086, 395] on div "1 Second" at bounding box center [1057, 398] width 55 height 15
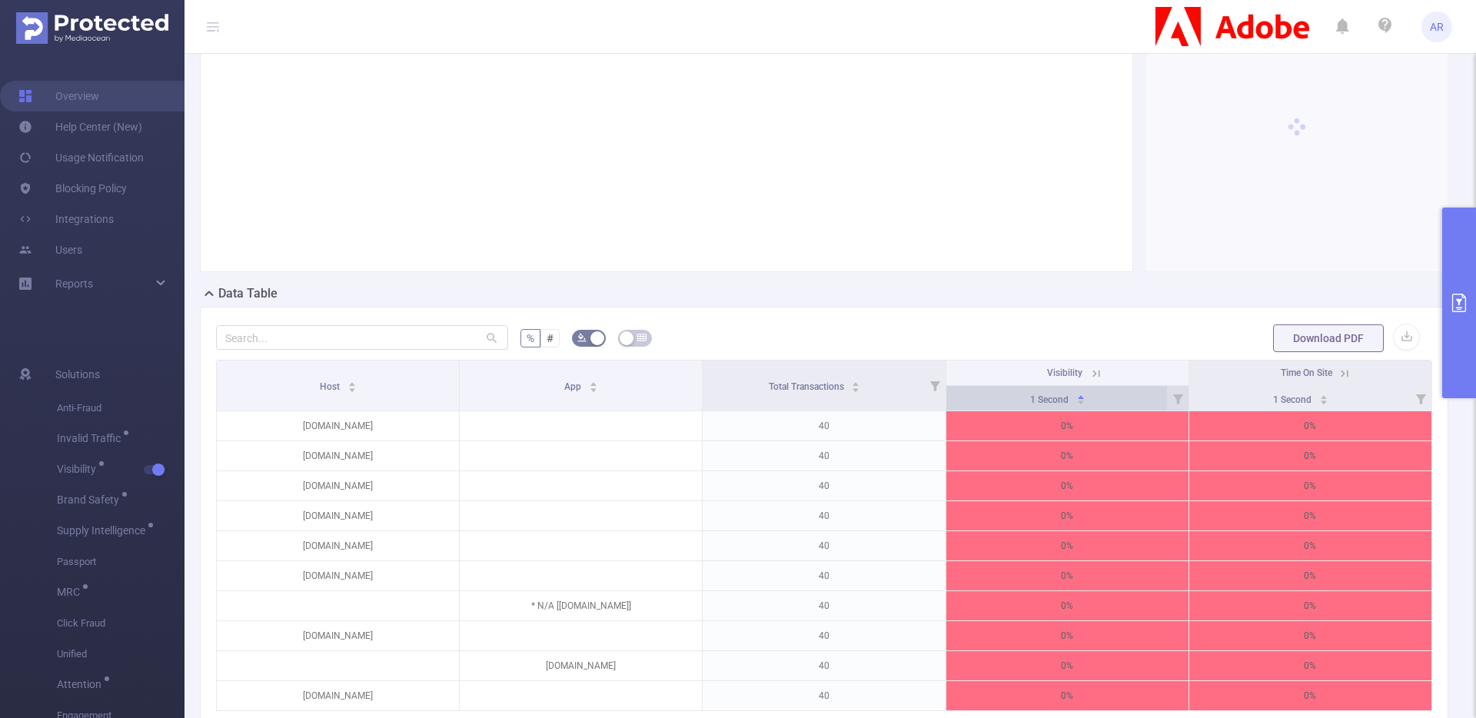
click at [1086, 395] on div "1 Second" at bounding box center [1057, 398] width 55 height 15
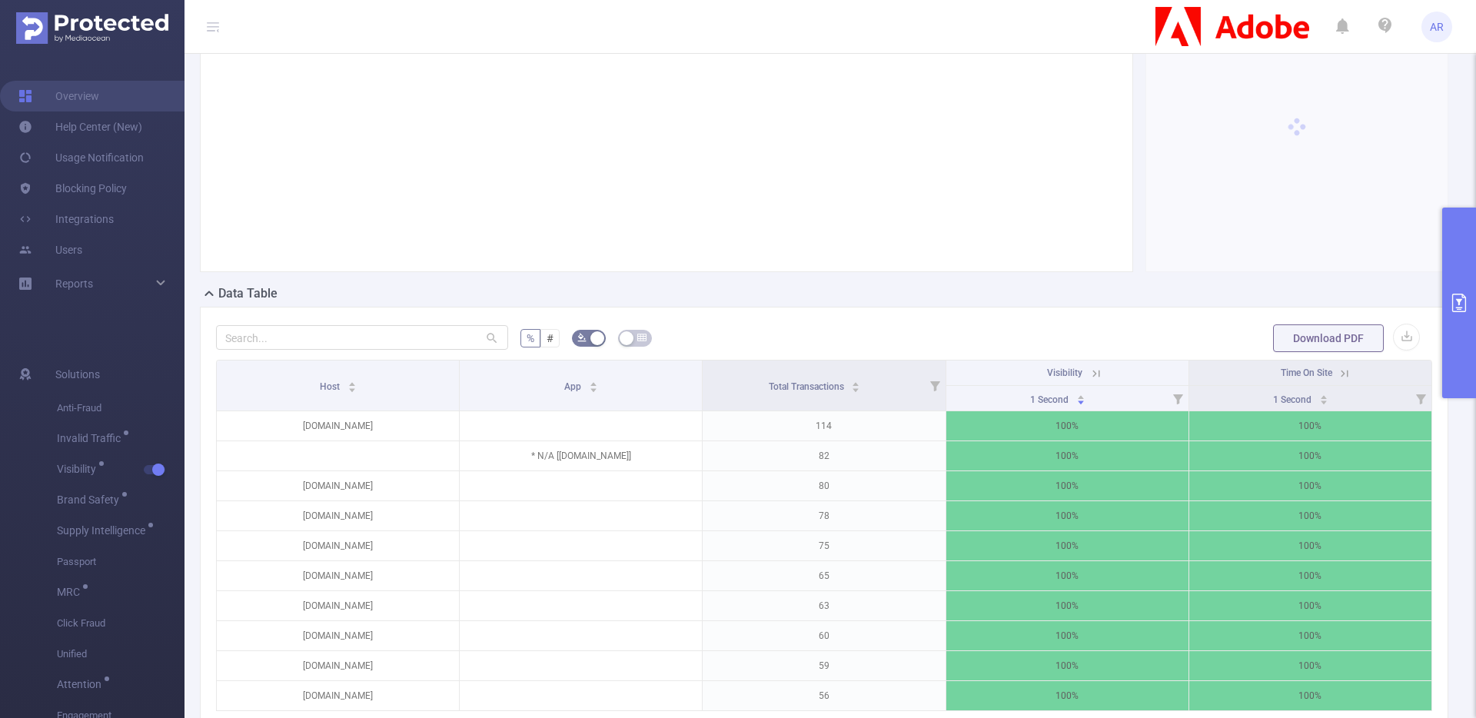
click at [1452, 315] on button "primary" at bounding box center [1459, 303] width 34 height 191
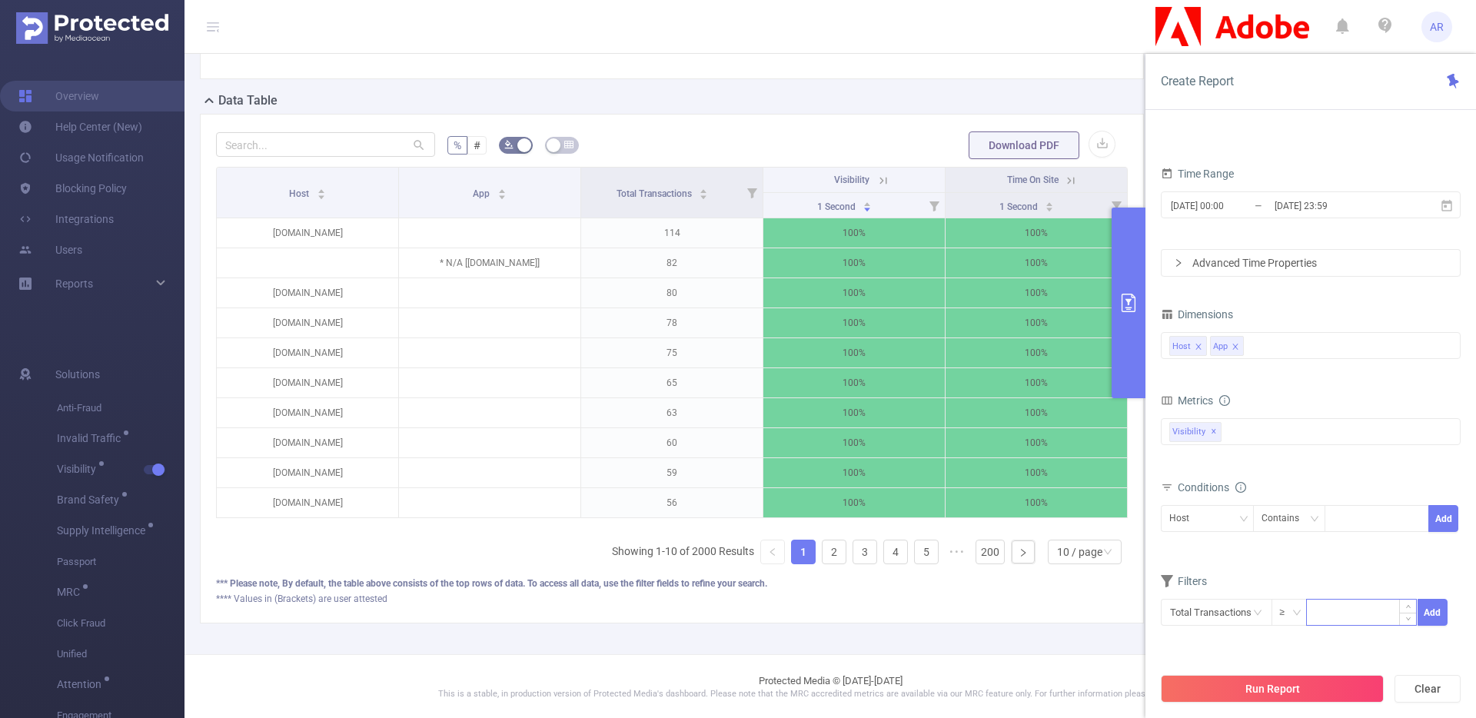
click at [1343, 600] on input at bounding box center [1361, 611] width 109 height 23
click at [1343, 611] on input at bounding box center [1361, 611] width 109 height 23
type input "2"
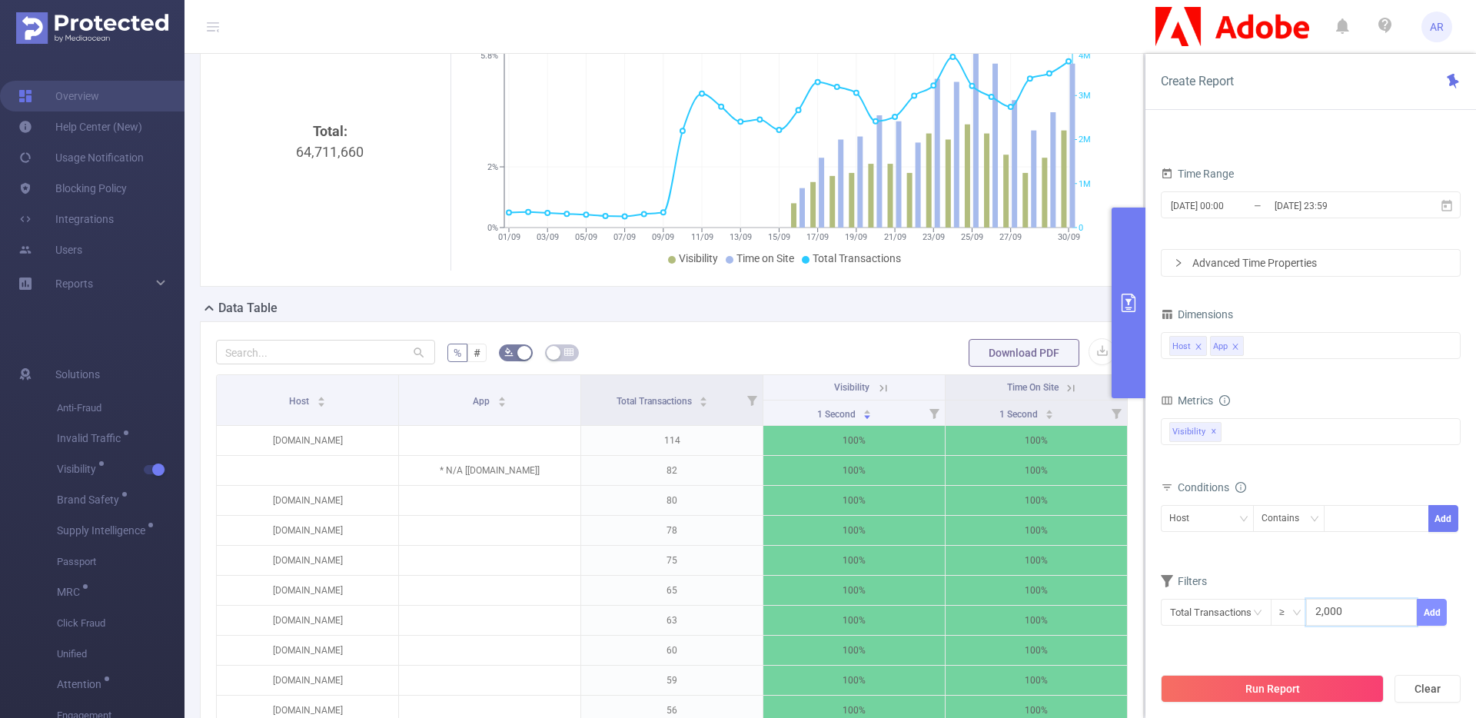
type input "2,000"
click at [1433, 612] on button "Add" at bounding box center [1432, 612] width 30 height 27
click at [1325, 683] on button "Run Report" at bounding box center [1272, 689] width 223 height 28
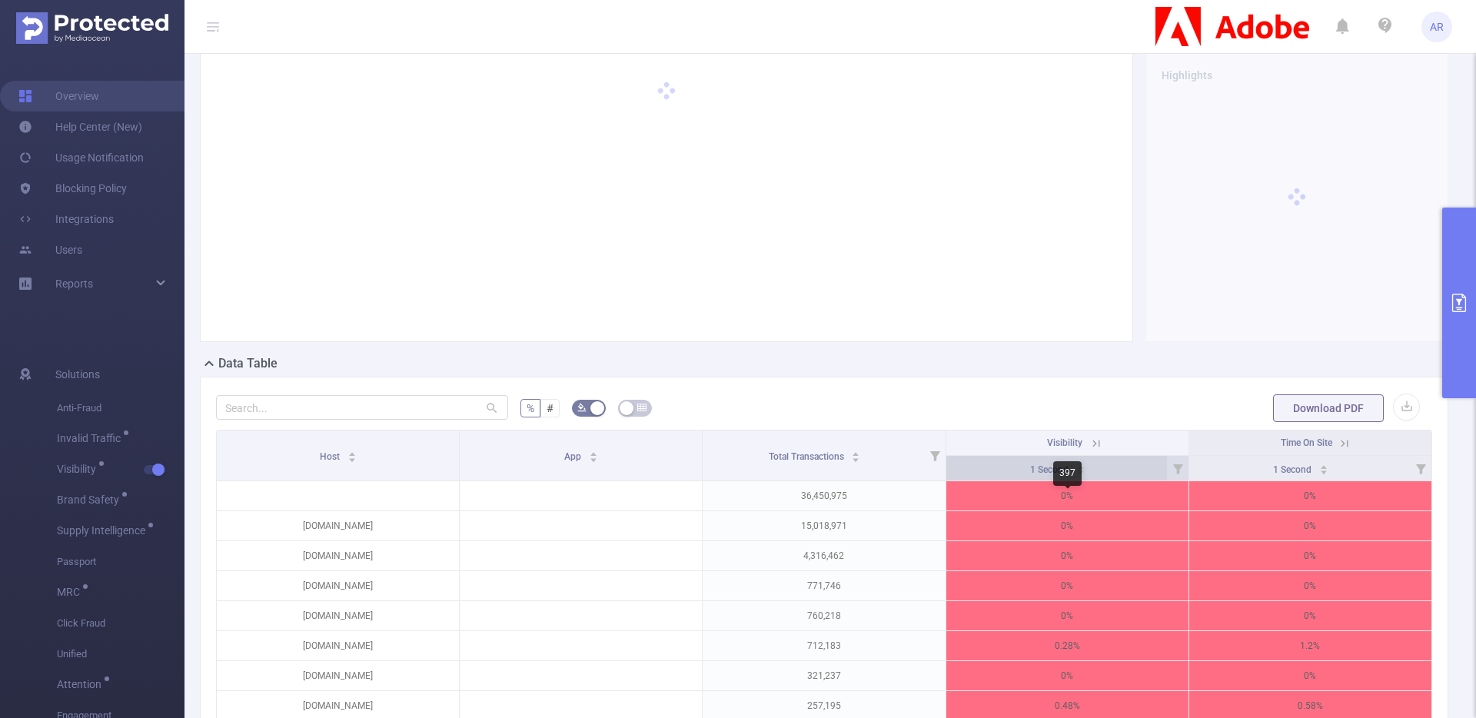
click at [1086, 476] on div "1 Second" at bounding box center [1057, 468] width 55 height 15
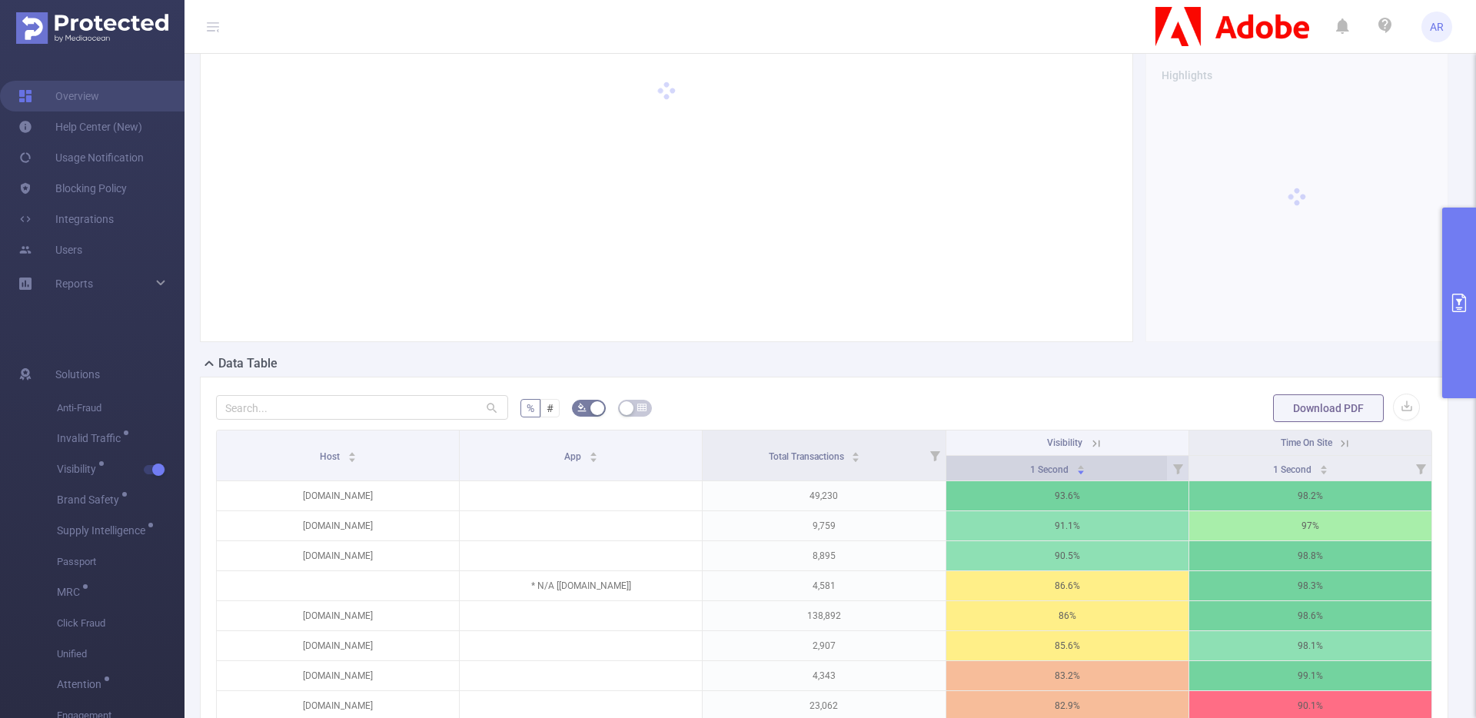
click at [1086, 476] on div "1 Second" at bounding box center [1057, 468] width 55 height 15
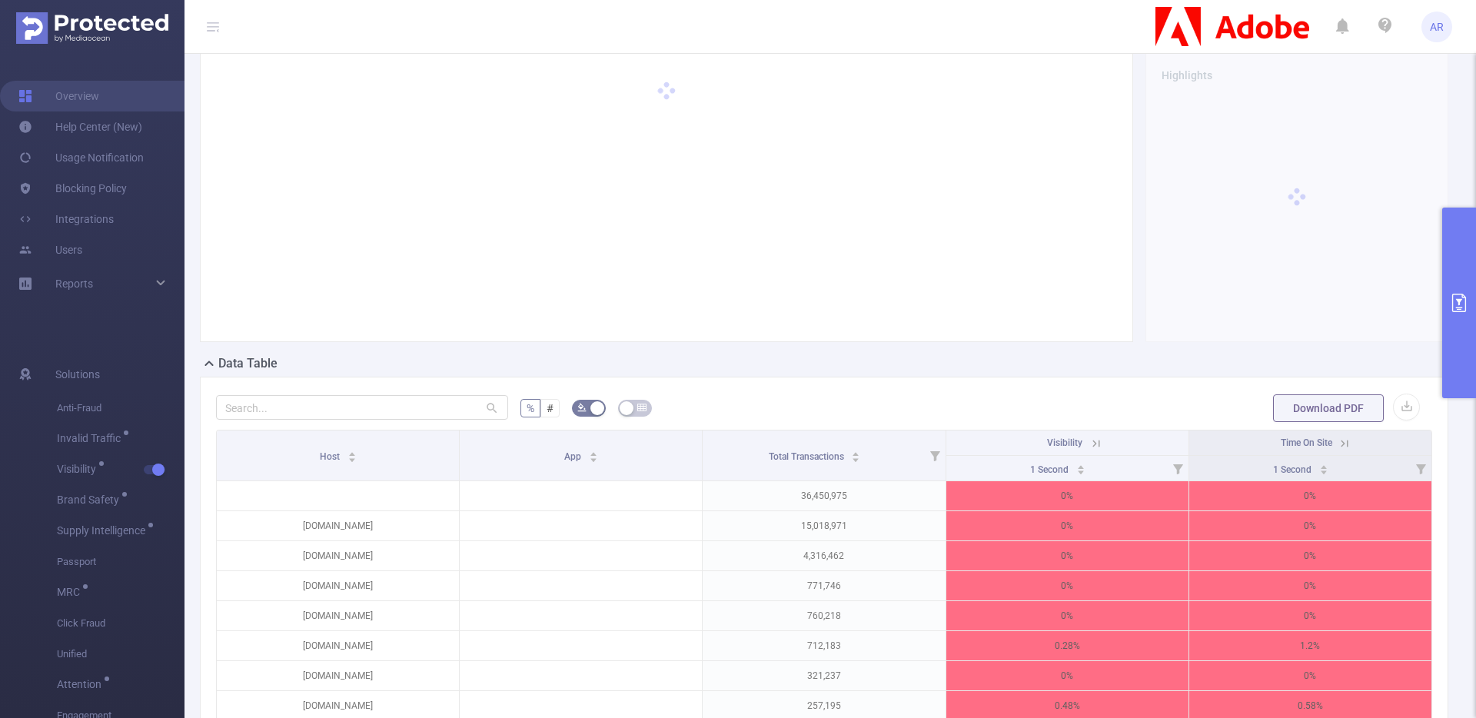
click at [1445, 364] on button "primary" at bounding box center [1459, 303] width 34 height 191
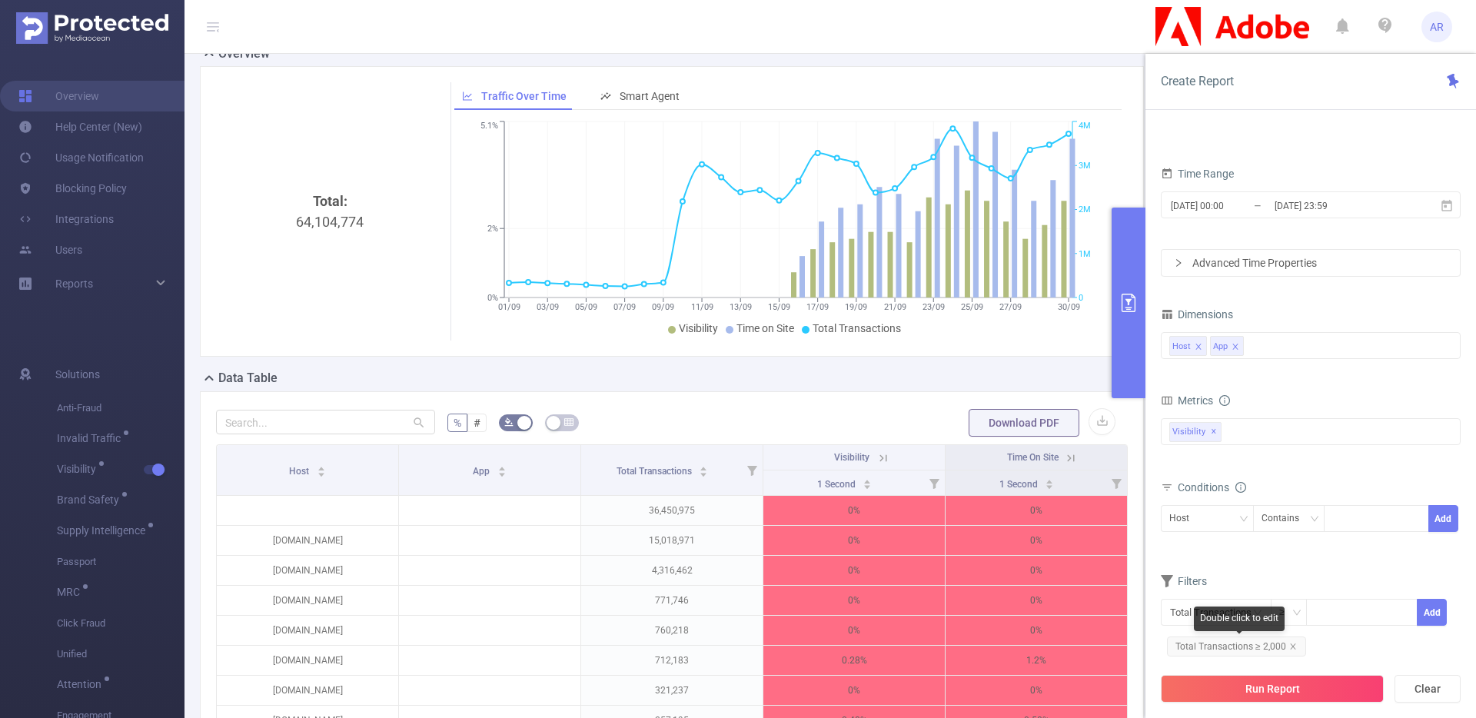
click at [1213, 616] on div "Double click to edit" at bounding box center [1239, 619] width 91 height 25
click at [1156, 616] on div "PID 1001040 - FT_Adobe_DX_B2B_InHouse 1001040 - FT_Adobe_DX_B2B_InHouse Time Ra…" at bounding box center [1311, 432] width 331 height 626
click at [1186, 609] on input "text" at bounding box center [1216, 612] width 111 height 27
click at [1197, 494] on li "Visibility" at bounding box center [1216, 497] width 111 height 25
click at [1309, 474] on li "Visibility" at bounding box center [1312, 473] width 87 height 25
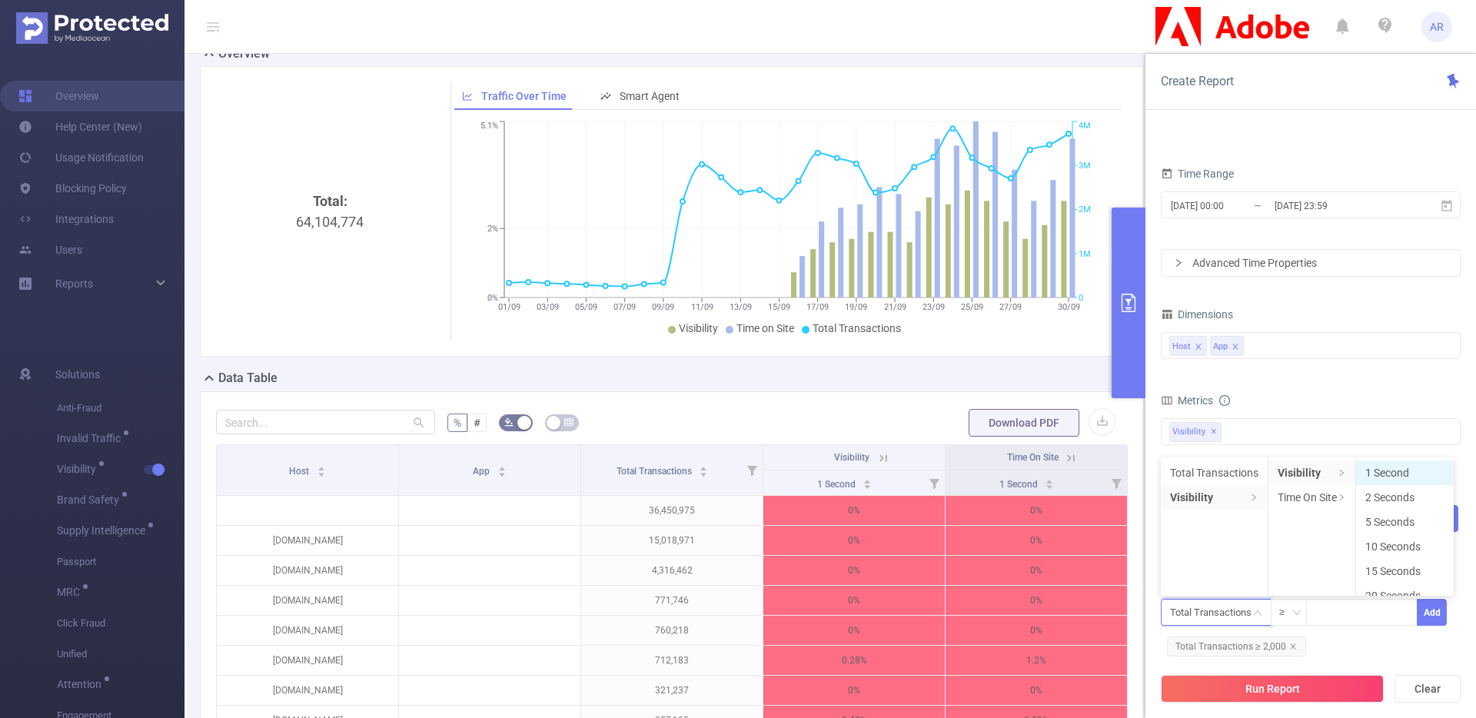
click at [1391, 476] on li "1 Second" at bounding box center [1405, 473] width 98 height 25
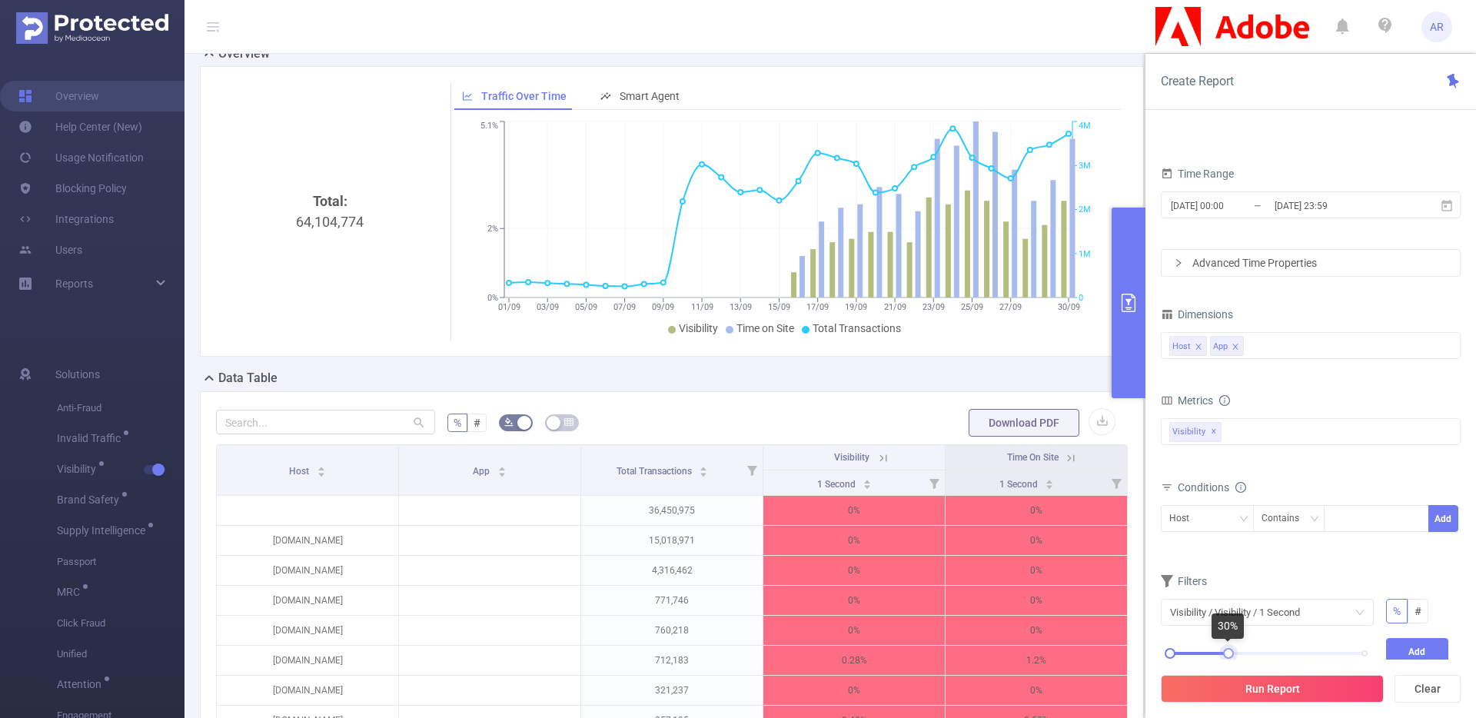
drag, startPoint x: 1367, startPoint y: 654, endPoint x: 1232, endPoint y: 656, distance: 135.3
click at [1232, 656] on div at bounding box center [1228, 653] width 11 height 11
click at [1417, 648] on button "Add" at bounding box center [1417, 651] width 63 height 27
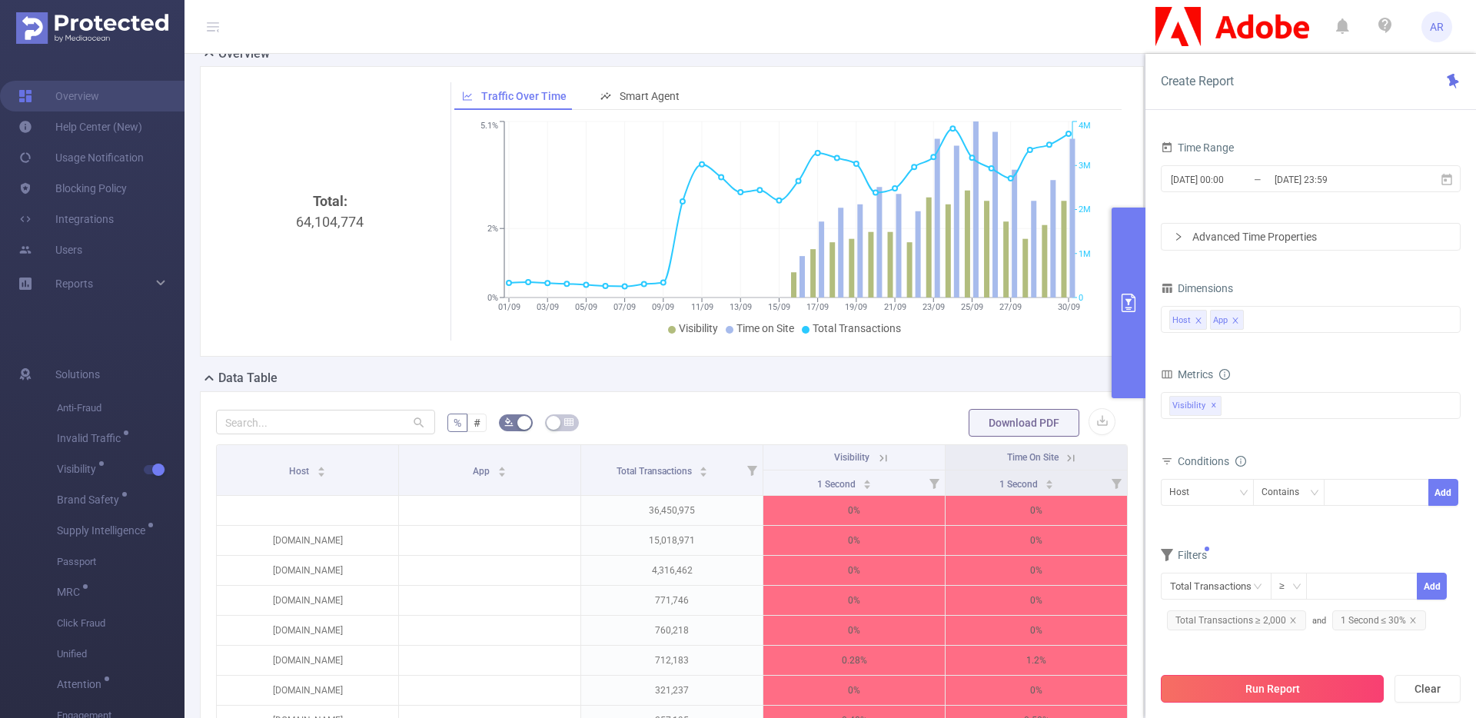
click at [1232, 679] on button "Run Report" at bounding box center [1272, 689] width 223 height 28
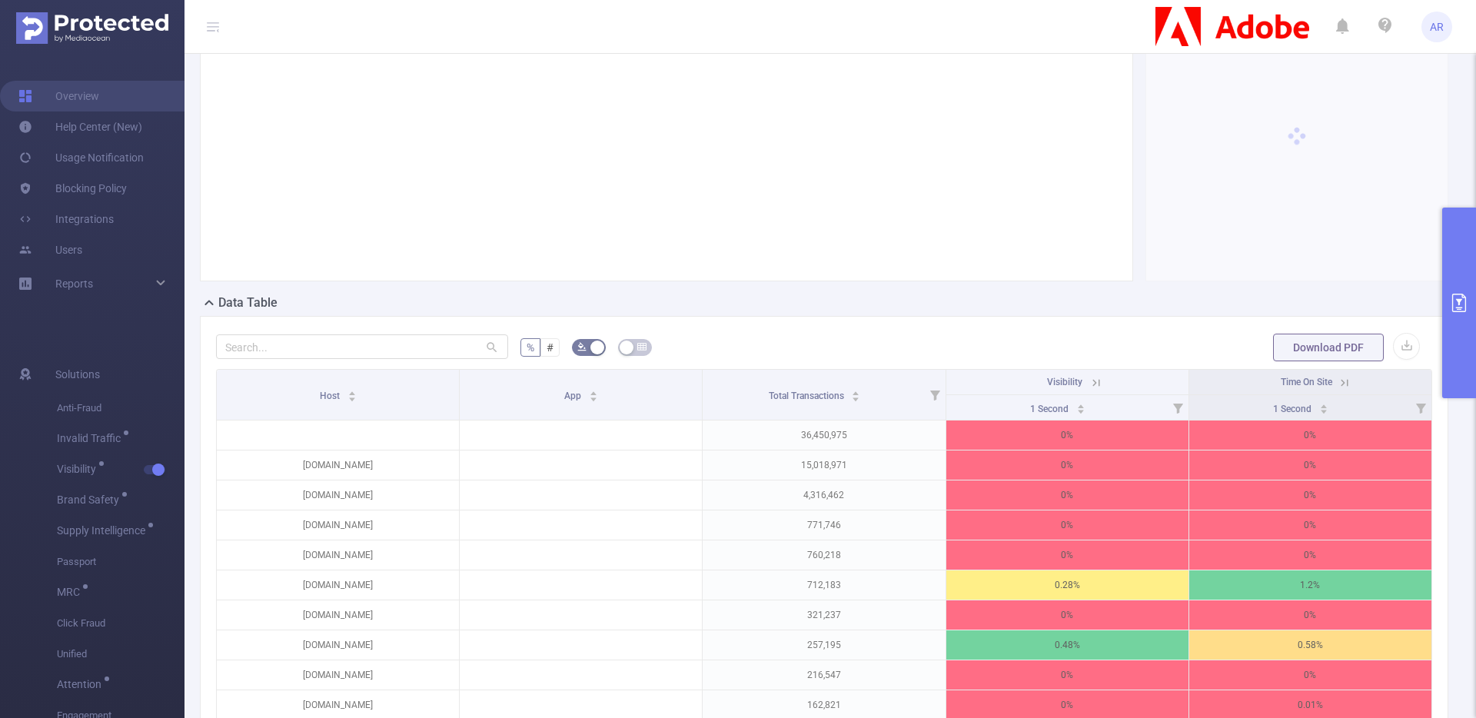
scroll to position [178, 0]
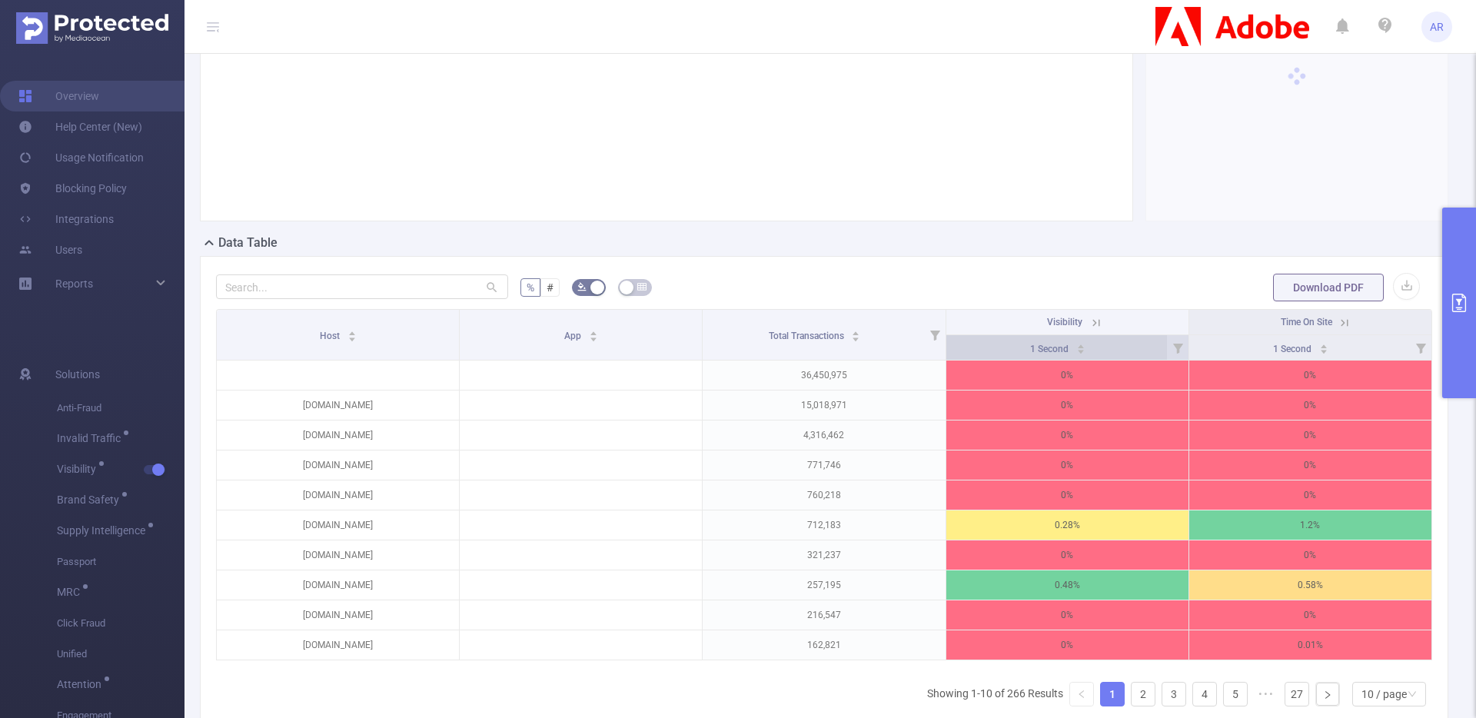
click at [1086, 351] on div "1 Second" at bounding box center [1057, 347] width 55 height 15
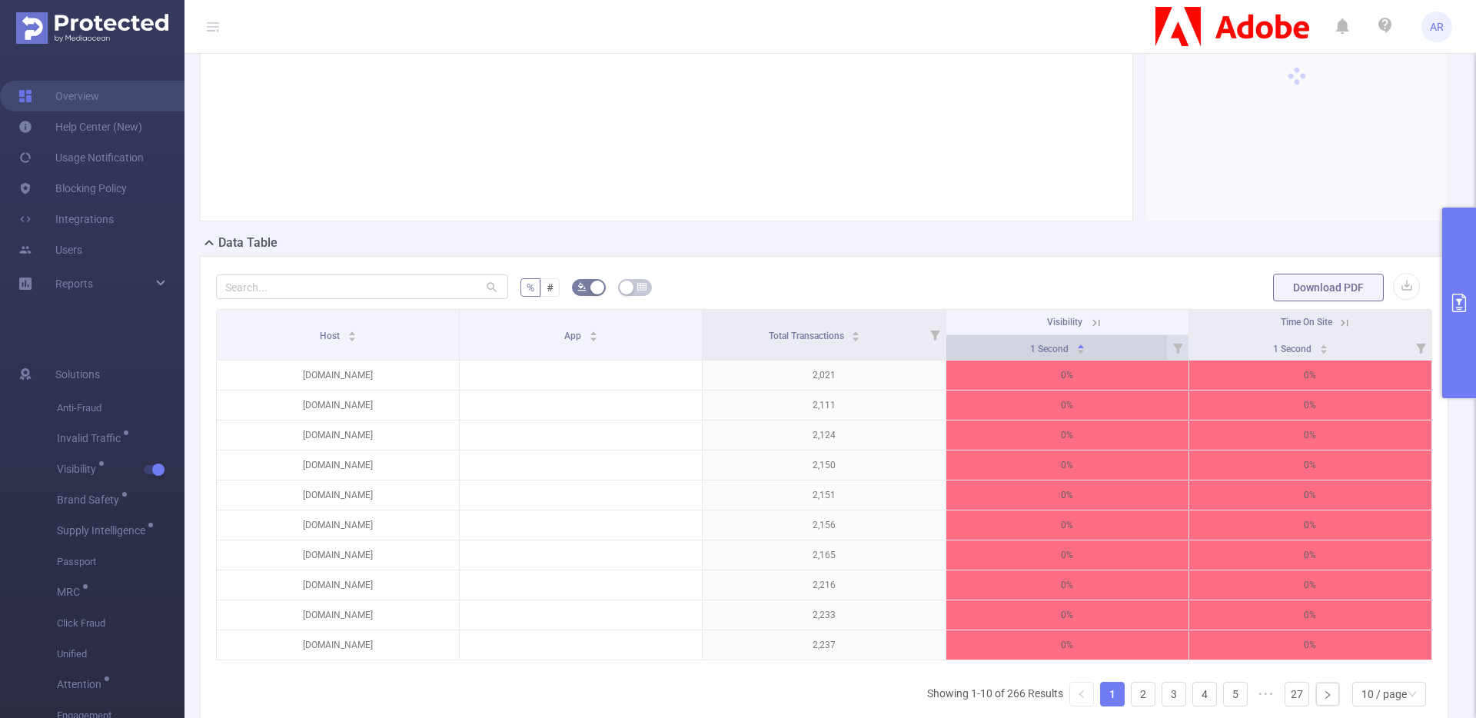
click at [1086, 351] on div "1 Second" at bounding box center [1057, 347] width 55 height 15
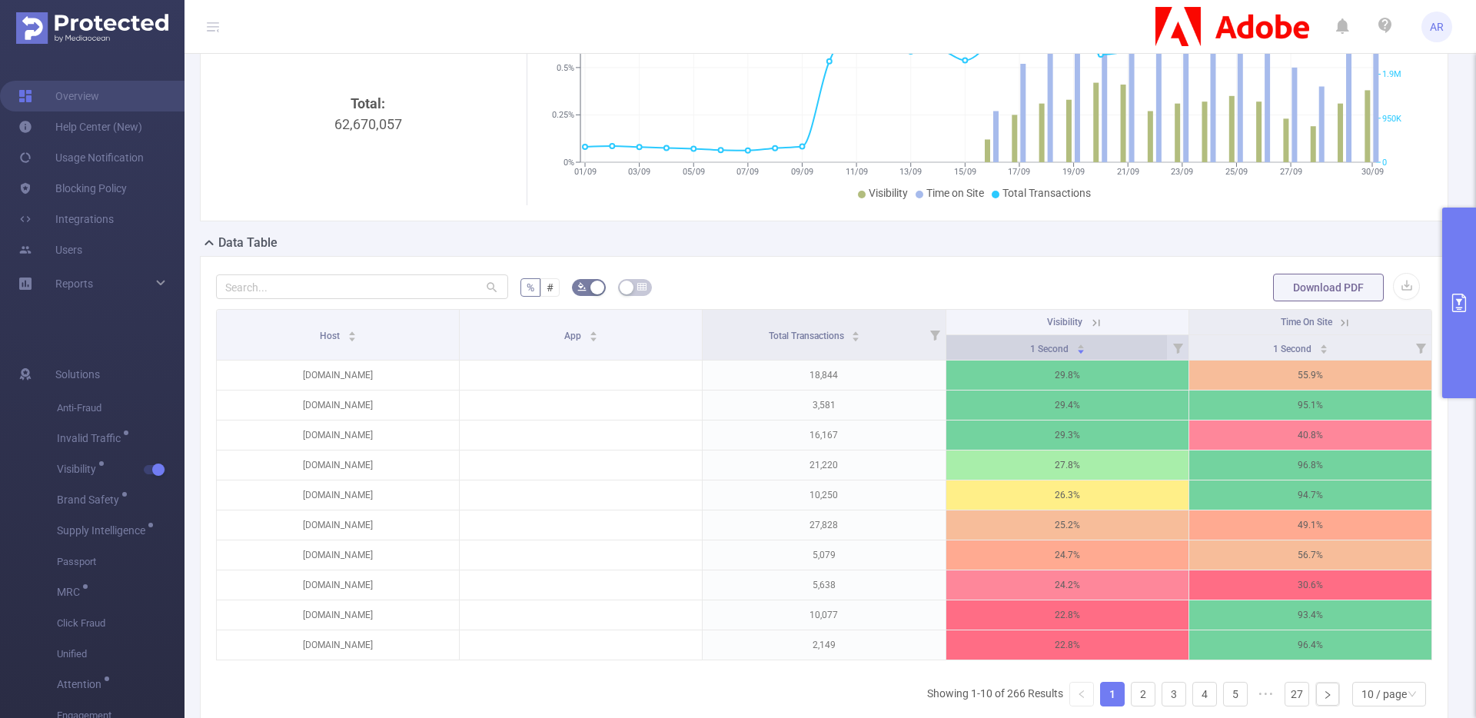
click at [1086, 351] on div "1 Second" at bounding box center [1057, 347] width 55 height 15
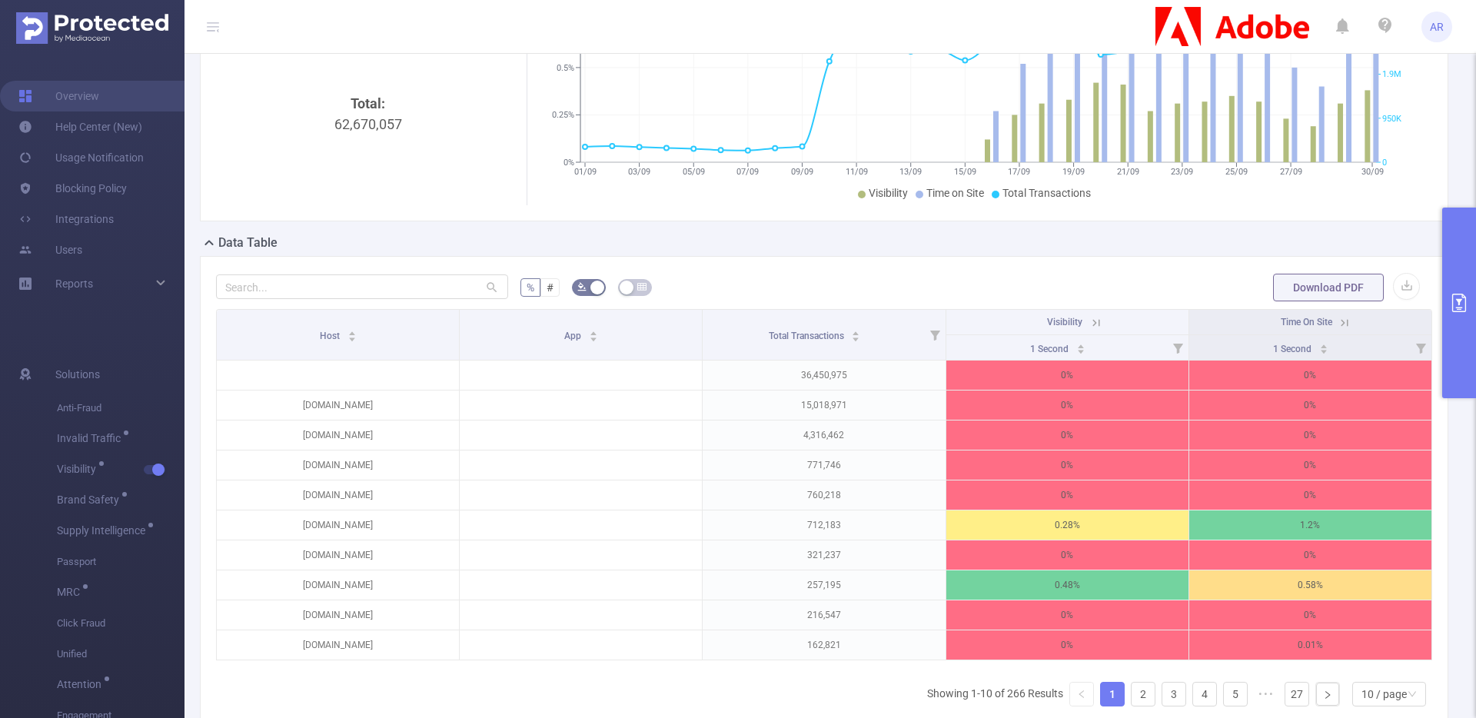
click at [1455, 277] on button "primary" at bounding box center [1459, 303] width 34 height 191
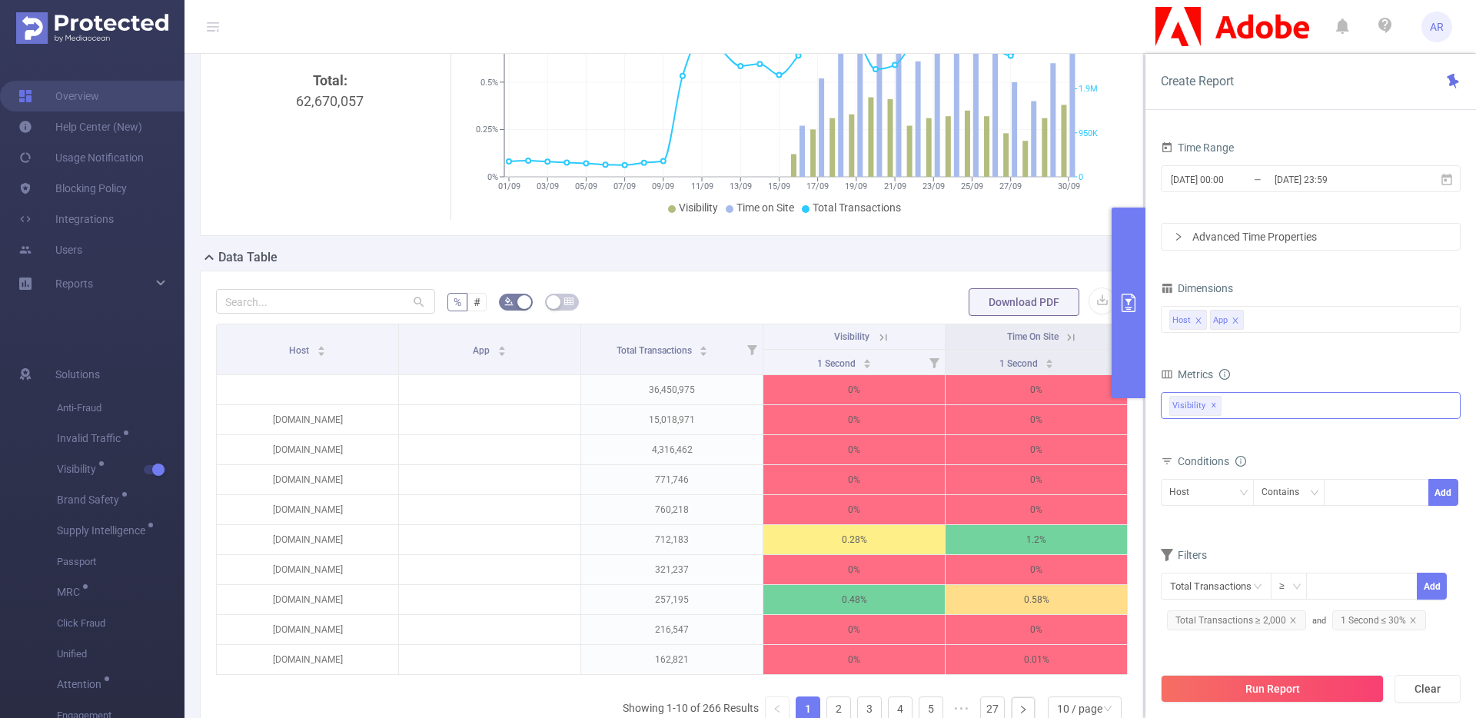
click at [1271, 412] on div "Anti-Fraud Invalid Traffic Visibility Brand Safety Supply Intelligence Sample R…" at bounding box center [1311, 405] width 300 height 27
click at [1269, 106] on div "Create Report" at bounding box center [1311, 82] width 331 height 56
click at [1282, 320] on div "Host App" at bounding box center [1310, 319] width 283 height 25
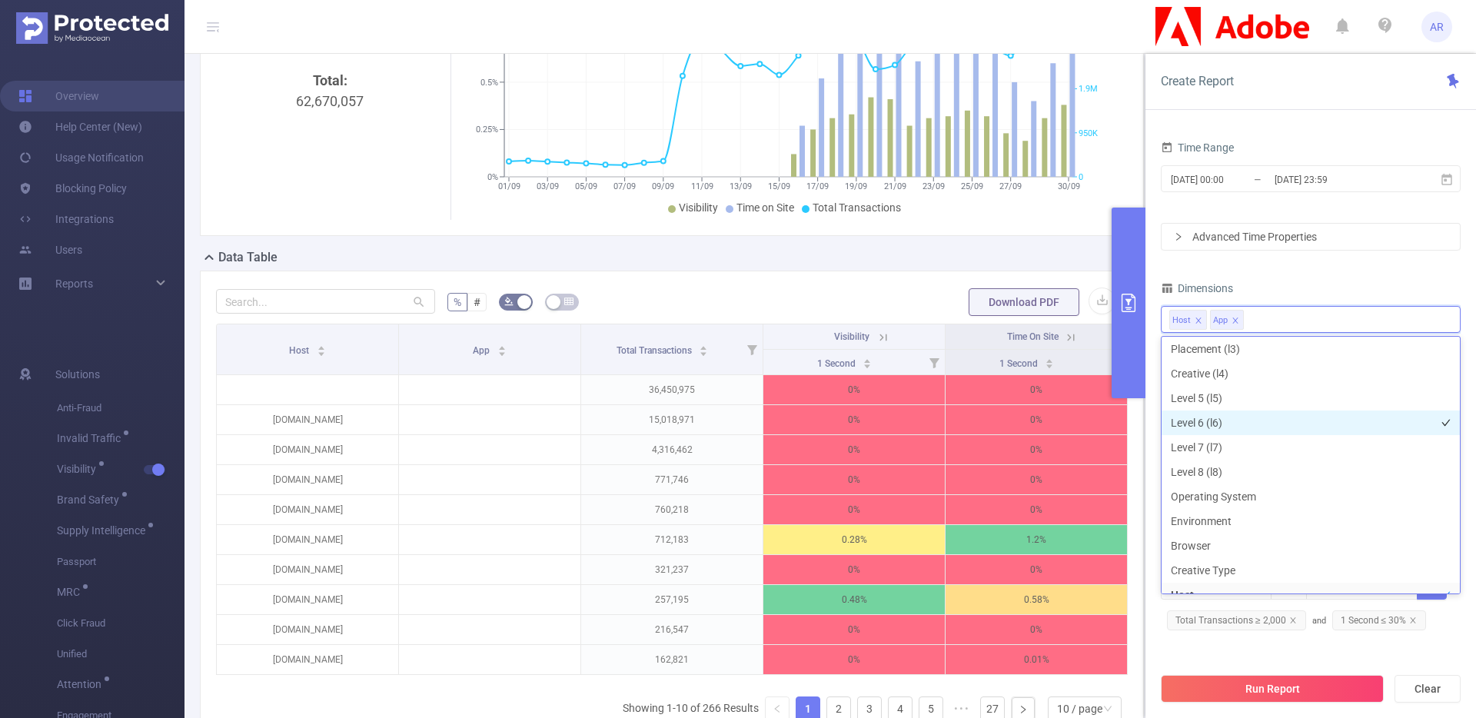
scroll to position [0, 0]
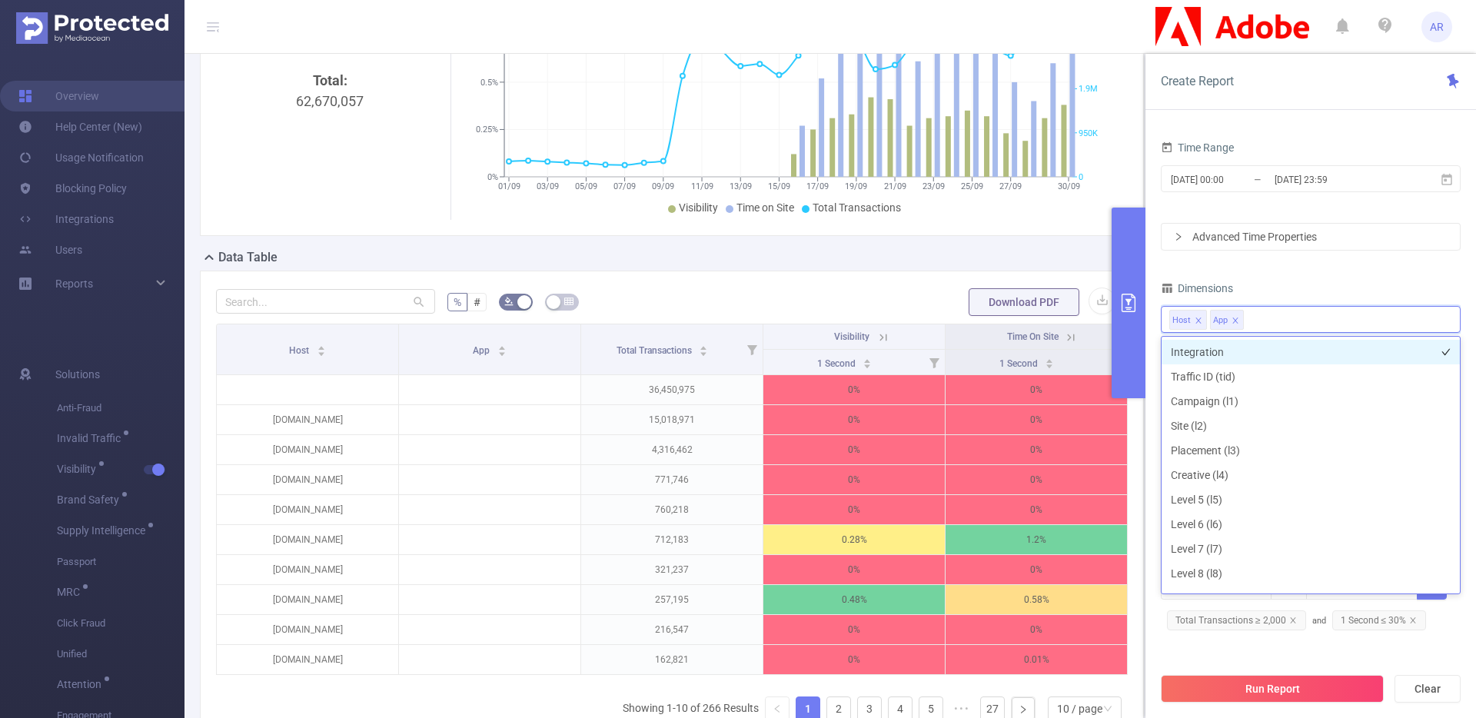
click at [1204, 353] on li "Integration" at bounding box center [1311, 352] width 298 height 25
click at [1380, 223] on div "Advanced Time Properties" at bounding box center [1311, 237] width 300 height 28
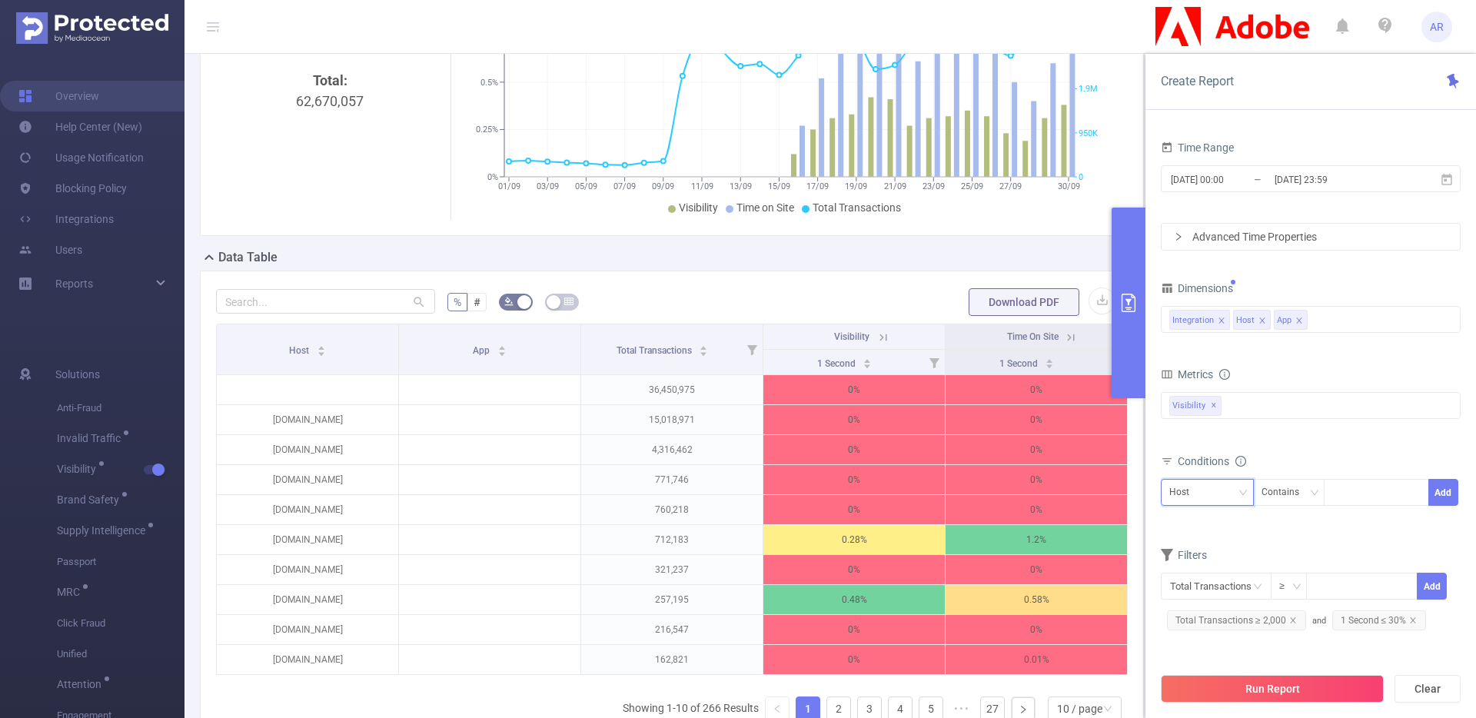
click at [1222, 493] on div "Host" at bounding box center [1207, 492] width 76 height 25
click at [1209, 522] on li "Integration" at bounding box center [1207, 524] width 93 height 25
click at [1335, 483] on input at bounding box center [1335, 493] width 7 height 20
type input "js"
click at [1447, 498] on button "Add" at bounding box center [1443, 492] width 30 height 27
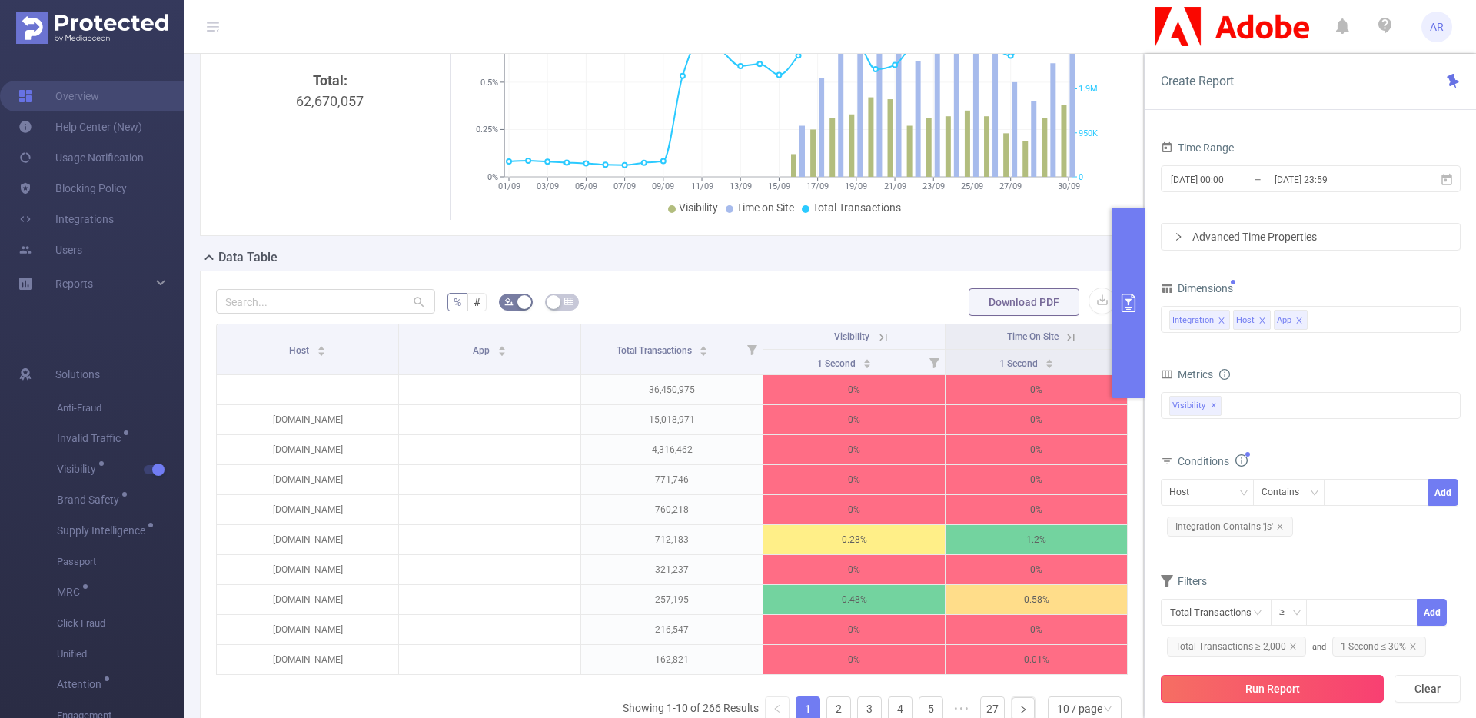
click at [1272, 683] on button "Run Report" at bounding box center [1272, 689] width 223 height 28
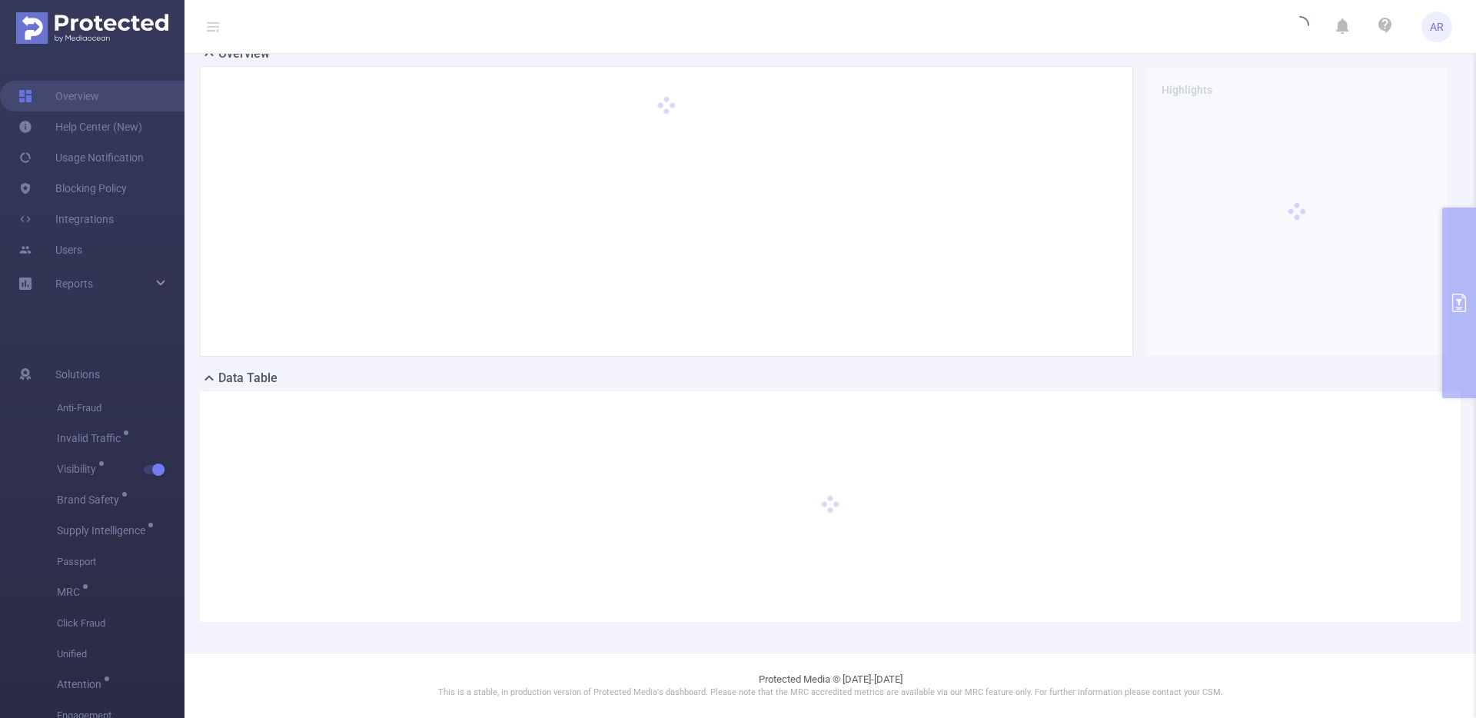
scroll to position [57, 0]
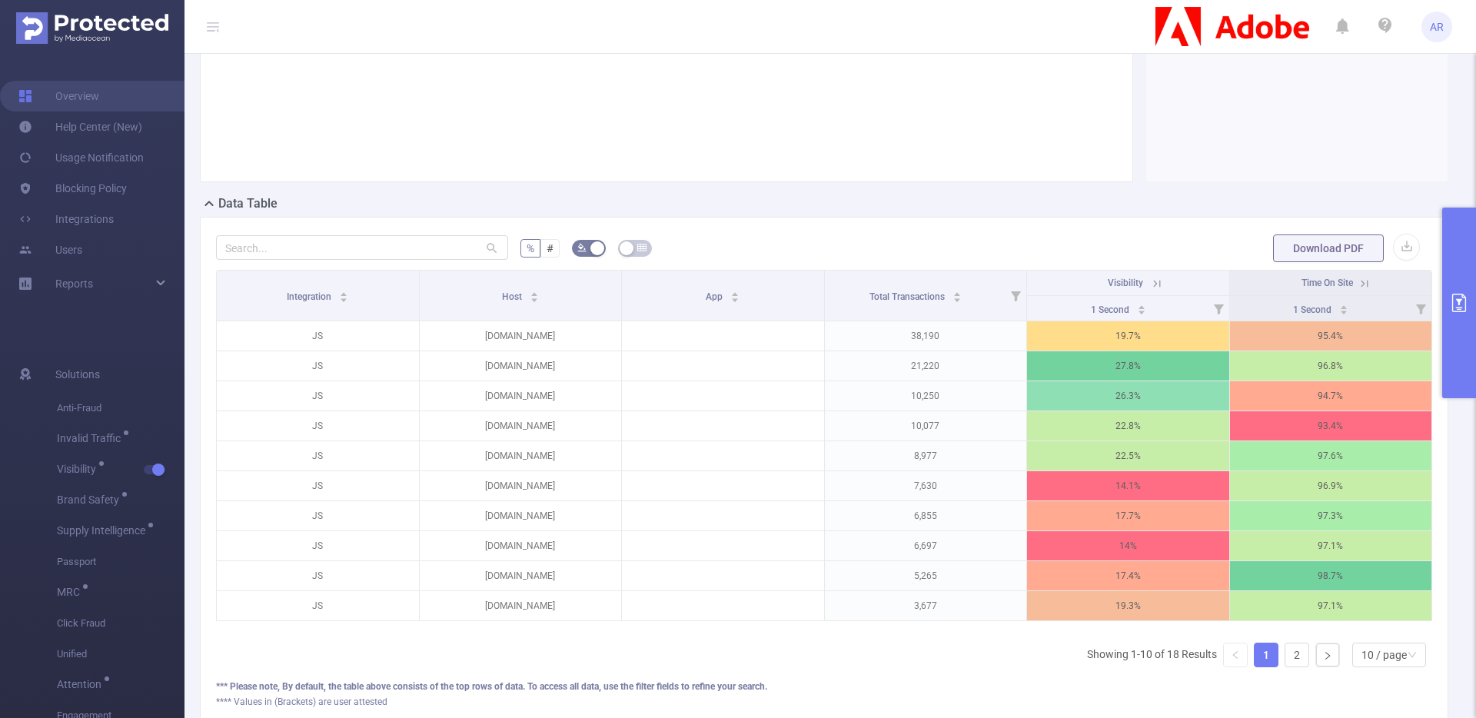
scroll to position [218, 0]
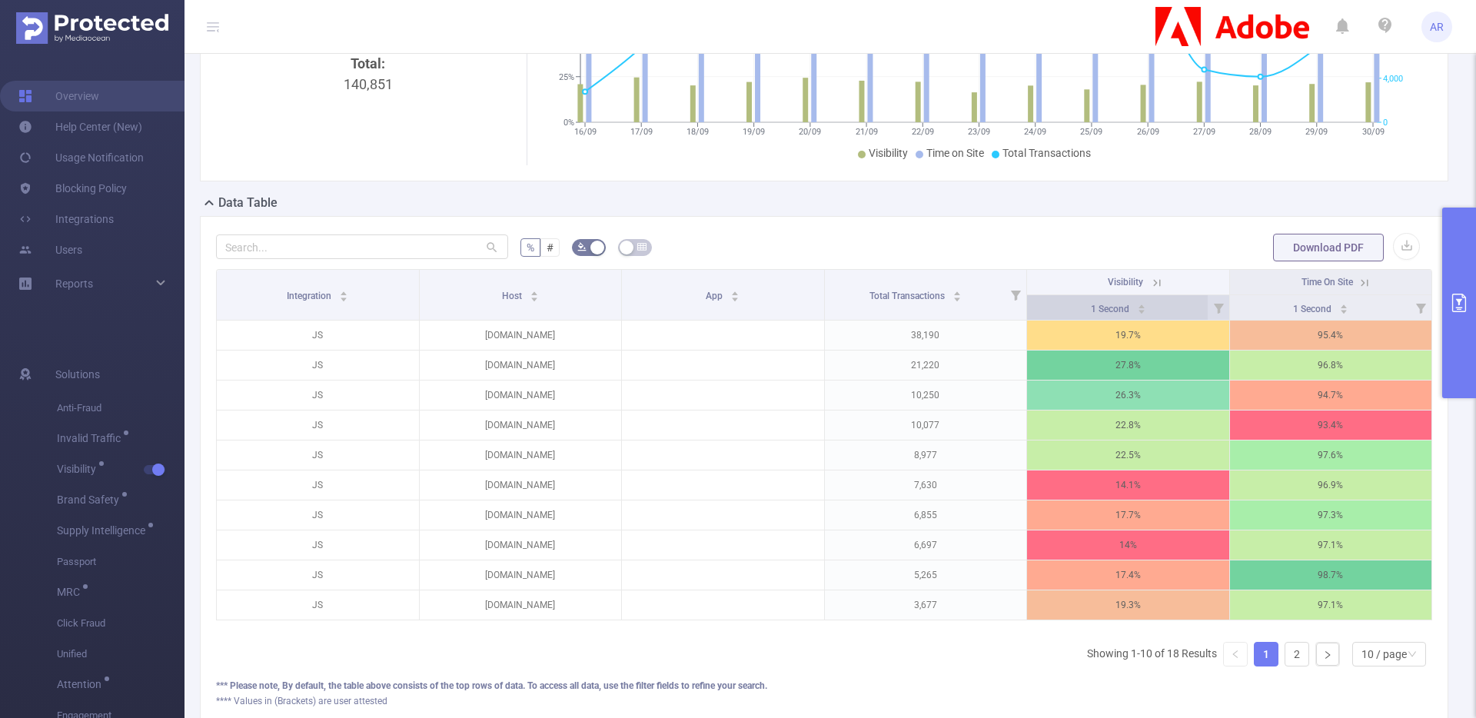
click at [1146, 315] on div "1 Second" at bounding box center [1118, 307] width 55 height 15
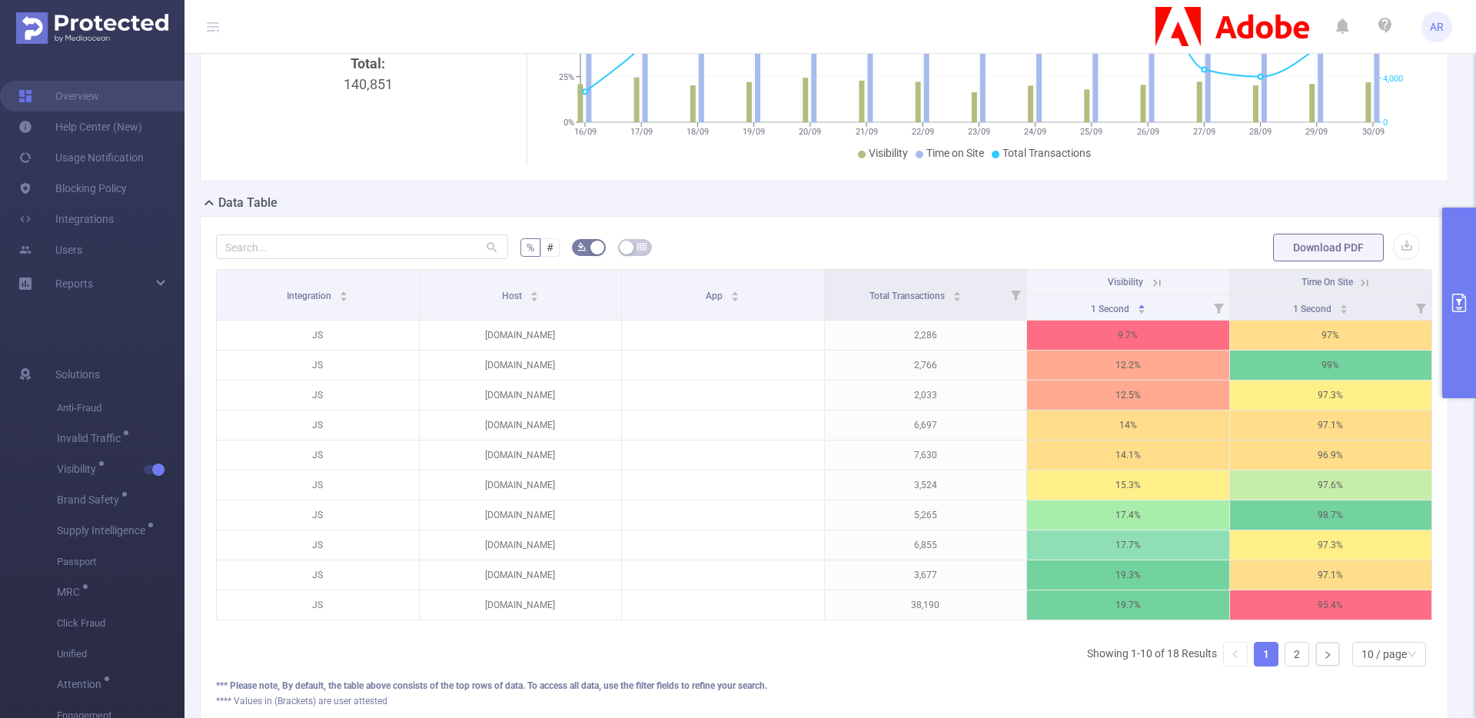
click at [1472, 298] on button "primary" at bounding box center [1459, 303] width 34 height 191
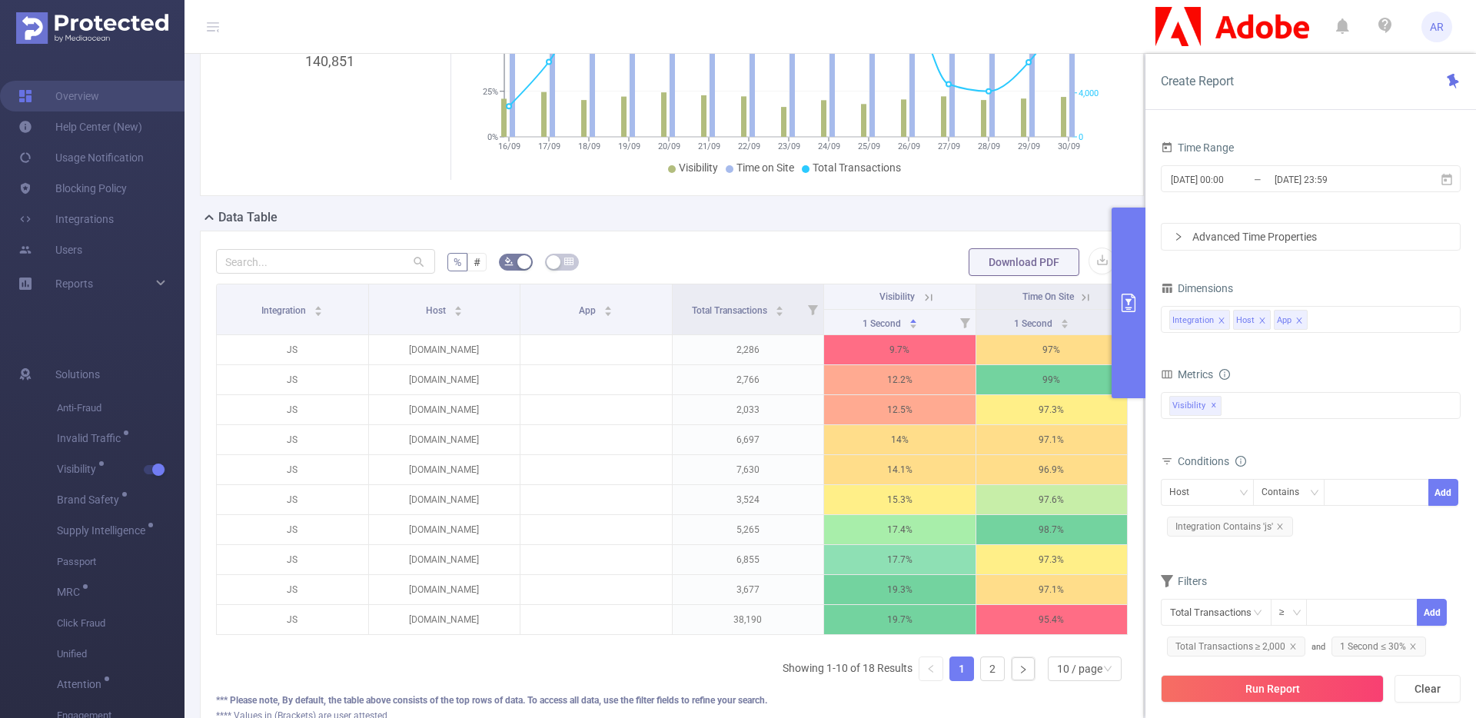
click at [1299, 321] on icon "icon: close" at bounding box center [1299, 321] width 8 height 8
click at [1246, 689] on button "Run Report" at bounding box center [1272, 689] width 223 height 28
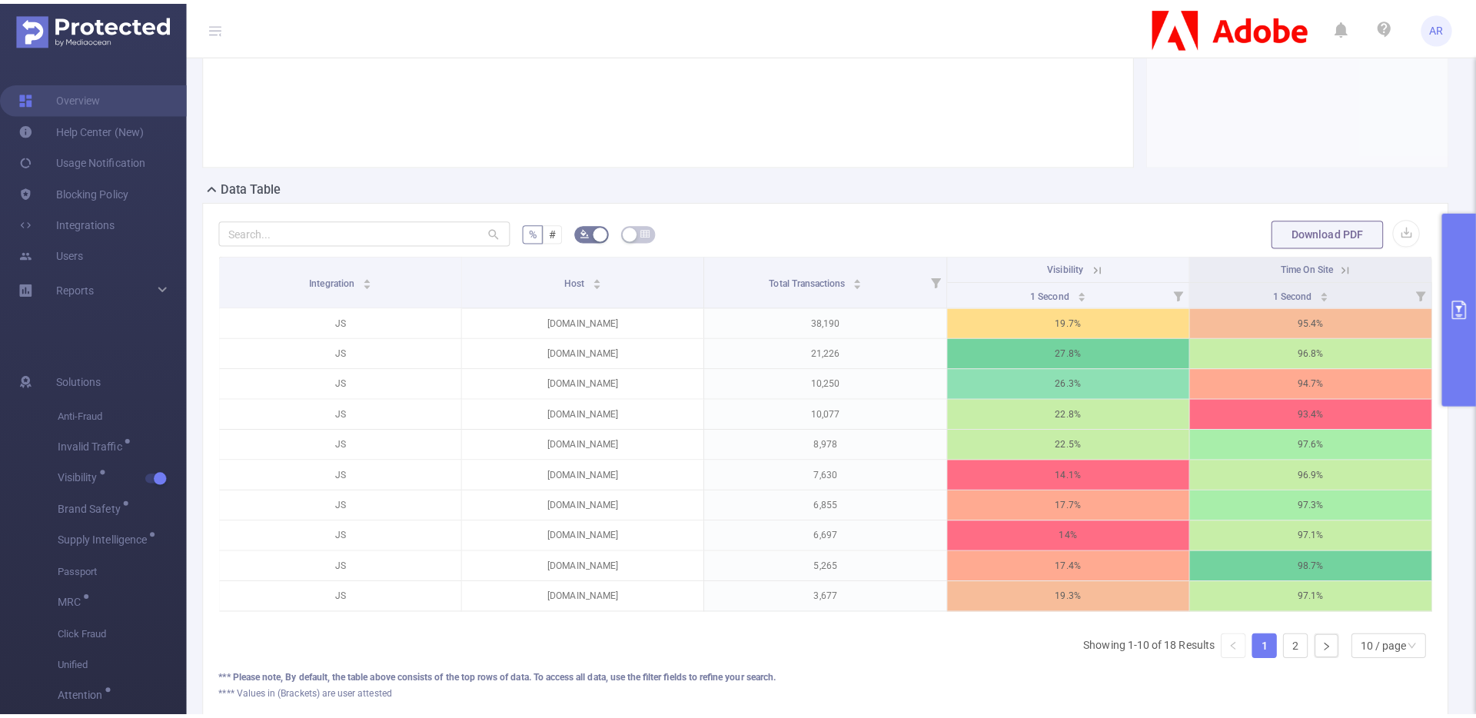
scroll to position [237, 0]
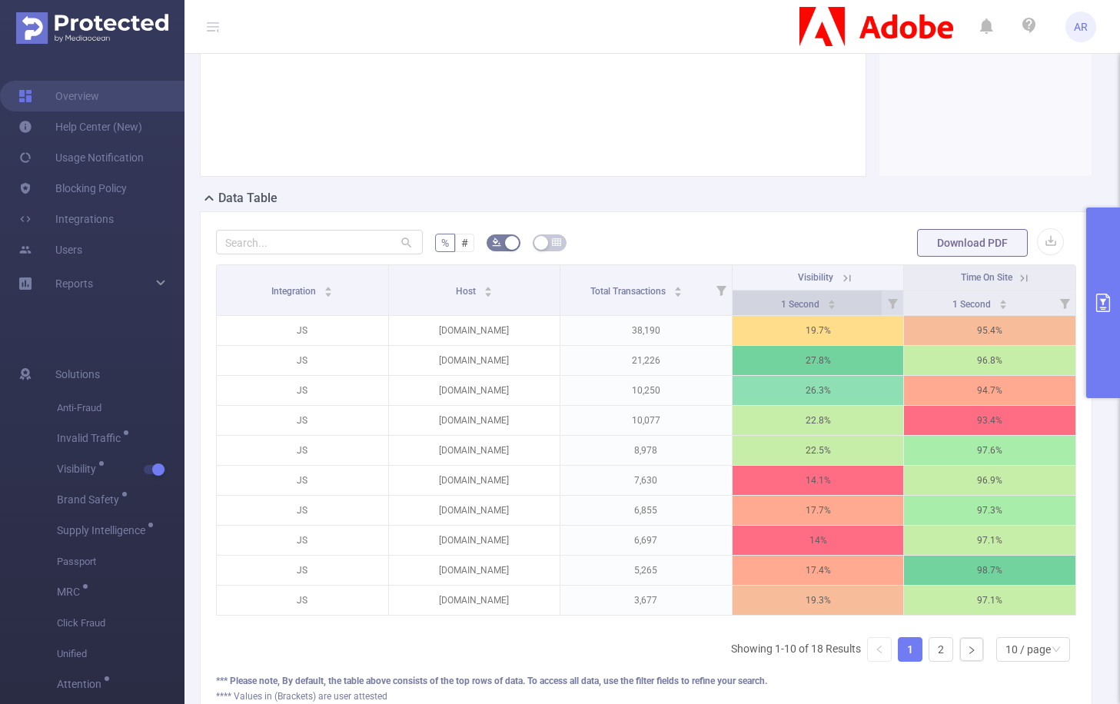
click at [836, 299] on div "1 Second" at bounding box center [808, 302] width 55 height 15
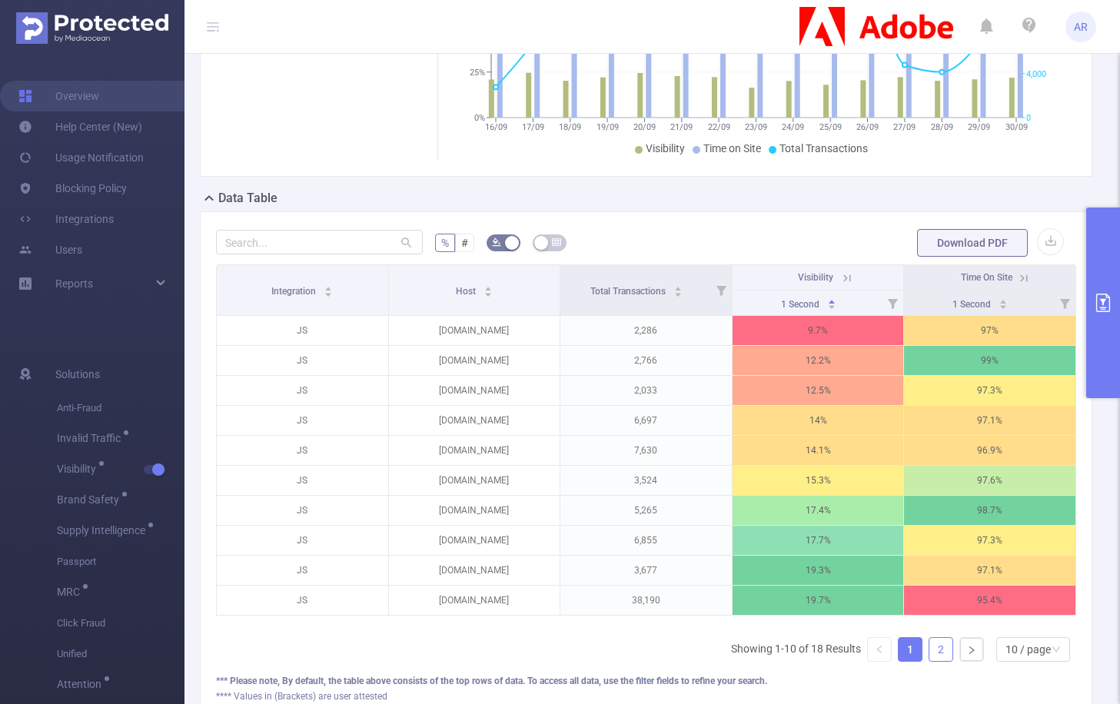
click at [942, 648] on link "2" at bounding box center [941, 649] width 23 height 23
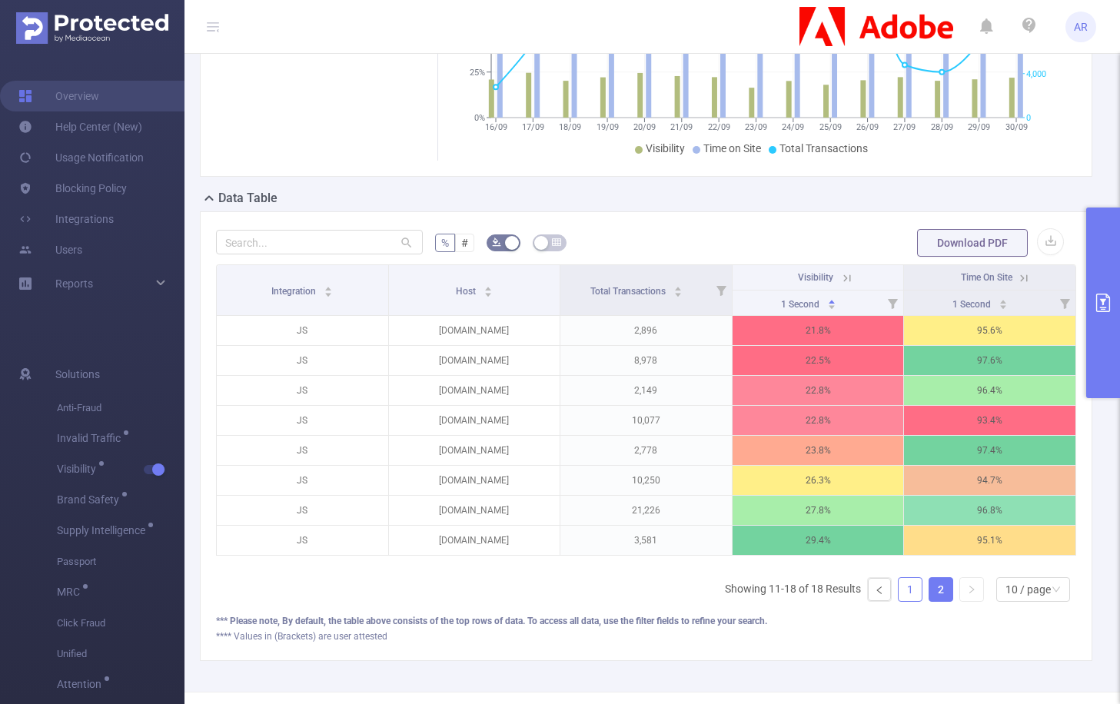
click at [908, 591] on link "1" at bounding box center [910, 589] width 23 height 23
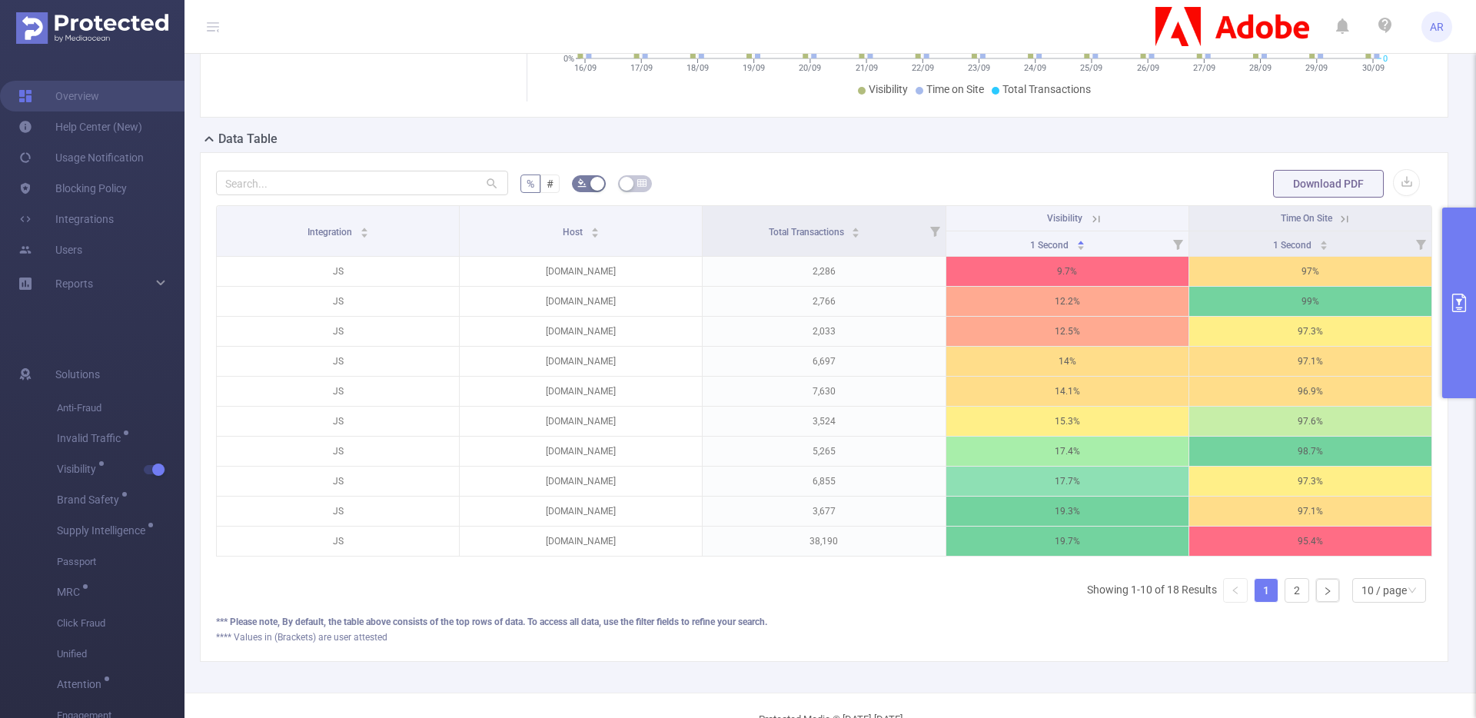
scroll to position [0, 0]
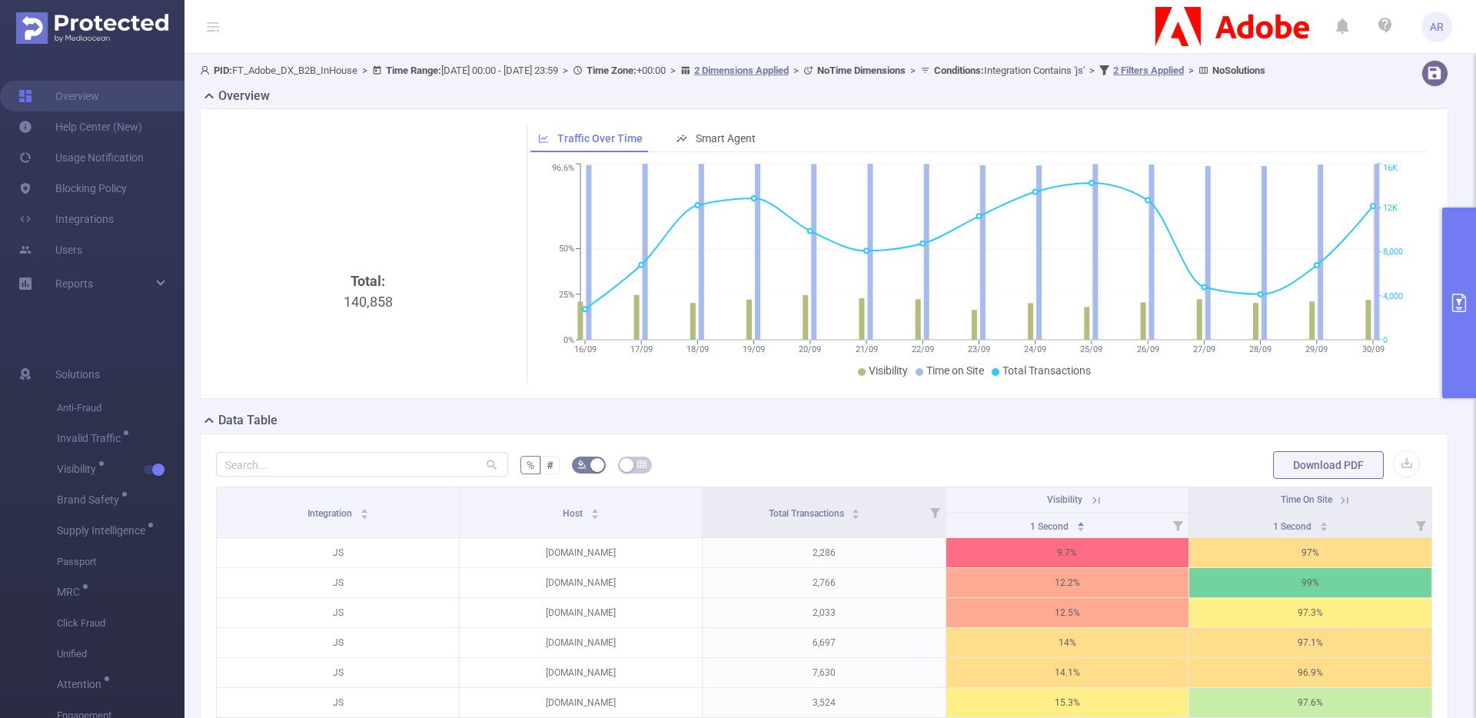
click at [1462, 251] on button "primary" at bounding box center [1459, 303] width 34 height 191
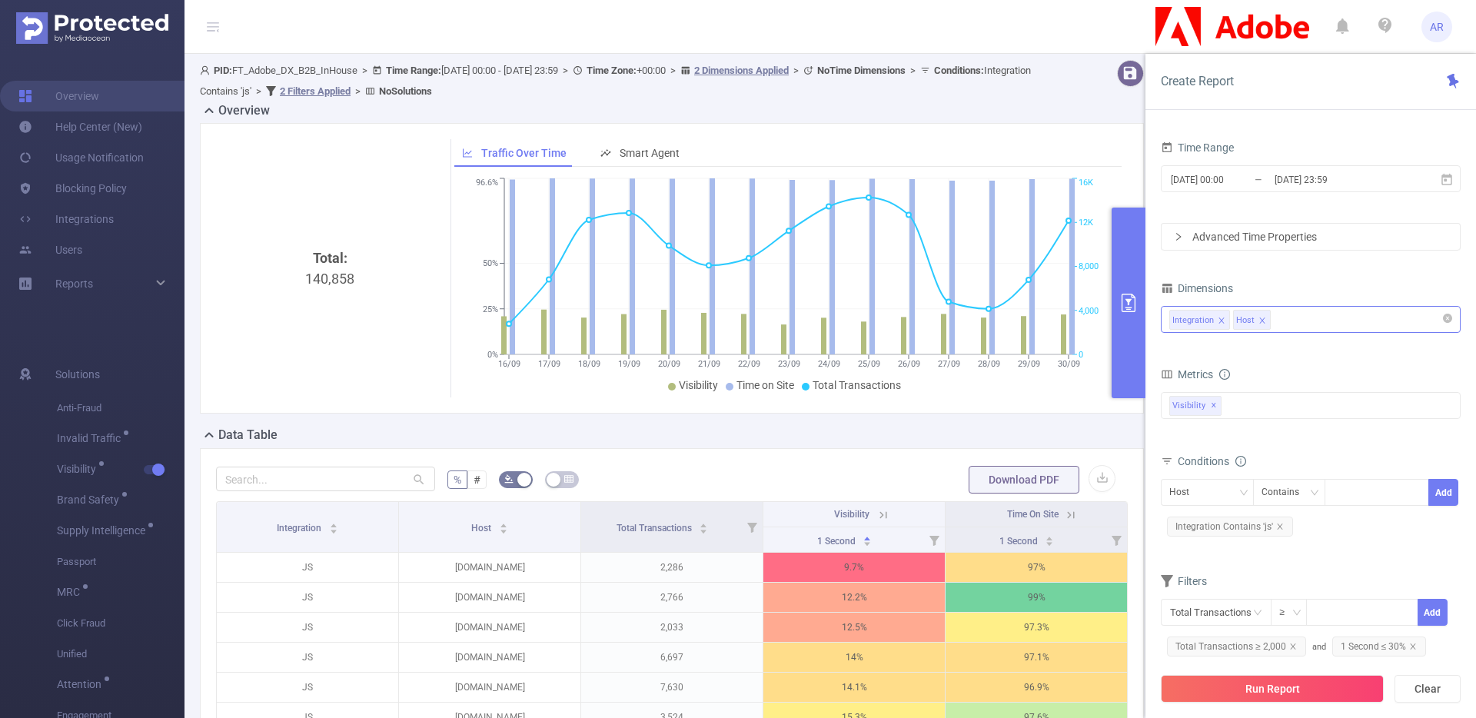
click at [1300, 324] on div "Integration Host" at bounding box center [1310, 319] width 283 height 25
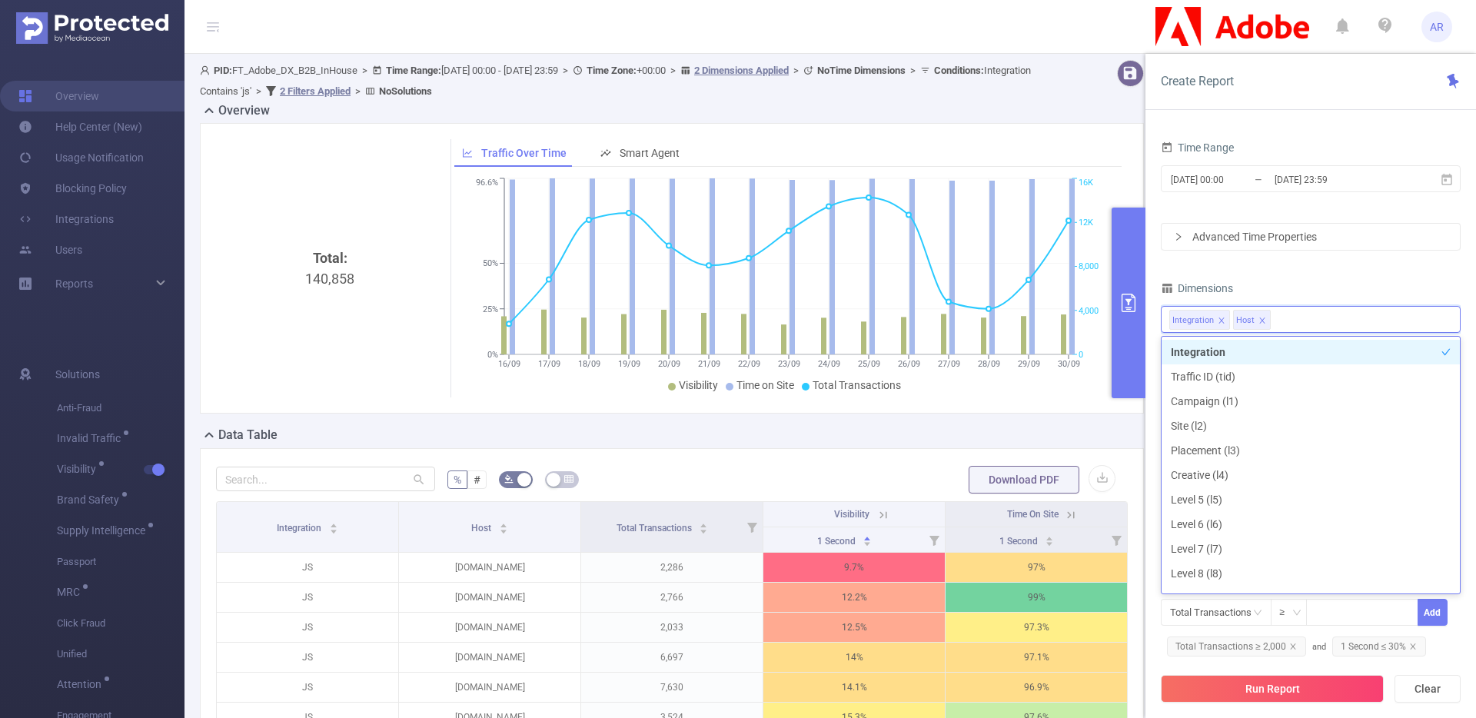
click at [1329, 293] on div "Dimensions" at bounding box center [1311, 290] width 300 height 25
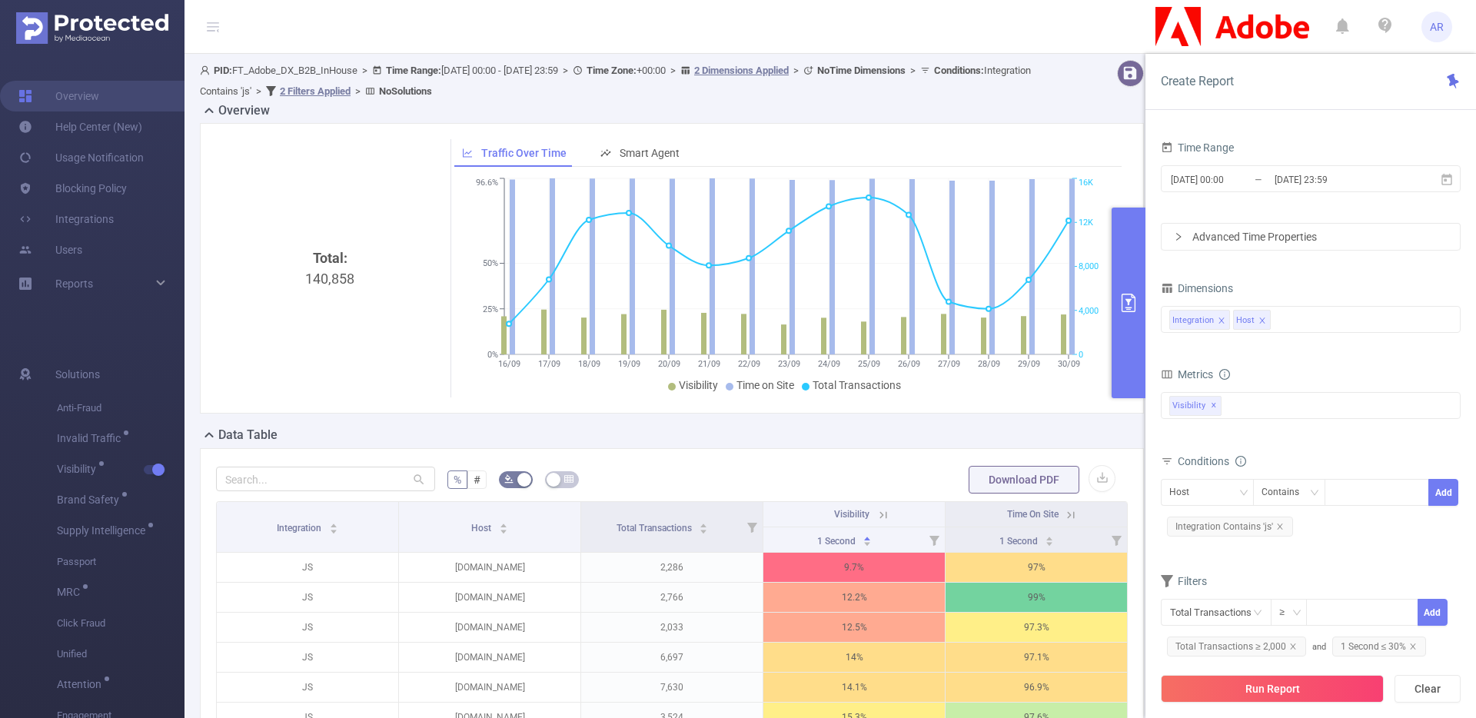
click at [1230, 419] on div "total Total General IVT Data Centers Disclosed Bots Known Crawlers Irregular Ac…" at bounding box center [1311, 414] width 300 height 45
click at [1239, 408] on div "Anti-Fraud Invalid Traffic Visibility Brand Safety Supply Intelligence Sample R…" at bounding box center [1311, 405] width 300 height 27
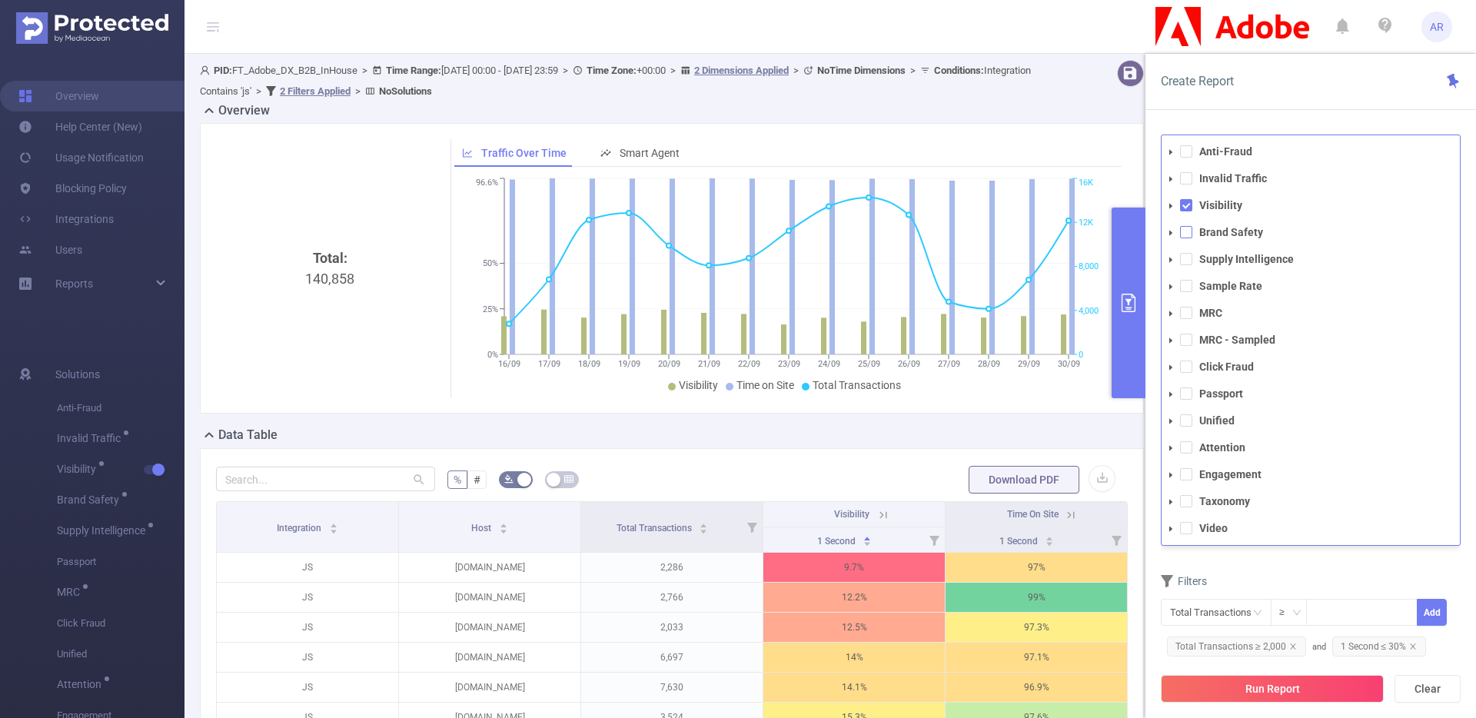
click at [1186, 234] on span at bounding box center [1186, 232] width 12 height 12
click at [1251, 580] on div "Filters" at bounding box center [1311, 582] width 300 height 25
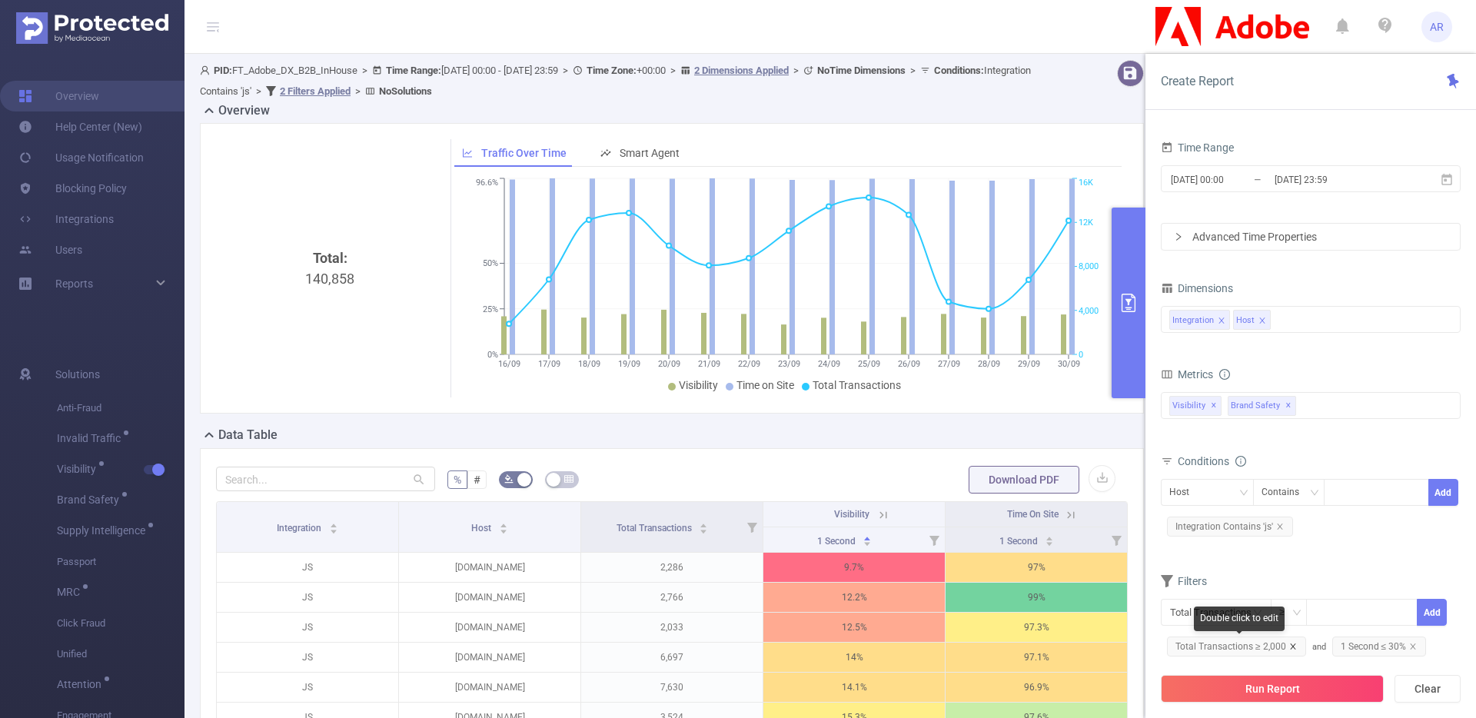
click at [1293, 647] on icon "icon: close" at bounding box center [1293, 647] width 8 height 8
click at [1247, 647] on icon "icon: close" at bounding box center [1249, 647] width 8 height 8
click at [1247, 683] on button "Run Report" at bounding box center [1272, 689] width 223 height 28
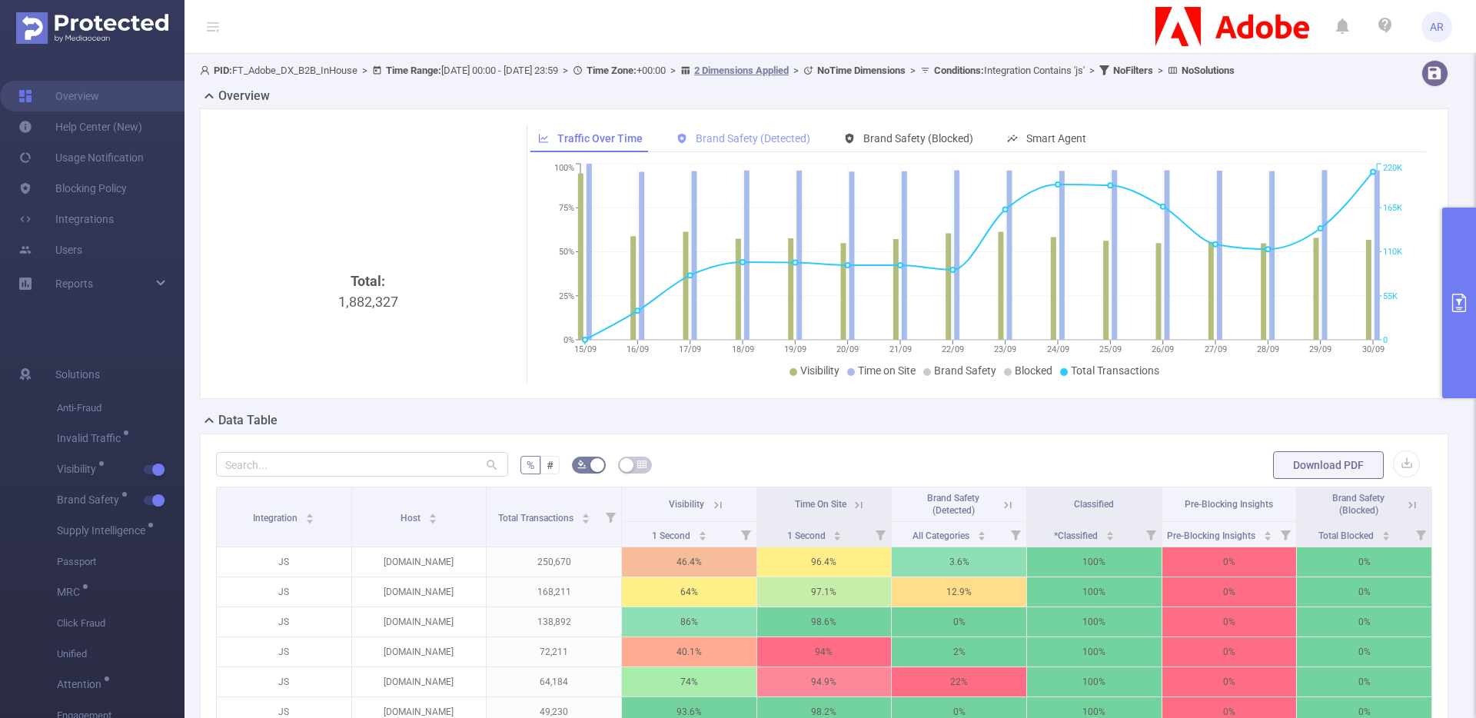
click at [782, 145] on span "Brand Safety (Detected)" at bounding box center [753, 138] width 115 height 12
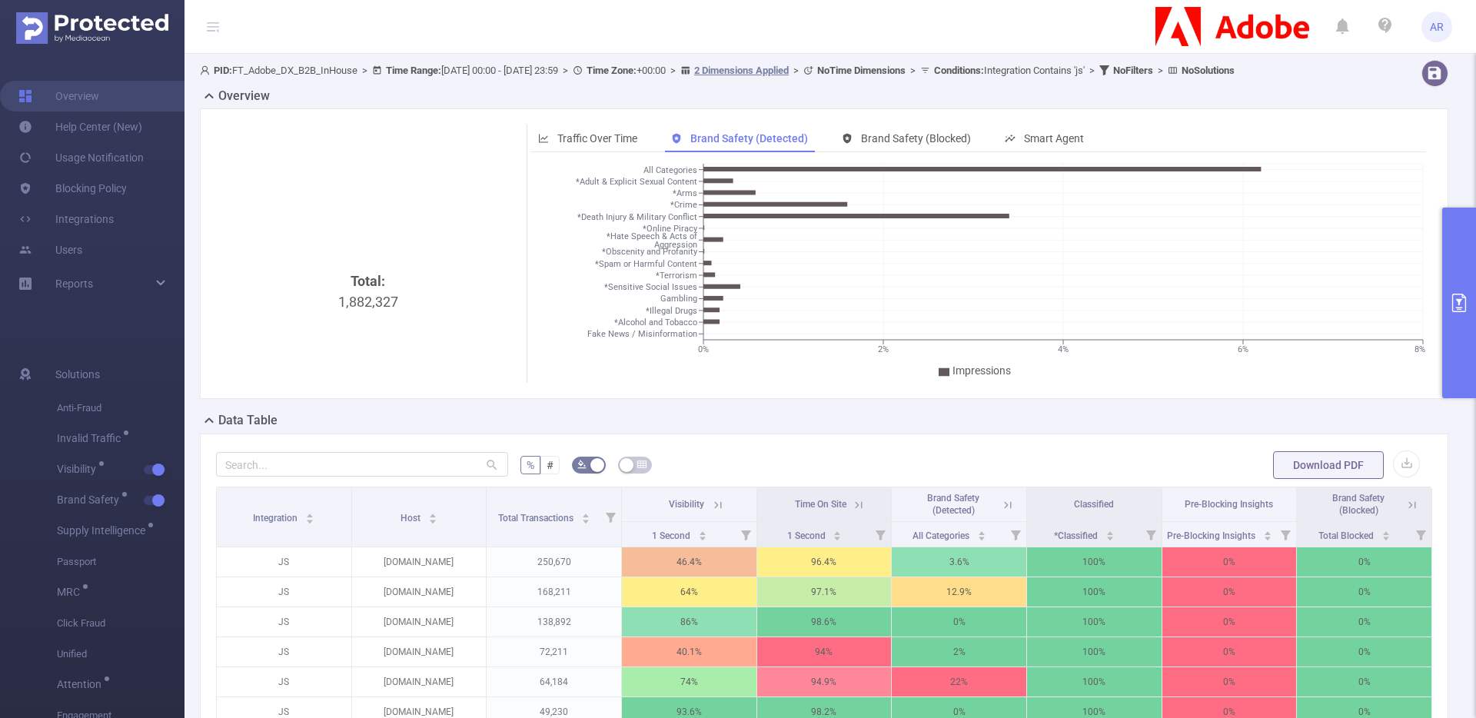
click at [1453, 252] on button "primary" at bounding box center [1459, 303] width 34 height 191
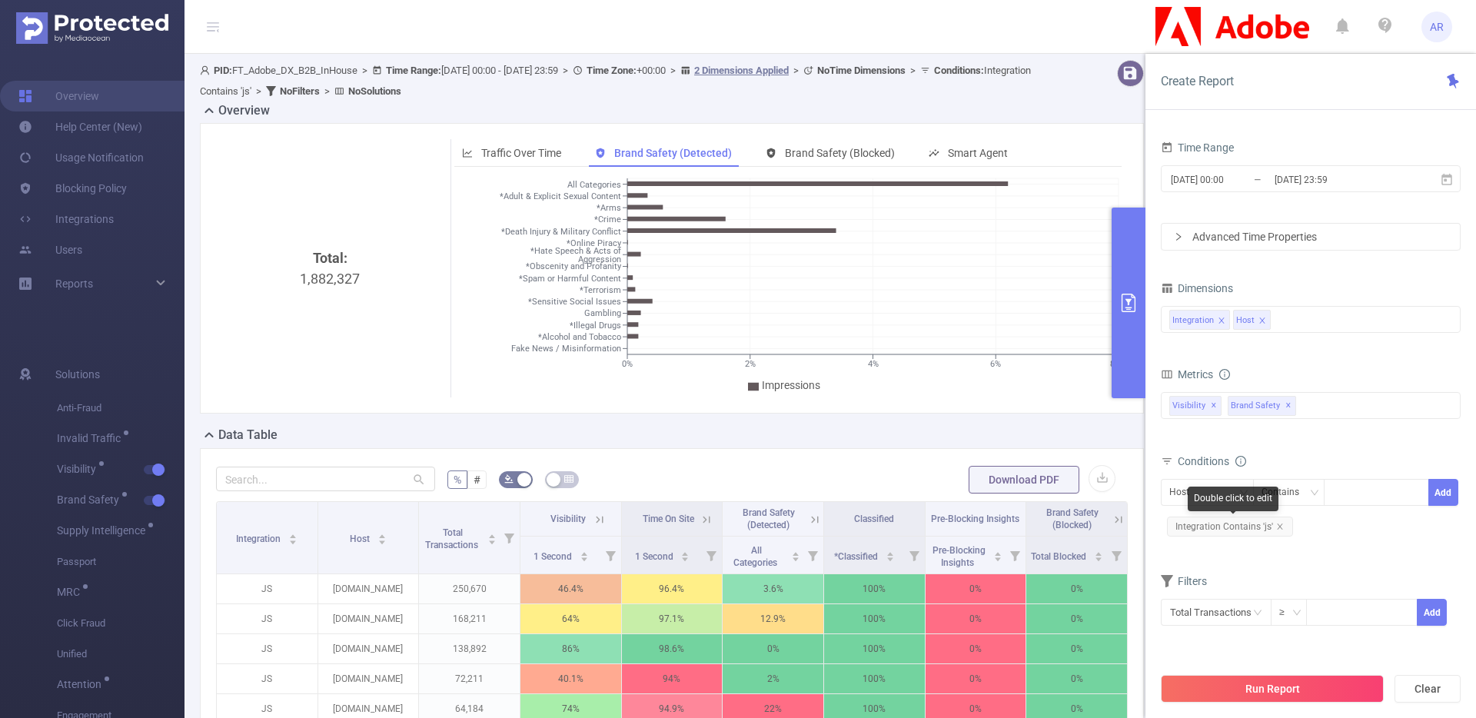
click at [1285, 524] on span "Integration Contains 'js'" at bounding box center [1230, 527] width 126 height 20
click at [1278, 527] on icon "icon: close" at bounding box center [1279, 526] width 5 height 5
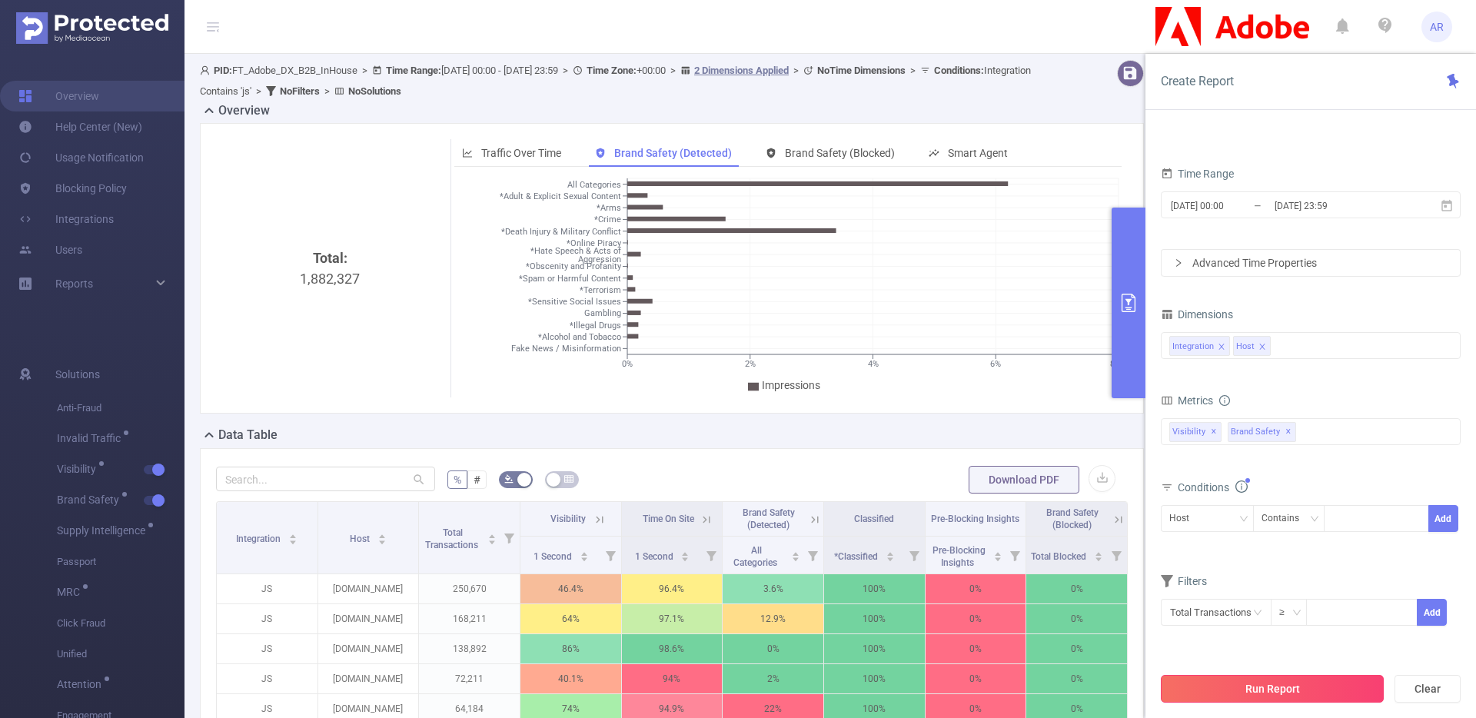
click at [1248, 692] on button "Run Report" at bounding box center [1272, 689] width 223 height 28
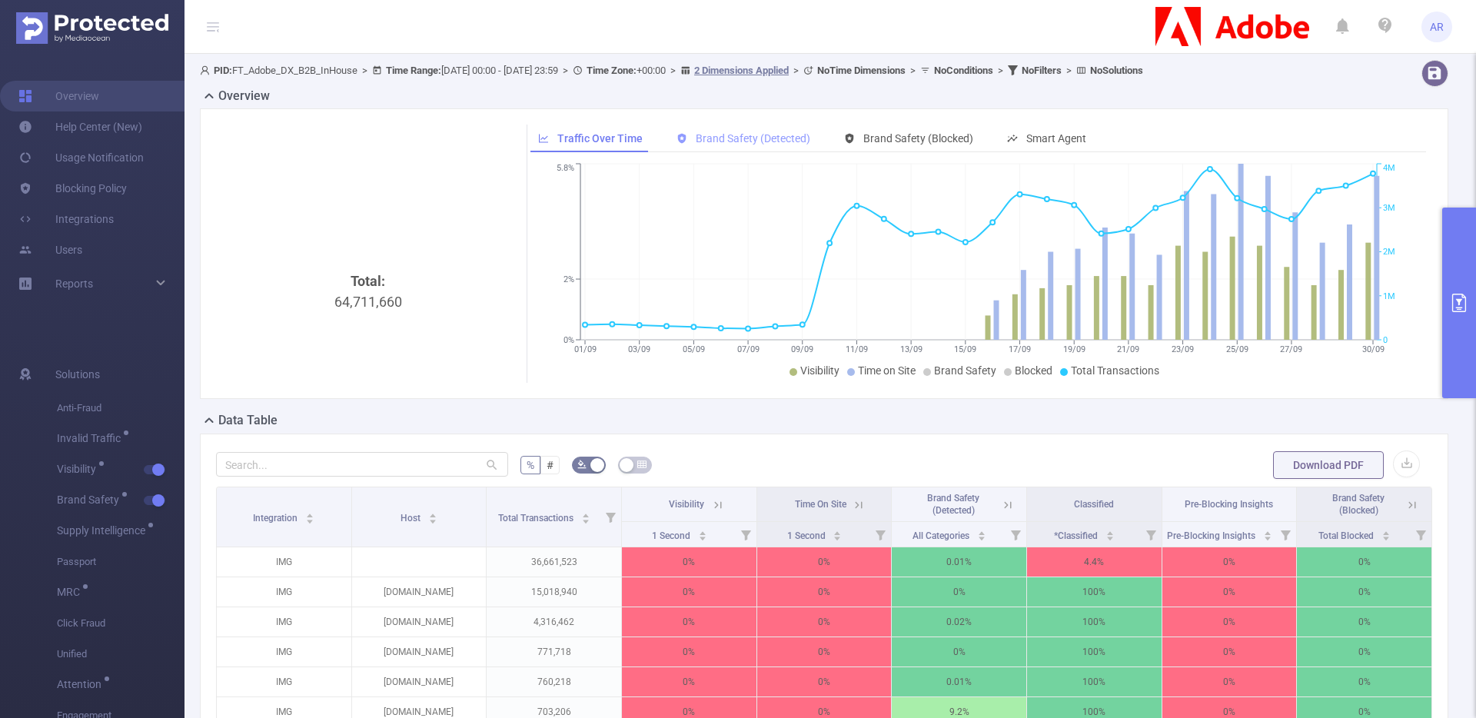
click at [778, 139] on span "Brand Safety (Detected)" at bounding box center [753, 138] width 115 height 12
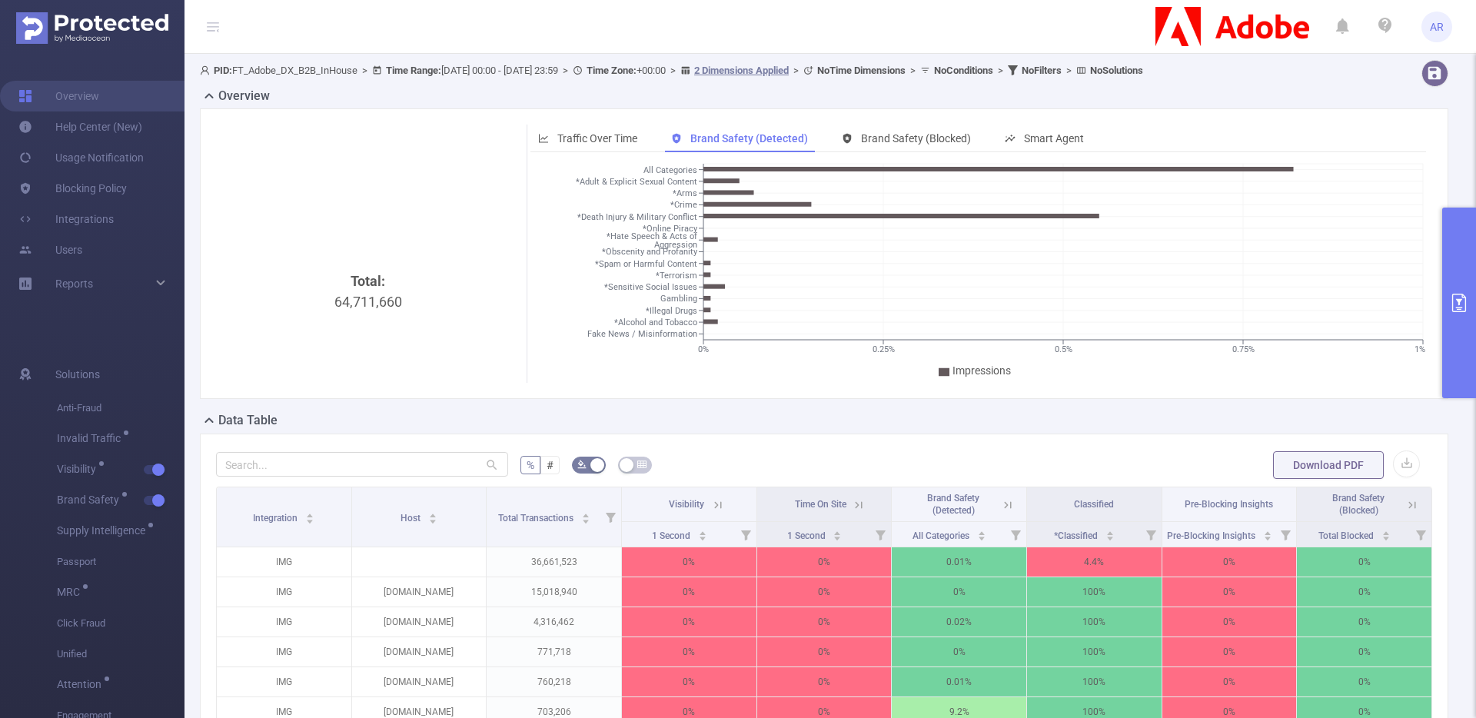
click at [1452, 247] on button "primary" at bounding box center [1459, 303] width 34 height 191
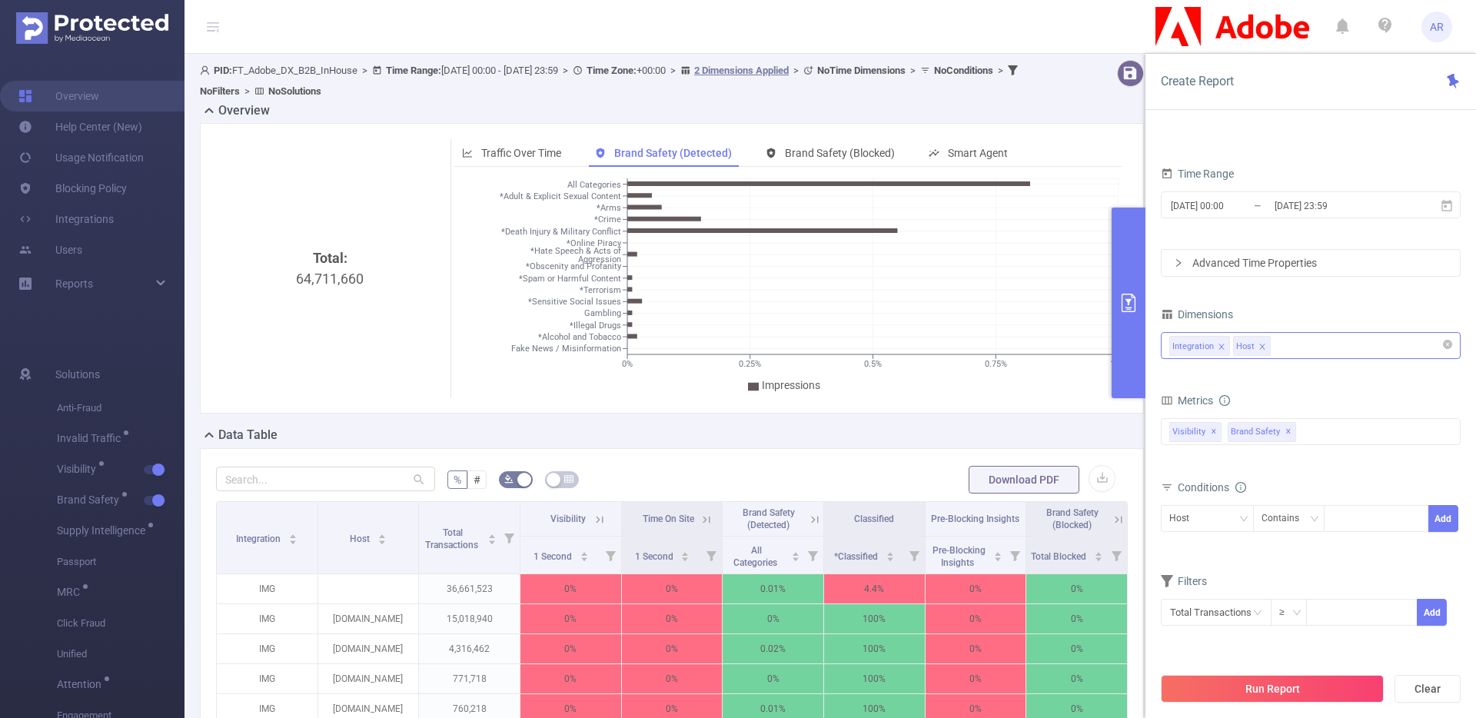
click at [1311, 352] on div "Integration Host" at bounding box center [1310, 345] width 283 height 25
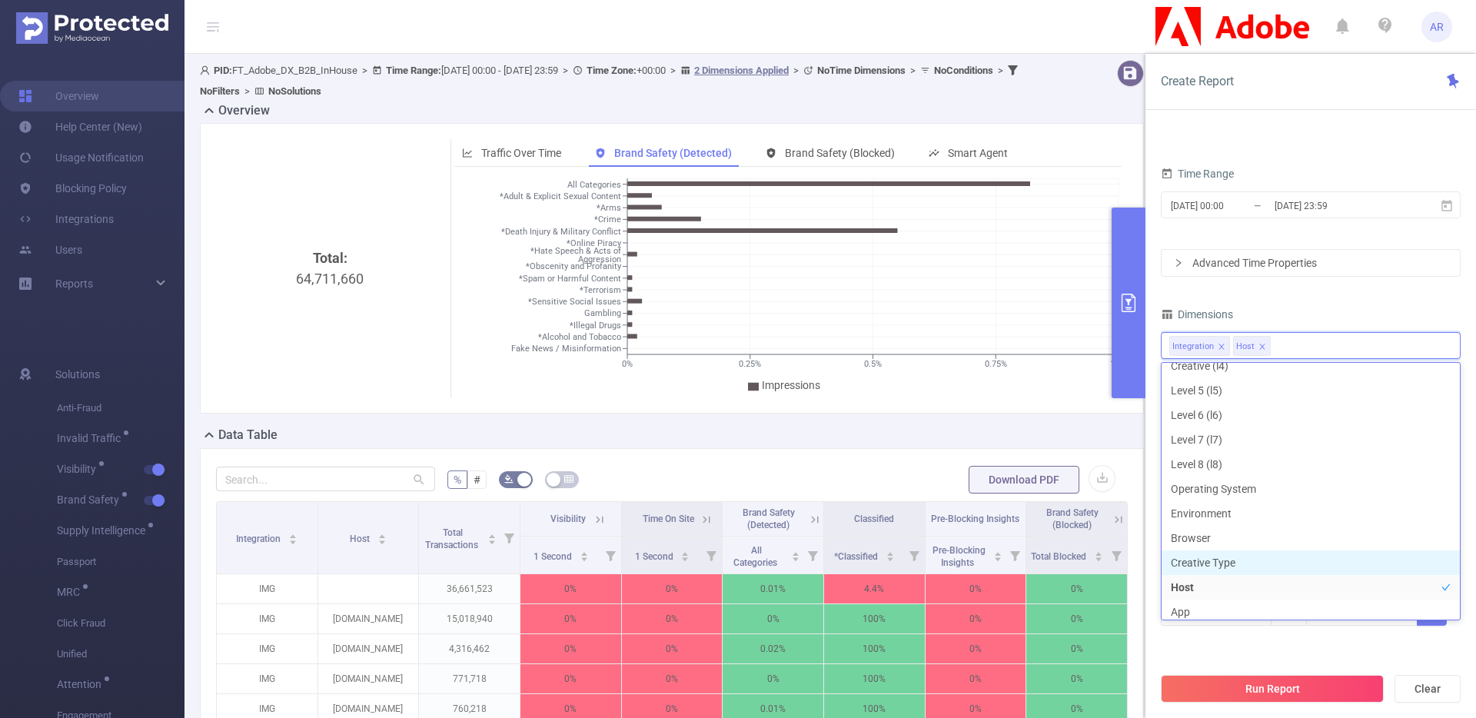
scroll to position [140, 0]
click at [1228, 640] on div "Filters Total Transactions ≥ Add" at bounding box center [1311, 607] width 300 height 75
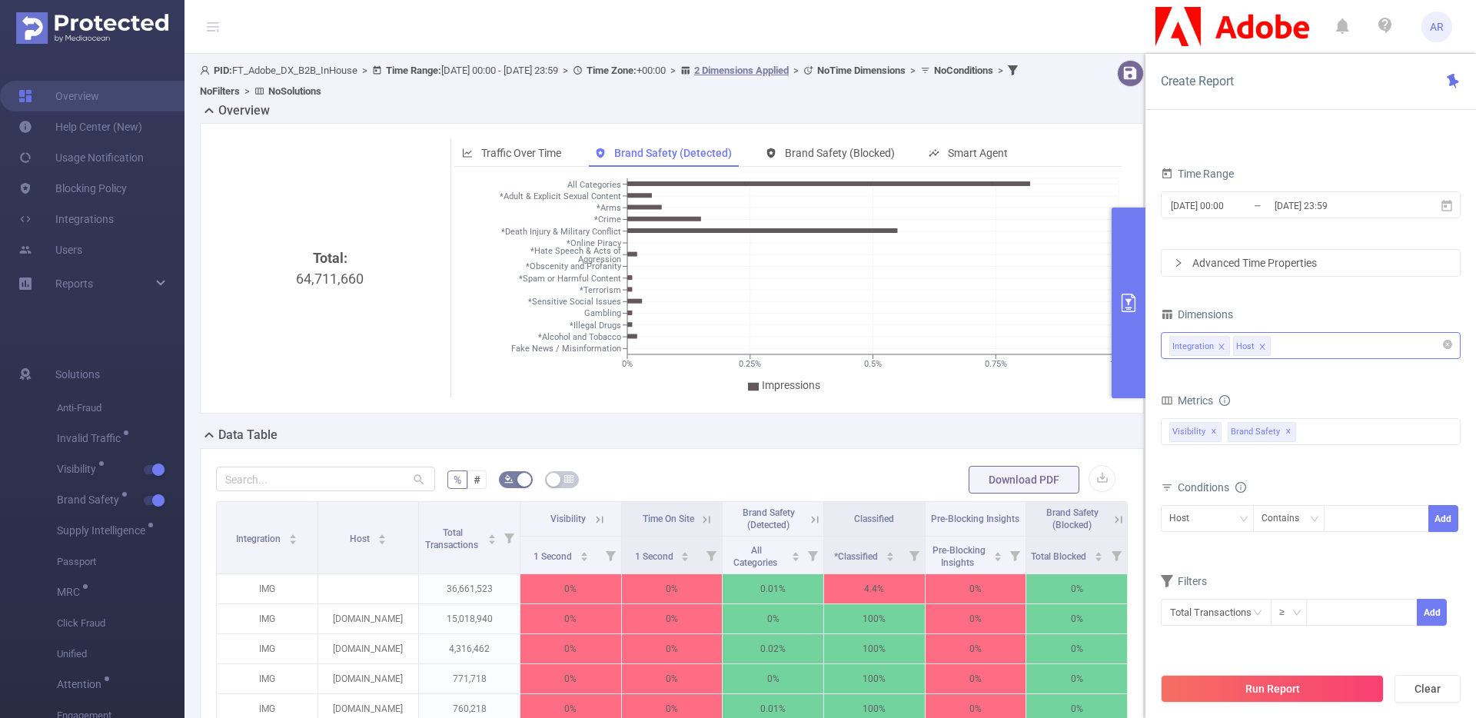
click at [1281, 354] on div "Integration Host" at bounding box center [1310, 345] width 283 height 25
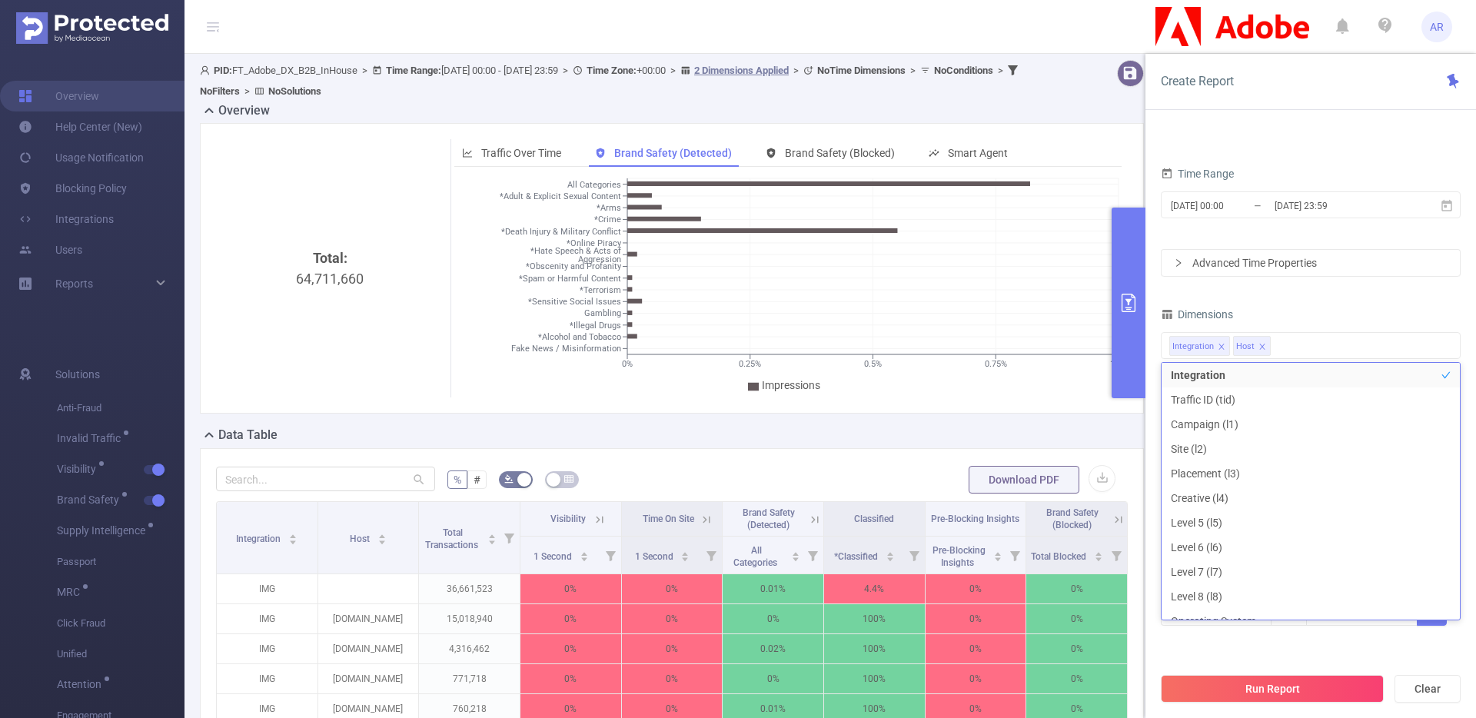
click at [1354, 309] on div "Dimensions" at bounding box center [1311, 316] width 300 height 25
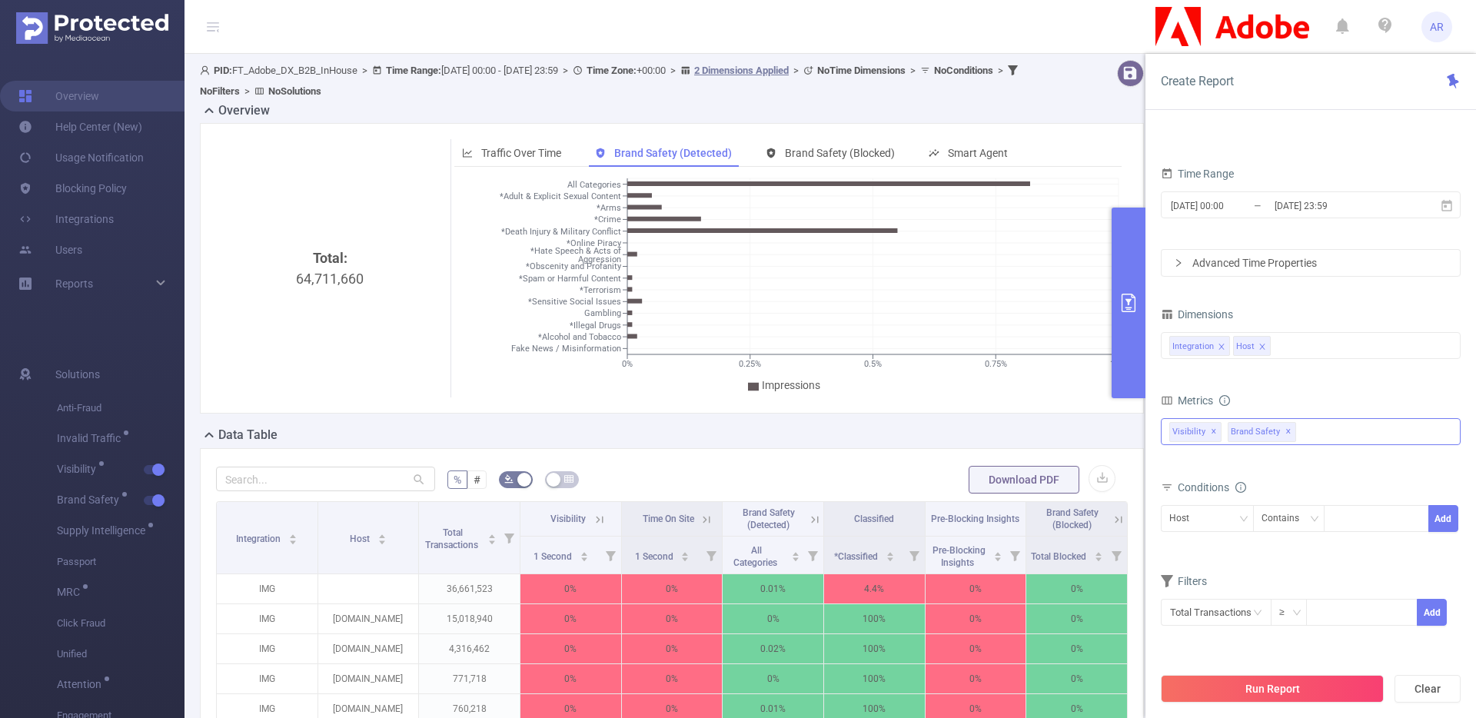
click at [1309, 437] on div "Anti-Fraud Invalid Traffic Visibility Brand Safety Supply Intelligence Sample R…" at bounding box center [1311, 431] width 300 height 27
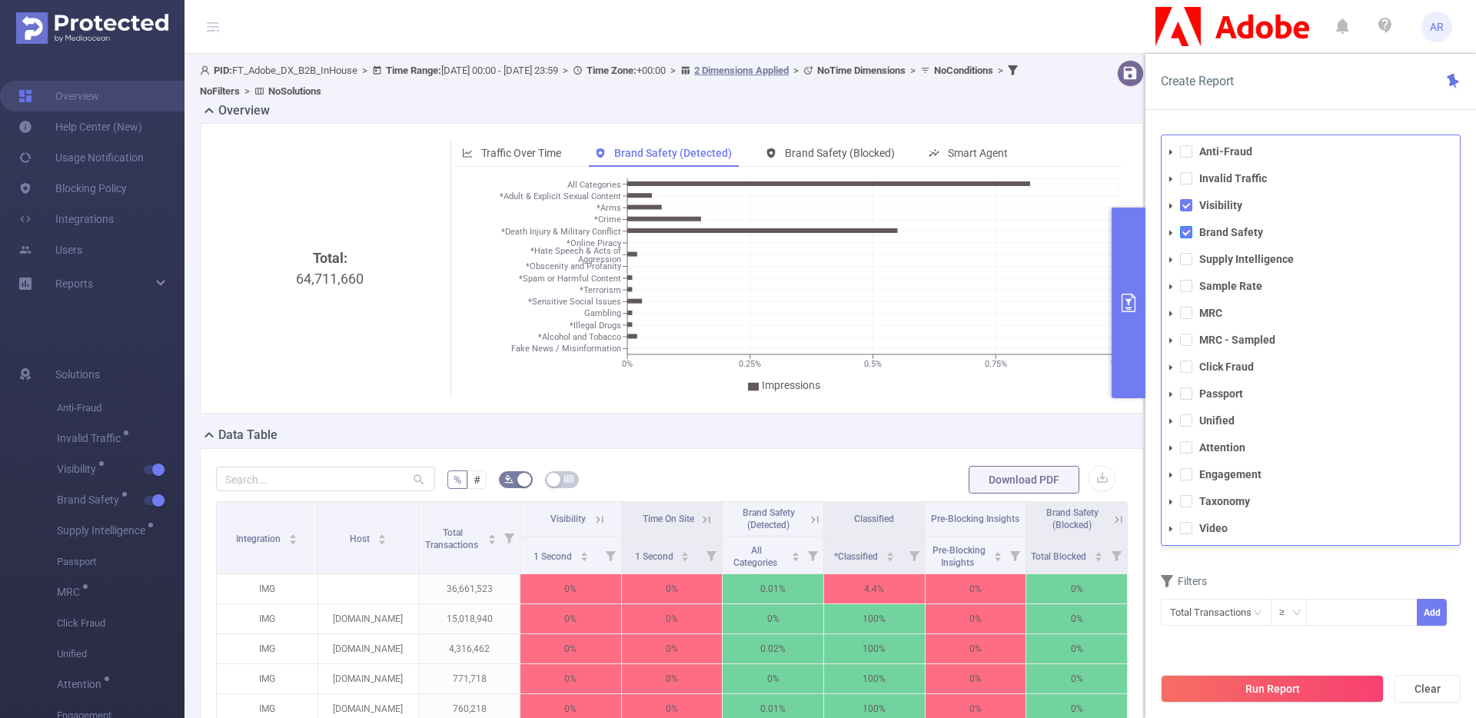
click at [1185, 231] on span at bounding box center [1186, 232] width 12 height 12
click at [1185, 210] on span at bounding box center [1186, 205] width 12 height 12
click at [1189, 452] on span at bounding box center [1186, 450] width 12 height 12
click at [1243, 574] on div "Filters" at bounding box center [1311, 585] width 300 height 25
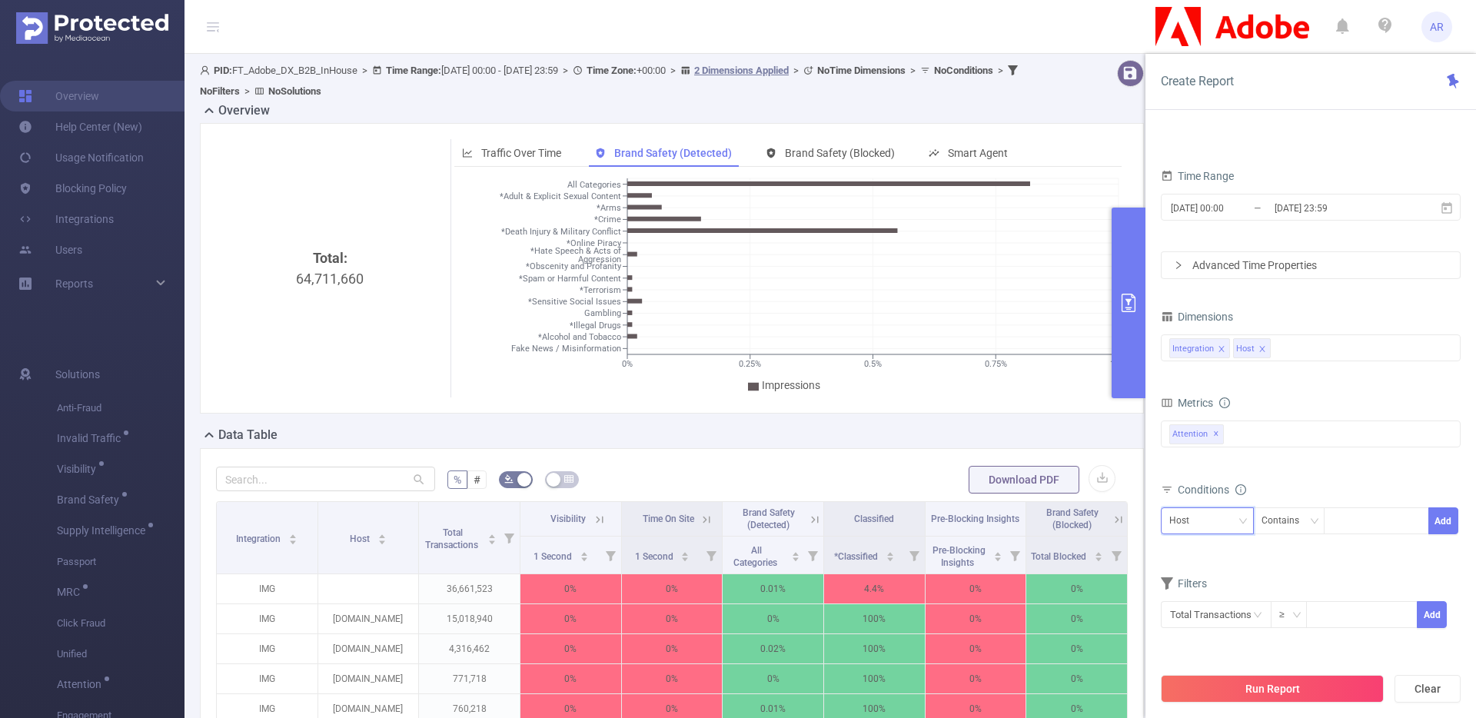
click at [1202, 527] on div "Host" at bounding box center [1207, 520] width 76 height 25
click at [1202, 546] on li "Integration" at bounding box center [1207, 552] width 93 height 25
click at [1352, 514] on div at bounding box center [1376, 520] width 88 height 25
type input "js"
click at [1354, 566] on ul "js" at bounding box center [1376, 552] width 105 height 31
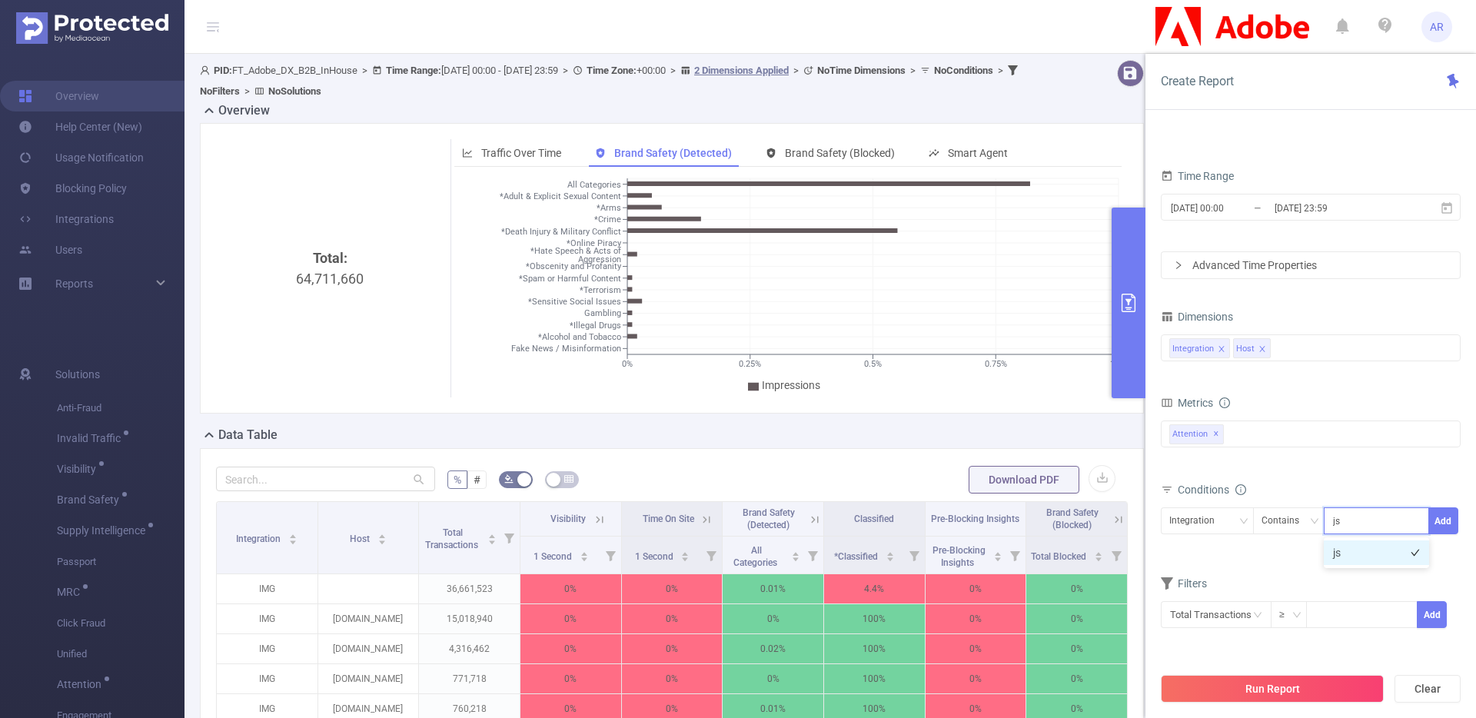
click at [1351, 560] on li "js" at bounding box center [1376, 552] width 105 height 25
click at [1284, 698] on button "Run Report" at bounding box center [1272, 689] width 223 height 28
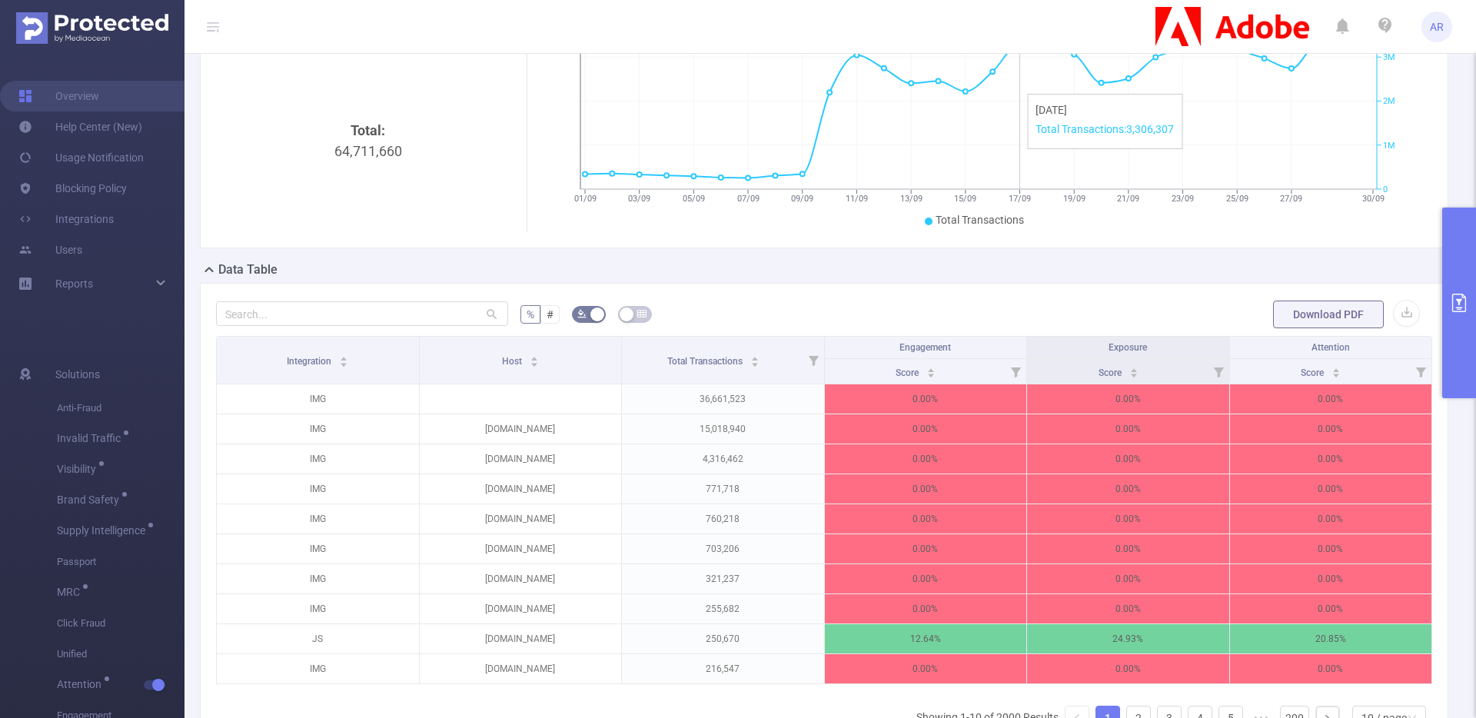
scroll to position [165, 0]
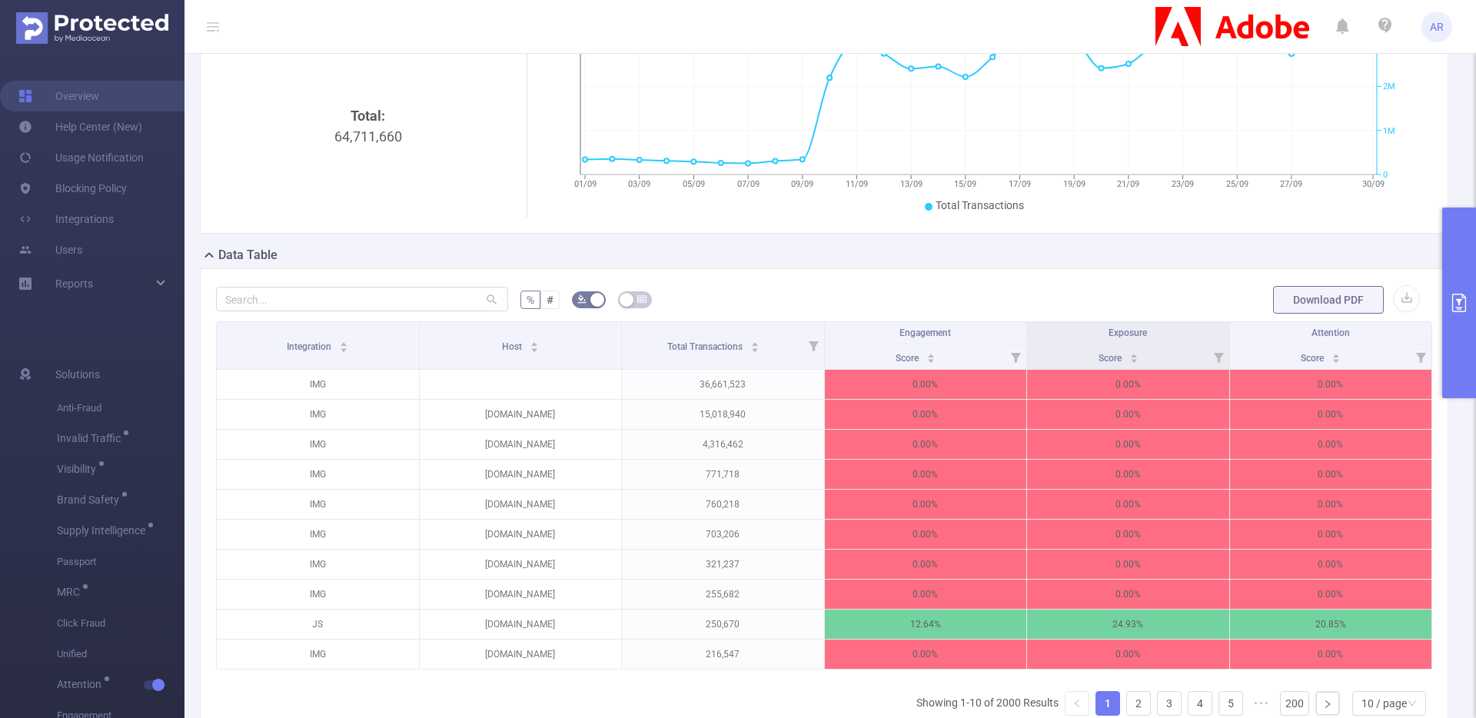
click at [1455, 298] on icon "primary" at bounding box center [1459, 303] width 18 height 18
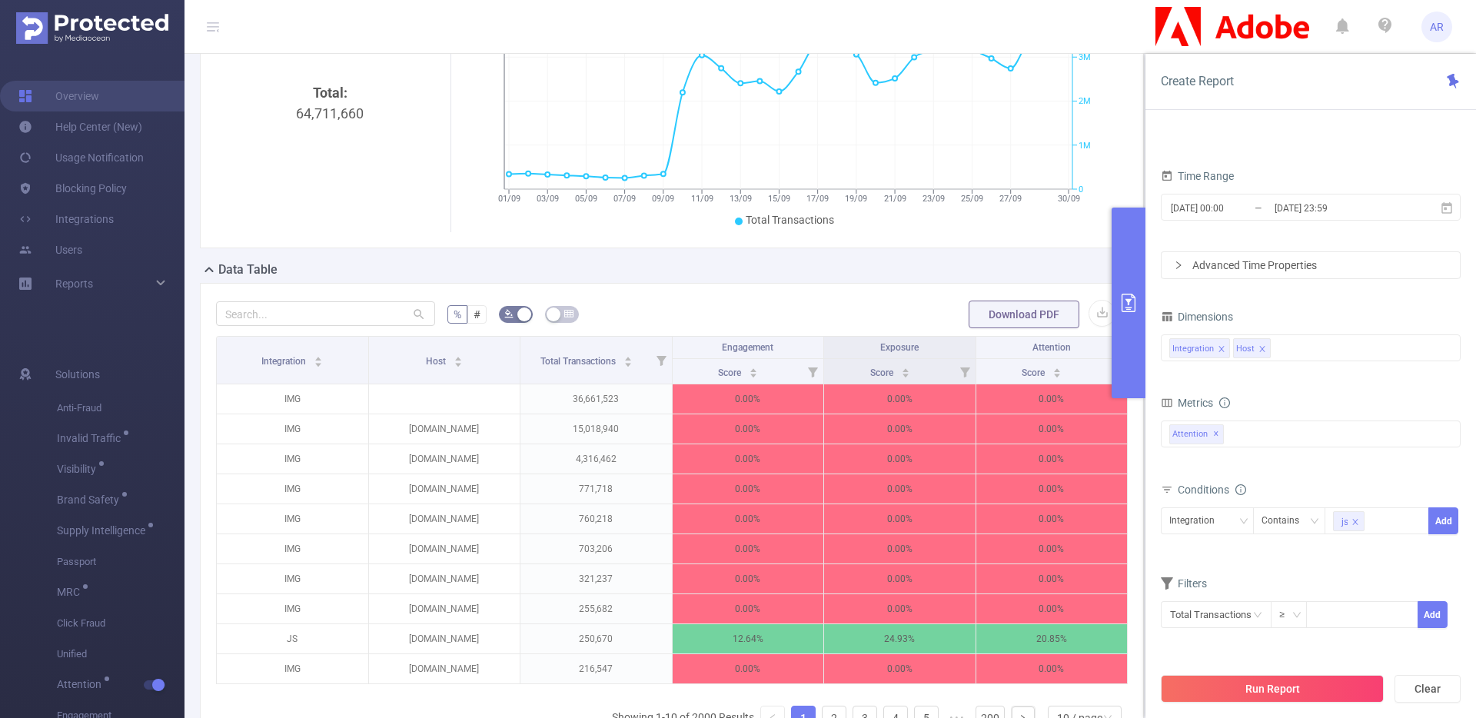
click at [1262, 349] on icon "icon: close" at bounding box center [1263, 349] width 8 height 8
click at [1231, 687] on button "Run Report" at bounding box center [1272, 689] width 223 height 28
